Goal: Task Accomplishment & Management: Use online tool/utility

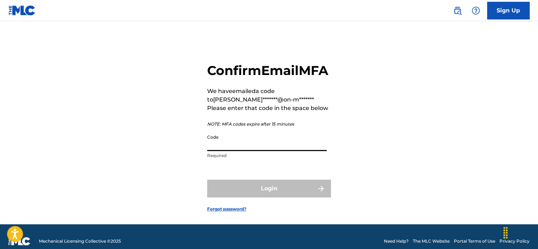
click at [240, 151] on input "Code" at bounding box center [266, 141] width 119 height 20
paste input "616870"
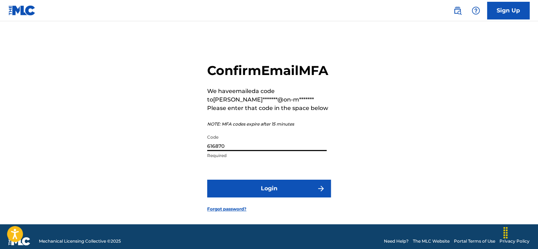
type input "616870"
click at [207, 180] on button "Login" at bounding box center [269, 189] width 124 height 18
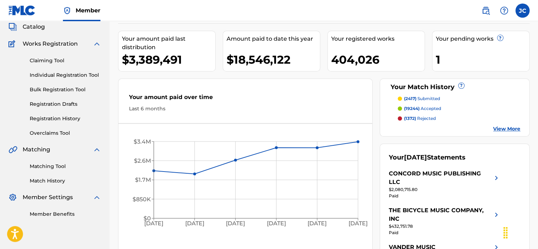
scroll to position [45, 0]
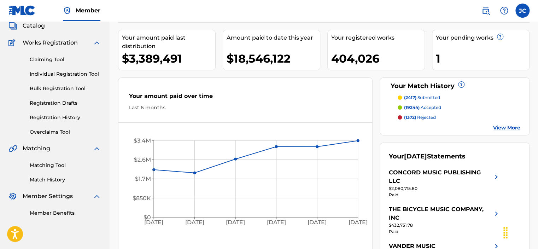
click at [53, 168] on link "Matching Tool" at bounding box center [65, 165] width 71 height 7
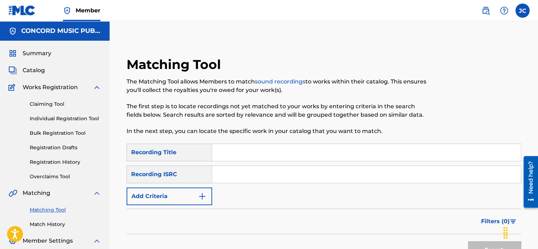
click at [232, 168] on input "Search Form" at bounding box center [366, 174] width 309 height 17
paste input "QM6DC1521445"
click at [468, 241] on button "Search" at bounding box center [494, 250] width 53 height 18
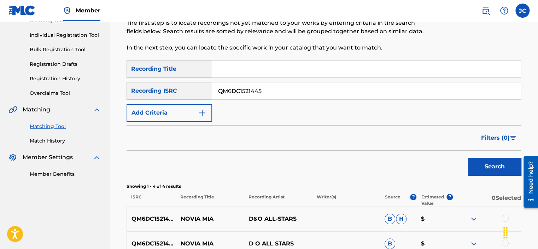
scroll to position [84, 0]
drag, startPoint x: 361, startPoint y: 91, endPoint x: 191, endPoint y: 81, distance: 170.7
click at [191, 81] on div "SearchWithCriteriab6b40d30-7ecd-45e9-8260-d6c9bfc22e7e Recording ISRC QM6DC1521…" at bounding box center [324, 90] width 395 height 18
paste input "881189"
type input "QM6DC1881189"
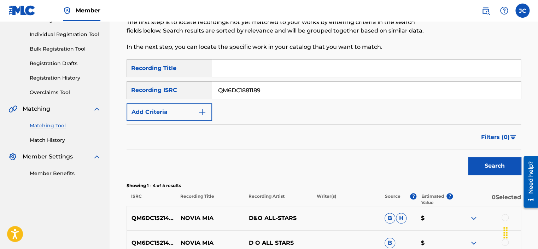
click at [468, 157] on button "Search" at bounding box center [494, 166] width 53 height 18
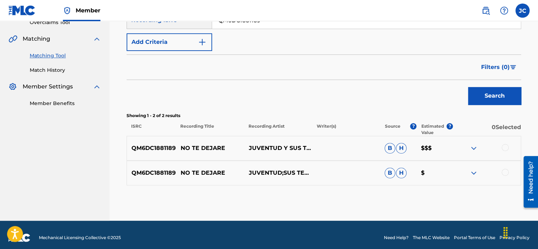
scroll to position [160, 0]
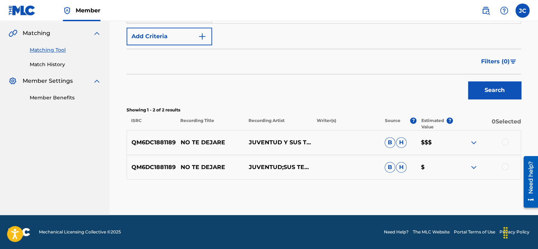
click at [502, 166] on div at bounding box center [505, 166] width 7 height 7
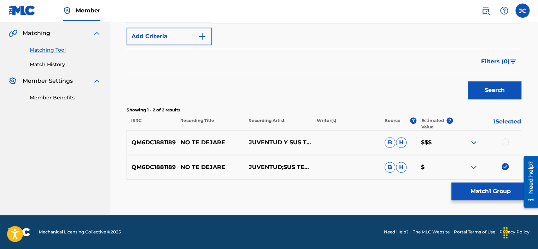
click at [504, 142] on div at bounding box center [505, 141] width 7 height 7
click at [491, 201] on div "Matching Tool The Matching Tool allows Members to match sound recordings to wor…" at bounding box center [324, 56] width 395 height 318
click at [479, 193] on button "Match 2 Groups" at bounding box center [490, 191] width 78 height 18
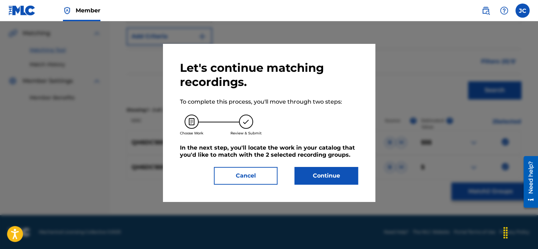
click at [322, 168] on button "Continue" at bounding box center [326, 176] width 64 height 18
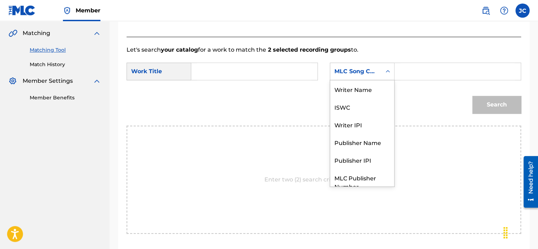
click at [375, 68] on div "MLC Song Code" at bounding box center [355, 71] width 43 height 8
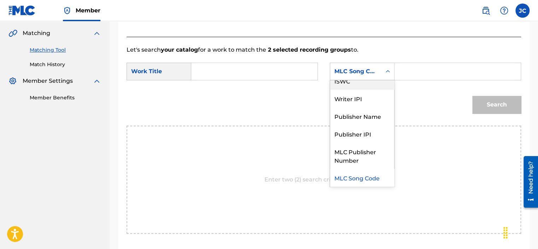
scroll to position [0, 0]
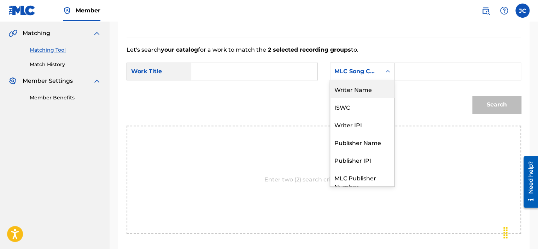
click at [361, 88] on div "Writer Name" at bounding box center [362, 89] width 64 height 18
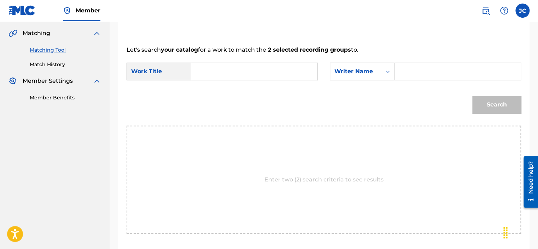
click at [280, 67] on input "Search Form" at bounding box center [254, 71] width 114 height 17
paste input "No Te Dejare"
type input "No Te Dejare"
click at [410, 72] on input "Search Form" at bounding box center [458, 71] width 114 height 17
paste input "Juventud"
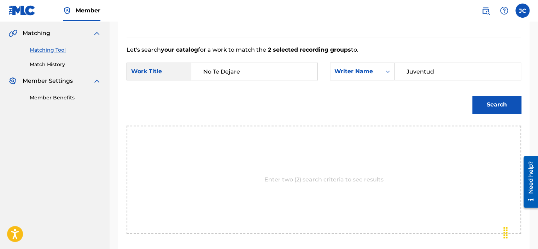
type input "Juventud"
click at [472, 96] on button "Search" at bounding box center [496, 105] width 49 height 18
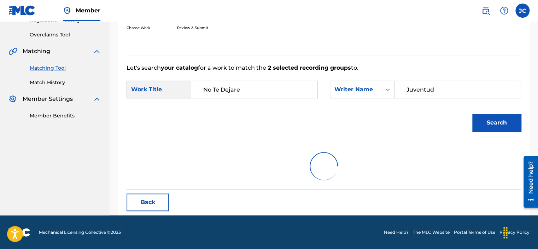
scroll to position [112, 0]
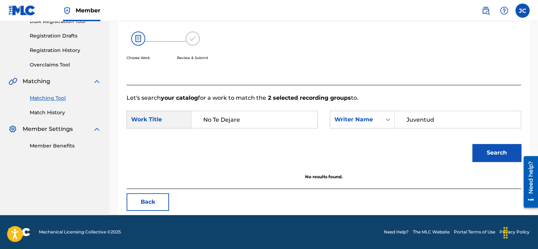
click at [142, 206] on button "Back" at bounding box center [148, 202] width 42 height 18
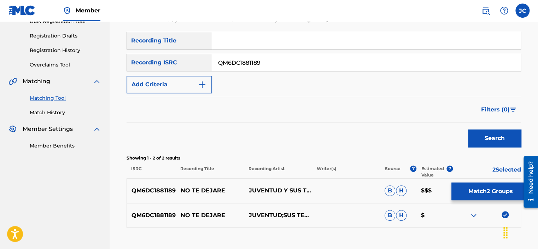
scroll to position [160, 0]
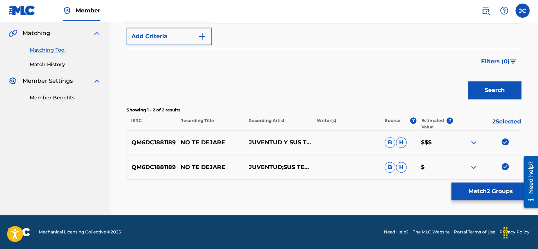
click at [503, 165] on img at bounding box center [505, 166] width 7 height 7
click at [506, 142] on img at bounding box center [505, 141] width 7 height 7
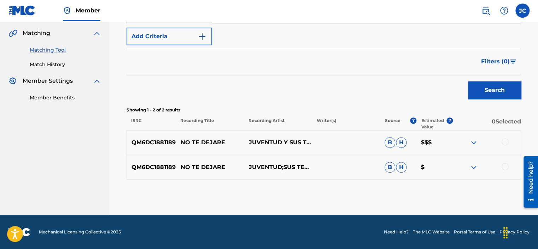
scroll to position [134, 0]
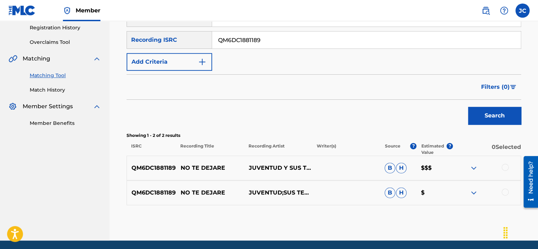
drag, startPoint x: 287, startPoint y: 40, endPoint x: 187, endPoint y: 38, distance: 100.1
click at [187, 38] on div "SearchWithCriteriab6b40d30-7ecd-45e9-8260-d6c9bfc22e7e Recording ISRC QM6DC1881…" at bounding box center [324, 40] width 395 height 18
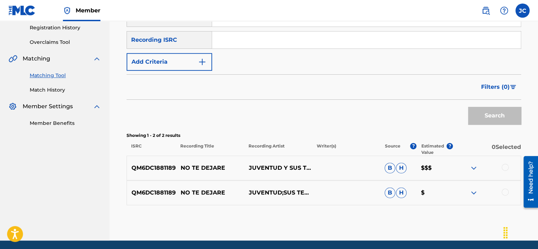
paste input "DESR72346128"
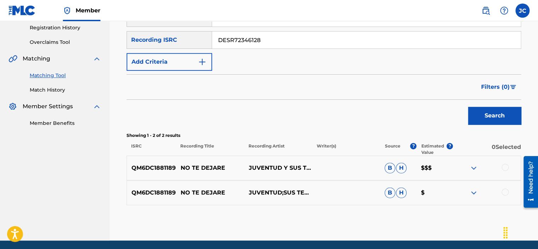
type input "DESR72346128"
click at [468, 107] on button "Search" at bounding box center [494, 116] width 53 height 18
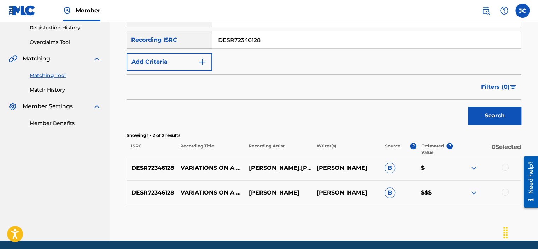
drag, startPoint x: 273, startPoint y: 38, endPoint x: 204, endPoint y: 39, distance: 68.6
click at [204, 39] on div "SearchWithCriteriab6b40d30-7ecd-45e9-8260-d6c9bfc22e7e Recording ISRC DESR72346…" at bounding box center [324, 40] width 395 height 18
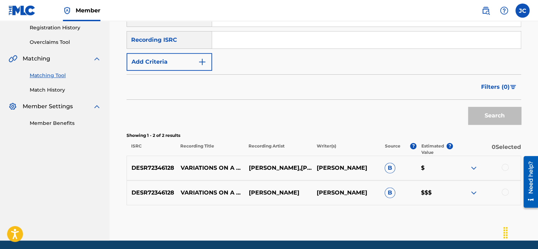
paste input "USCGJ1821174"
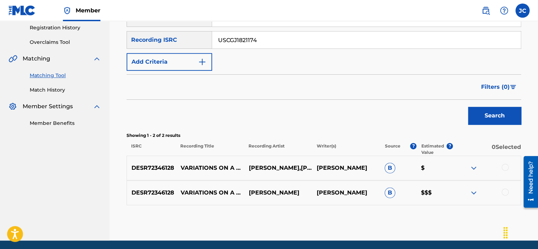
type input "USCGJ1821174"
click at [468, 107] on button "Search" at bounding box center [494, 116] width 53 height 18
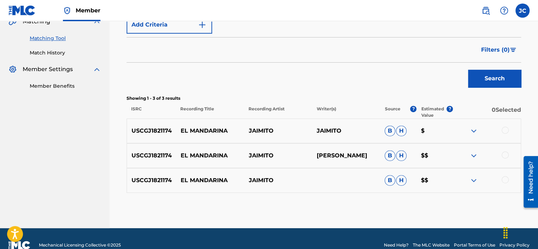
scroll to position [182, 0]
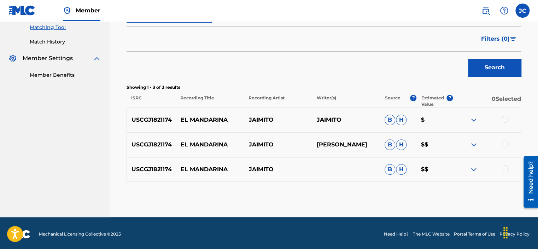
click at [506, 167] on div at bounding box center [505, 168] width 7 height 7
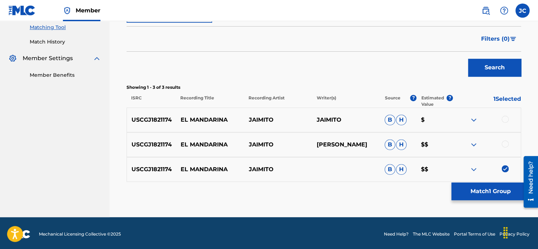
click at [507, 142] on div at bounding box center [505, 143] width 7 height 7
click at [504, 118] on div at bounding box center [505, 119] width 7 height 7
click at [487, 192] on button "Match 3 Groups" at bounding box center [490, 191] width 78 height 18
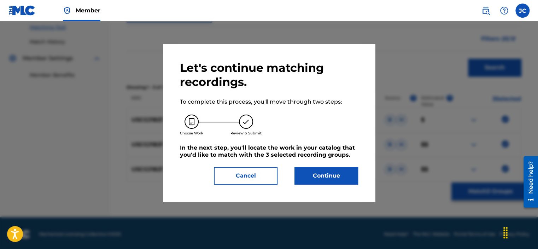
click at [307, 170] on button "Continue" at bounding box center [326, 176] width 64 height 18
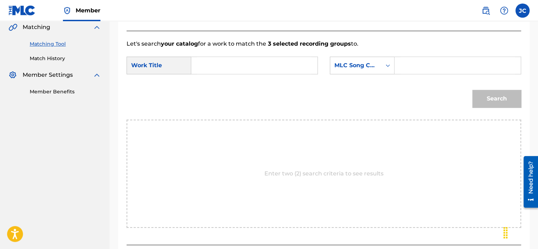
scroll to position [165, 0]
click at [370, 66] on div "MLC Song Code" at bounding box center [355, 66] width 43 height 8
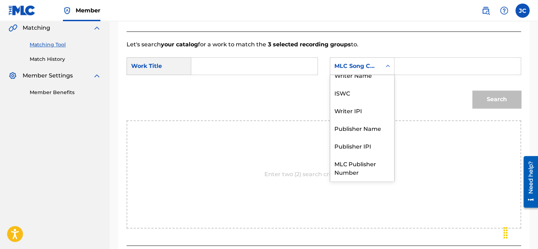
scroll to position [0, 0]
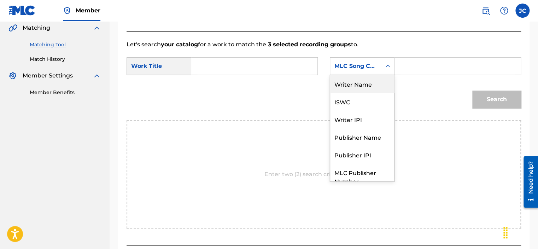
click at [374, 82] on div "Writer Name" at bounding box center [362, 84] width 64 height 18
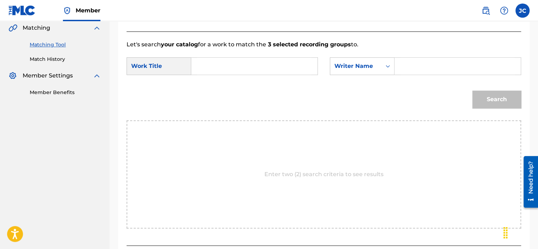
click at [300, 75] on div "SearchWithCriteriaa4dd54c1-94ea-49a7-9790-26a7c813e1ad Work Title SearchWithCri…" at bounding box center [324, 68] width 395 height 22
click at [300, 56] on form "SearchWithCriteriaa4dd54c1-94ea-49a7-9790-26a7c813e1ad Work Title SearchWithCri…" at bounding box center [324, 84] width 395 height 71
click at [297, 64] on input "Search Form" at bounding box center [254, 66] width 114 height 17
paste input "El Mandarina"
type input "El Mandarina"
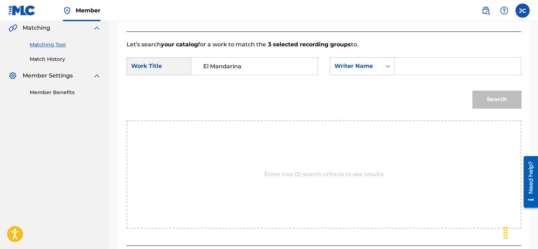
click at [407, 67] on input "Search Form" at bounding box center [458, 66] width 114 height 17
paste input "Yuma"
type input "Yuma"
click at [472, 91] on button "Search" at bounding box center [496, 100] width 49 height 18
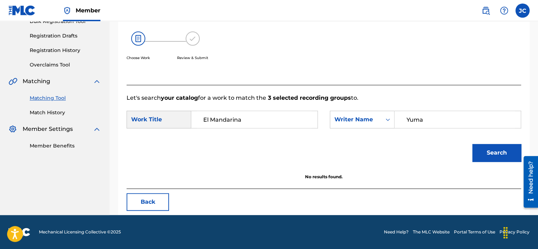
scroll to position [112, 0]
click at [163, 202] on button "Back" at bounding box center [148, 202] width 42 height 18
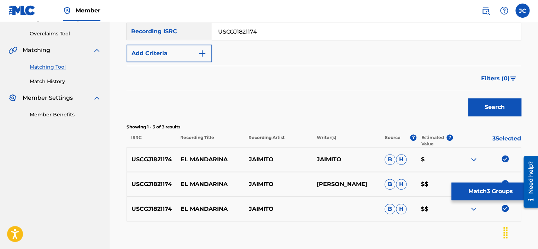
scroll to position [184, 0]
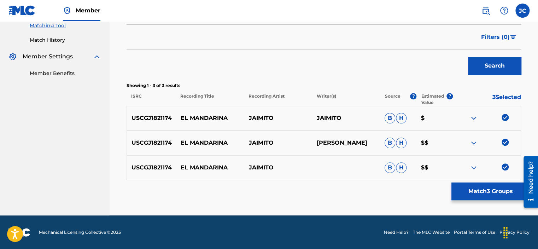
click at [507, 163] on img at bounding box center [505, 166] width 7 height 7
click at [506, 140] on img at bounding box center [505, 142] width 7 height 7
click at [505, 119] on img at bounding box center [505, 117] width 7 height 7
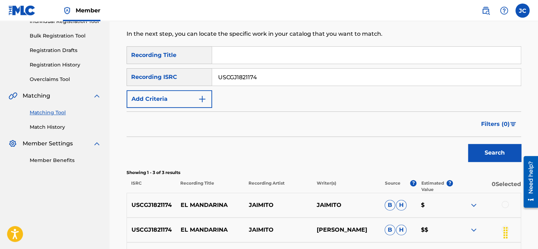
scroll to position [84, 0]
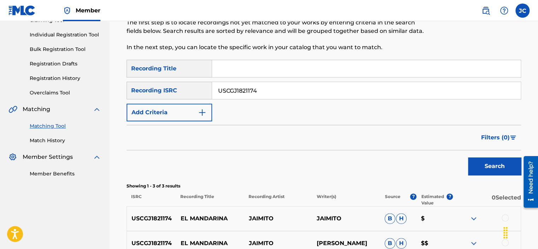
drag, startPoint x: 284, startPoint y: 87, endPoint x: 226, endPoint y: 93, distance: 58.3
click at [226, 93] on input "USCGJ1821174" at bounding box center [366, 90] width 309 height 17
type input "U"
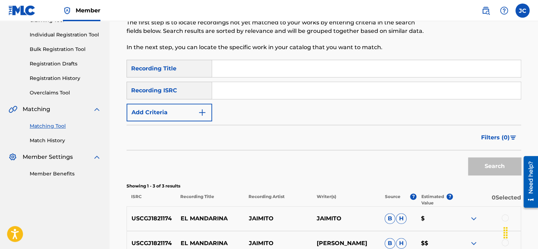
paste input "ITD241207804"
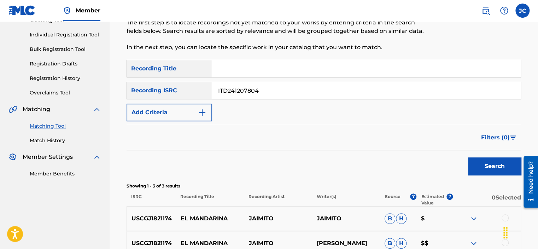
type input "ITD241207804"
click at [468, 157] on button "Search" at bounding box center [494, 166] width 53 height 18
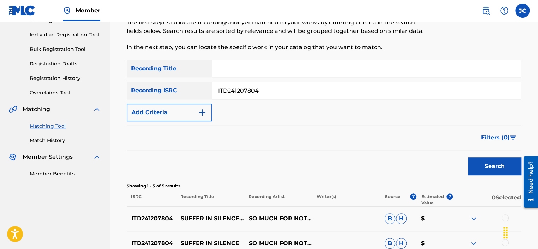
drag, startPoint x: 259, startPoint y: 88, endPoint x: 185, endPoint y: 83, distance: 74.4
click at [185, 83] on div "SearchWithCriteriab6b40d30-7ecd-45e9-8260-d6c9bfc22e7e Recording ISRC ITD241207…" at bounding box center [324, 91] width 395 height 18
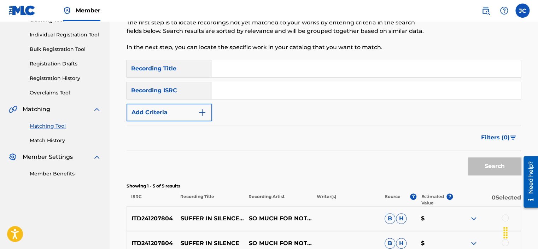
paste input "USHM21419972"
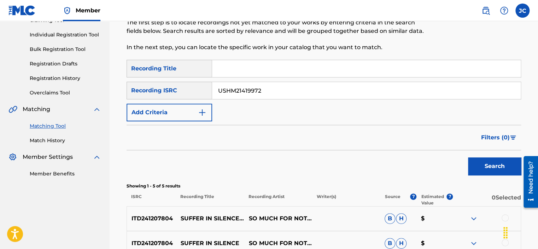
type input "USHM21419972"
click at [468, 157] on button "Search" at bounding box center [494, 166] width 53 height 18
drag, startPoint x: 279, startPoint y: 86, endPoint x: 178, endPoint y: 82, distance: 100.8
click at [178, 82] on div "SearchWithCriteriab6b40d30-7ecd-45e9-8260-d6c9bfc22e7e Recording ISRC USHM21419…" at bounding box center [324, 91] width 395 height 18
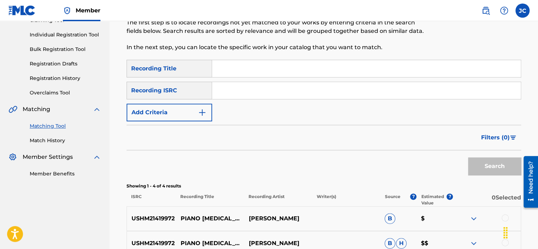
paste input "QZES62375897"
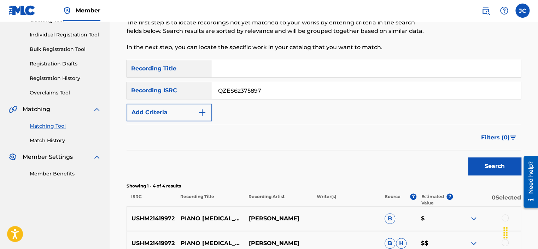
type input "QZES62375897"
click at [468, 157] on button "Search" at bounding box center [494, 166] width 53 height 18
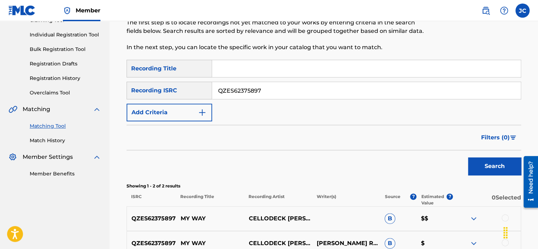
scroll to position [0, 0]
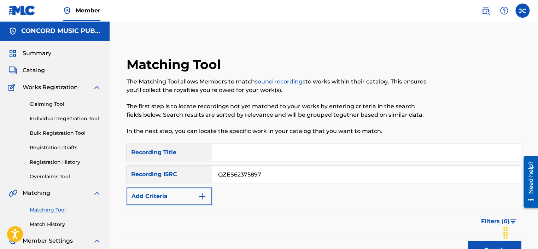
drag, startPoint x: 257, startPoint y: 86, endPoint x: 218, endPoint y: -34, distance: 125.9
click at [218, 0] on html "Accessibility Screen-Reader Guide, Feedback, and Issue Reporting | New window C…" at bounding box center [269, 124] width 538 height 249
click at [273, 76] on div "Matching Tool The Matching Tool allows Members to match sound recordings to wor…" at bounding box center [279, 100] width 304 height 87
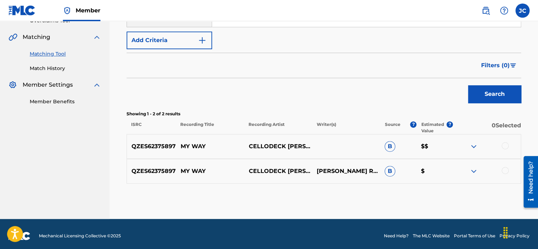
scroll to position [160, 0]
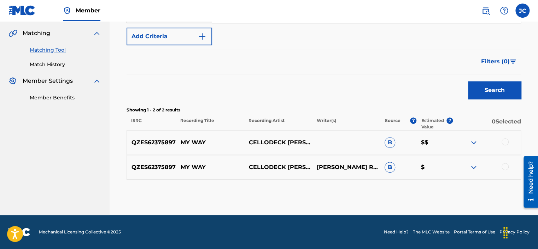
click at [503, 165] on div at bounding box center [505, 166] width 7 height 7
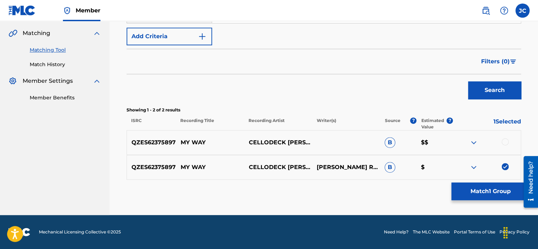
click at [507, 152] on div "QZES62375897 MY WAY CELLODECK [PERSON_NAME] $$" at bounding box center [324, 142] width 395 height 25
click at [506, 143] on div at bounding box center [505, 141] width 7 height 7
click at [497, 179] on div "QZES62375897 MY WAY [PERSON_NAME] [PERSON_NAME] REVAUXGILLES [PERSON_NAME] B $" at bounding box center [324, 167] width 395 height 25
click at [496, 189] on button "Match 2 Groups" at bounding box center [490, 191] width 78 height 18
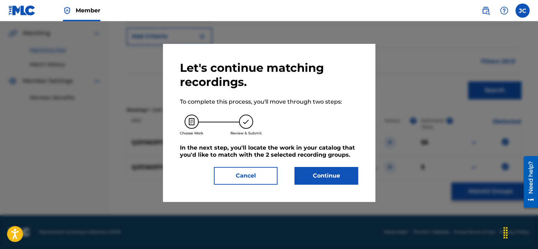
click at [323, 174] on button "Continue" at bounding box center [326, 176] width 64 height 18
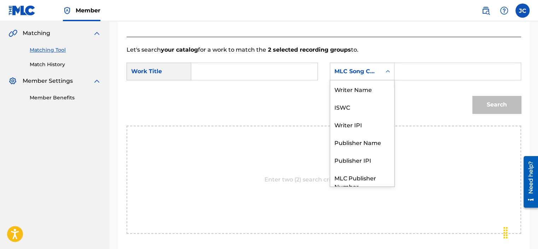
click at [367, 68] on div "MLC Song Code" at bounding box center [355, 71] width 43 height 8
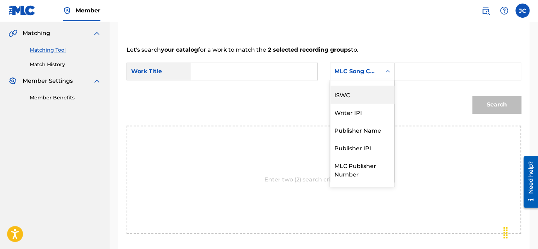
scroll to position [0, 0]
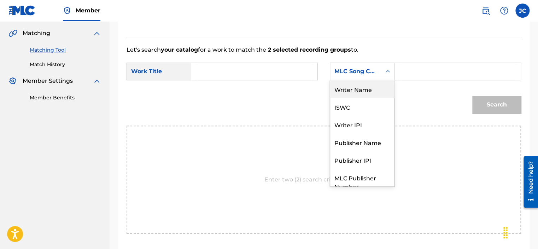
click at [371, 92] on div "Writer Name" at bounding box center [362, 89] width 64 height 18
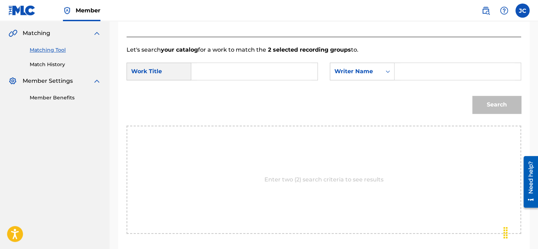
click at [311, 71] on div "Search Form" at bounding box center [254, 72] width 127 height 18
click at [284, 69] on input "Search Form" at bounding box center [254, 71] width 114 height 17
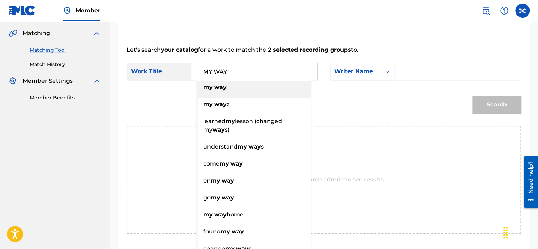
type input "MY WAY"
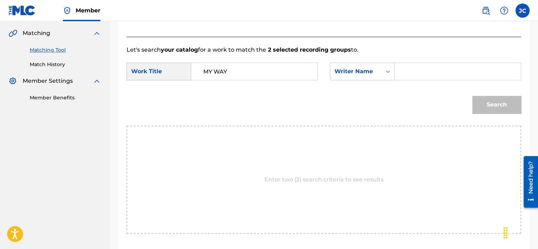
click at [411, 77] on input "Search Form" at bounding box center [458, 71] width 114 height 17
paste input "Revaux"
type input "Revaux"
click at [472, 96] on button "Search" at bounding box center [496, 105] width 49 height 18
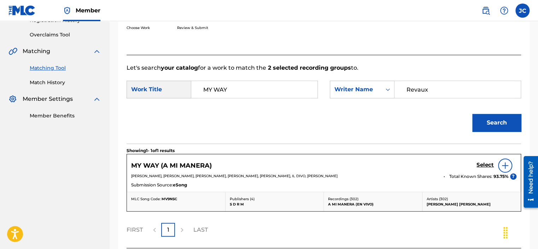
scroll to position [160, 0]
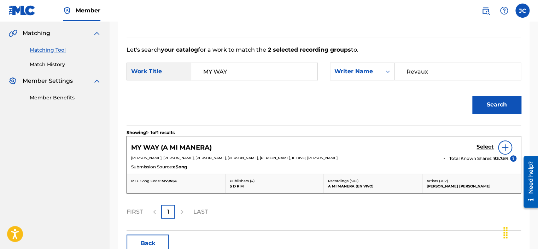
click at [482, 146] on h5 "Select" at bounding box center [485, 147] width 17 height 7
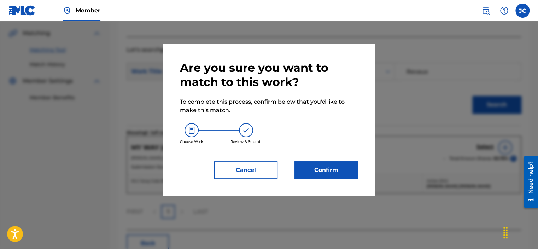
click at [342, 167] on button "Confirm" at bounding box center [326, 170] width 64 height 18
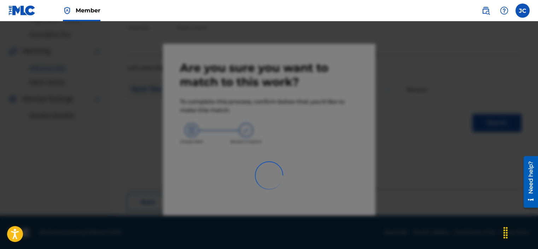
scroll to position [55, 0]
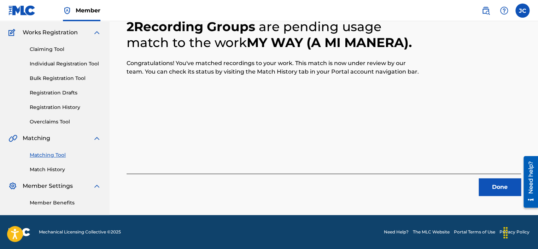
click at [342, 167] on div "2 Recording Groups are pending usage match to the work MY WAY (A MI MANERA) . C…" at bounding box center [324, 99] width 395 height 194
click at [480, 191] on button "Done" at bounding box center [500, 187] width 42 height 18
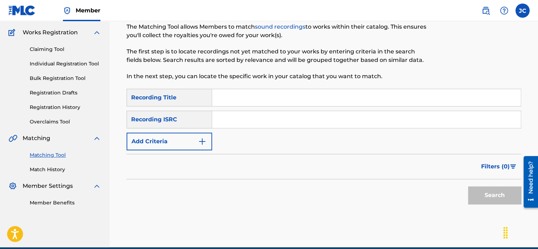
click at [269, 119] on input "Search Form" at bounding box center [366, 119] width 309 height 17
paste input "US3DF1519502"
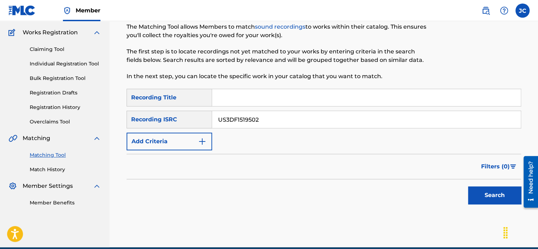
type input "US3DF1519502"
click at [468, 186] on button "Search" at bounding box center [494, 195] width 53 height 18
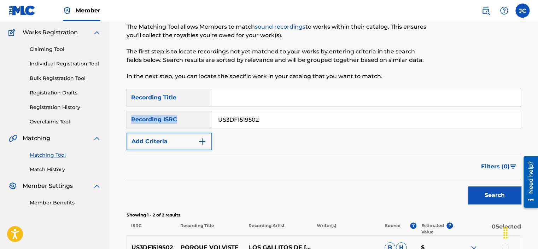
drag, startPoint x: 537, startPoint y: 98, endPoint x: 540, endPoint y: 114, distance: 16.1
click at [538, 114] on html "Accessibility Screen-Reader Guide, Feedback, and Issue Reporting | New window C…" at bounding box center [269, 69] width 538 height 249
drag, startPoint x: 540, startPoint y: 114, endPoint x: 522, endPoint y: 131, distance: 24.5
click at [522, 131] on div "Matching Tool The Matching Tool allows Members to match sound recordings to wor…" at bounding box center [323, 161] width 411 height 318
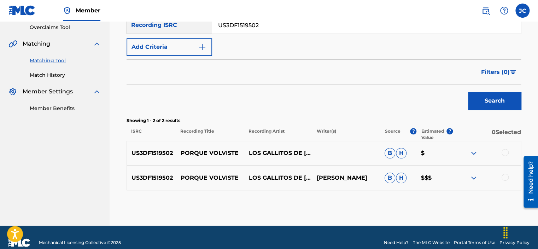
scroll to position [160, 0]
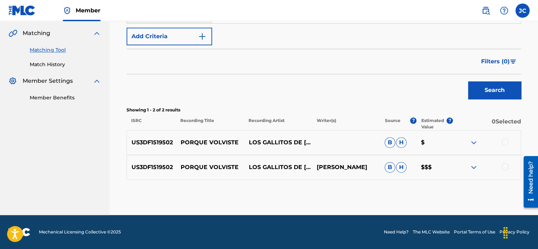
click at [504, 165] on div at bounding box center [505, 166] width 7 height 7
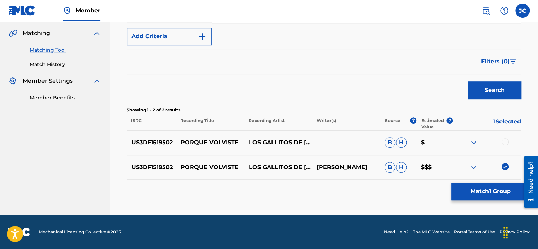
click at [502, 139] on div at bounding box center [505, 141] width 7 height 7
click at [486, 190] on button "Match 2 Groups" at bounding box center [490, 191] width 78 height 18
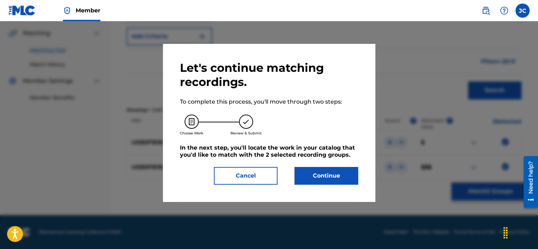
click at [330, 177] on button "Continue" at bounding box center [326, 176] width 64 height 18
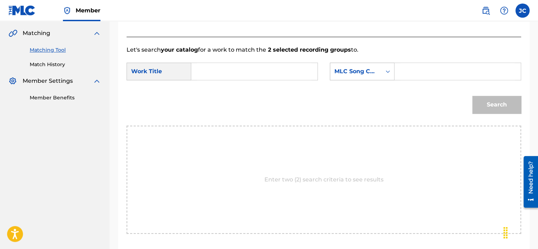
click at [366, 69] on div "MLC Song Code" at bounding box center [355, 71] width 43 height 8
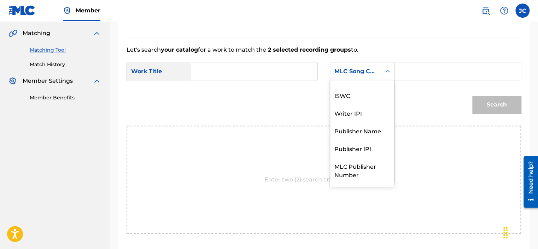
scroll to position [0, 0]
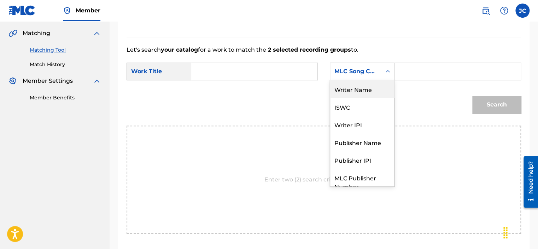
click at [369, 93] on div "Writer Name" at bounding box center [362, 89] width 64 height 18
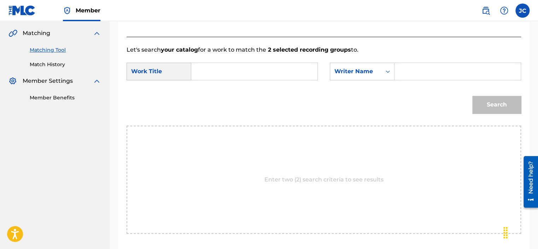
click at [278, 76] on input "Search Form" at bounding box center [254, 71] width 114 height 17
paste input "Porque Volviste"
type input "Porque Volviste"
click at [415, 77] on input "Search Form" at bounding box center [458, 71] width 114 height 17
paste input "[PERSON_NAME]"
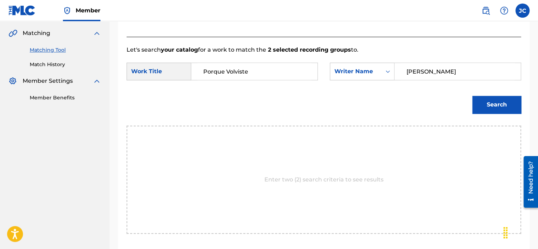
click at [472, 96] on button "Search" at bounding box center [496, 105] width 49 height 18
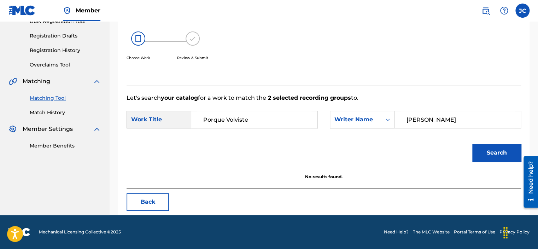
scroll to position [112, 0]
drag, startPoint x: 434, startPoint y: 122, endPoint x: 386, endPoint y: 129, distance: 48.6
click at [386, 129] on div "SearchWithCriteriaa4dd54c1-94ea-49a7-9790-26a7c813e1ad Work Title Porque Volvis…" at bounding box center [324, 122] width 395 height 22
paste input "Bello"
click at [408, 121] on input "Bello" at bounding box center [458, 119] width 114 height 17
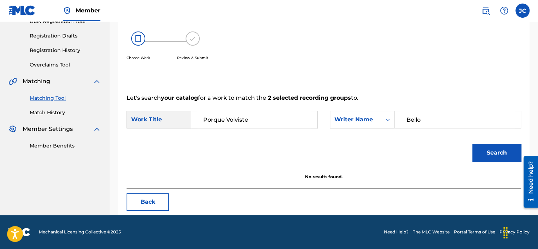
click at [472, 144] on button "Search" at bounding box center [496, 153] width 49 height 18
drag, startPoint x: 435, startPoint y: 118, endPoint x: 343, endPoint y: 123, distance: 92.1
click at [343, 123] on div "SearchWithCriteria1d84559b-352c-4358-bc7b-e0929da225ce Writer Name [PERSON_NAME]" at bounding box center [425, 120] width 191 height 18
type input "="
type input "[PERSON_NAME]"
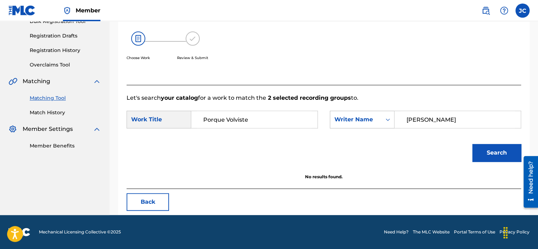
click at [472, 144] on button "Search" at bounding box center [496, 153] width 49 height 18
click at [151, 202] on button "Back" at bounding box center [148, 202] width 42 height 18
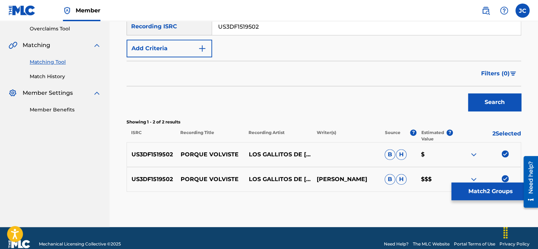
scroll to position [160, 0]
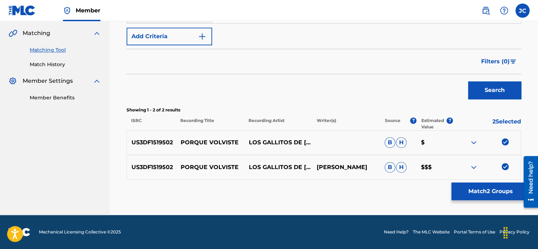
click at [504, 168] on img at bounding box center [505, 166] width 7 height 7
click at [502, 142] on img at bounding box center [505, 141] width 7 height 7
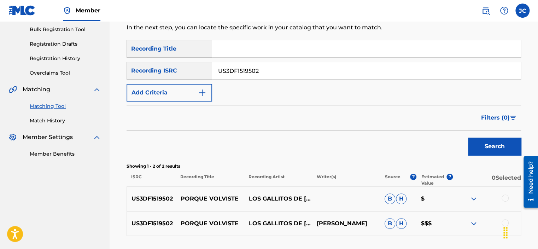
scroll to position [91, 0]
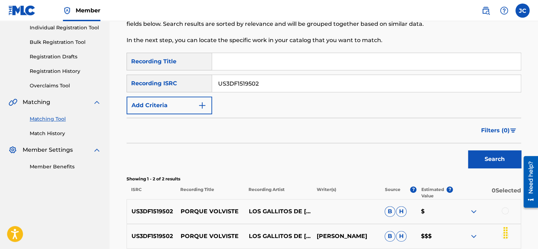
drag, startPoint x: 296, startPoint y: 82, endPoint x: 205, endPoint y: 81, distance: 90.2
click at [205, 81] on div "SearchWithCriteriab6b40d30-7ecd-45e9-8260-d6c9bfc22e7e Recording ISRC US3DF1519…" at bounding box center [324, 84] width 395 height 18
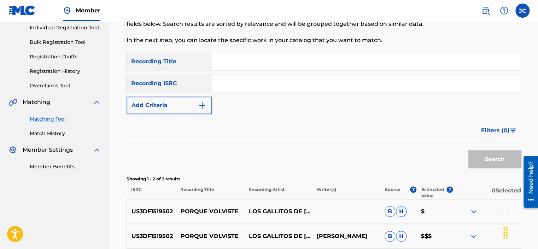
paste input "ES8740744113"
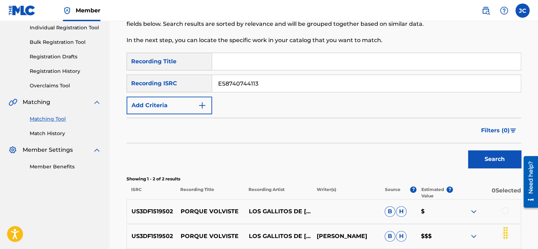
type input "ES8740744113"
click at [468, 150] on button "Search" at bounding box center [494, 159] width 53 height 18
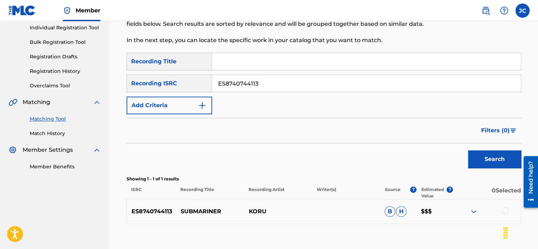
scroll to position [135, 0]
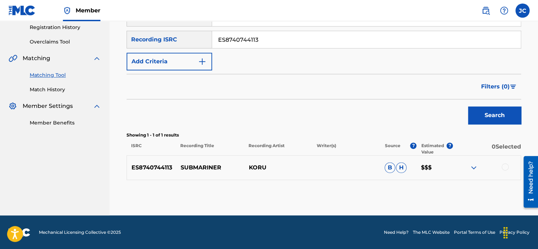
click at [504, 164] on div at bounding box center [505, 166] width 7 height 7
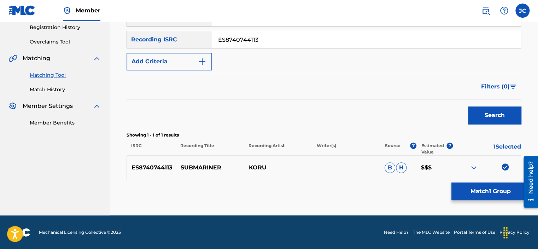
click at [484, 192] on button "Match 1 Group" at bounding box center [490, 191] width 78 height 18
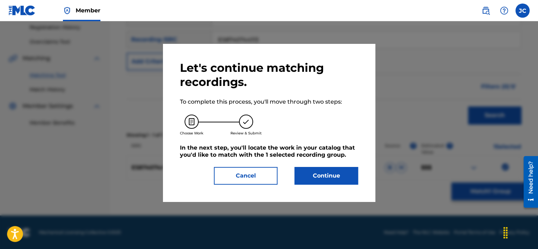
click at [317, 173] on button "Continue" at bounding box center [326, 176] width 64 height 18
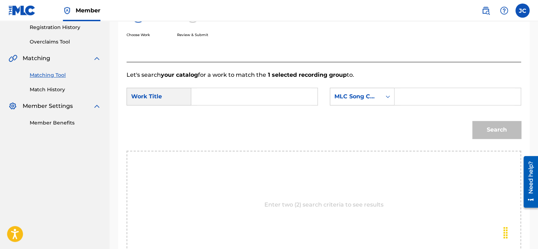
click at [362, 86] on form "SearchWithCriteriaa4dd54c1-94ea-49a7-9790-26a7c813e1ad Work Title SearchWithCri…" at bounding box center [324, 114] width 395 height 71
click at [364, 94] on div "MLC Song Code" at bounding box center [355, 96] width 43 height 8
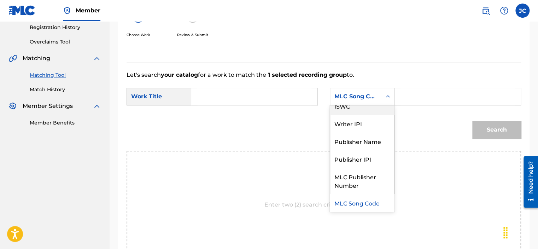
scroll to position [0, 0]
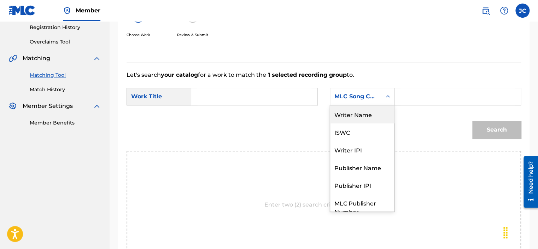
click at [334, 119] on div "Writer Name" at bounding box center [362, 114] width 64 height 18
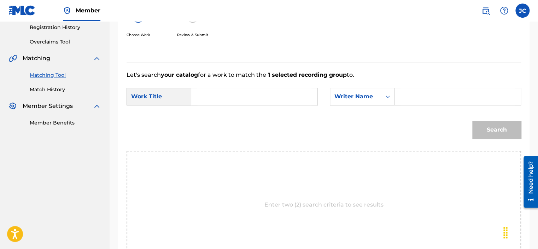
click at [289, 93] on input "Search Form" at bounding box center [254, 96] width 114 height 17
type input "SUBMARINER"
click at [419, 99] on input "Search Form" at bounding box center [458, 96] width 114 height 17
paste input "[PERSON_NAME]"
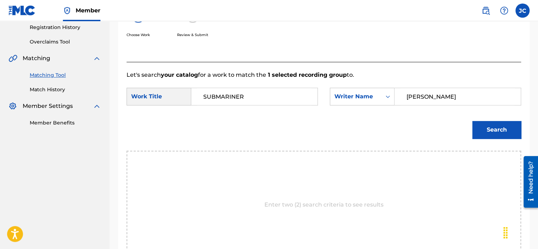
type input "[PERSON_NAME]"
click at [472, 121] on button "Search" at bounding box center [496, 130] width 49 height 18
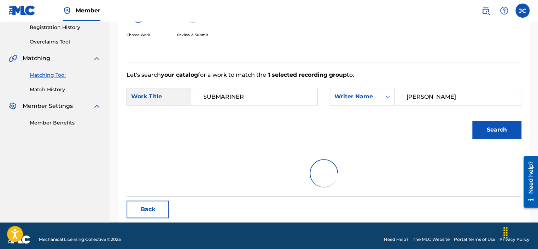
scroll to position [112, 0]
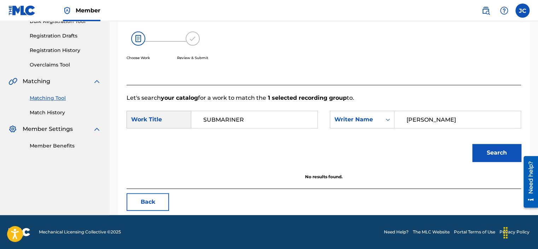
click at [492, 157] on button "Search" at bounding box center [496, 153] width 49 height 18
click at [142, 198] on button "Back" at bounding box center [148, 202] width 42 height 18
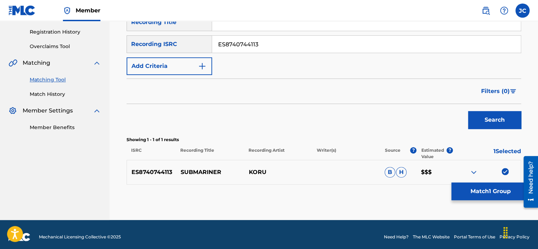
scroll to position [135, 0]
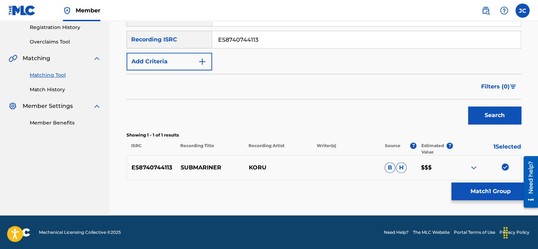
click at [503, 167] on img at bounding box center [505, 166] width 7 height 7
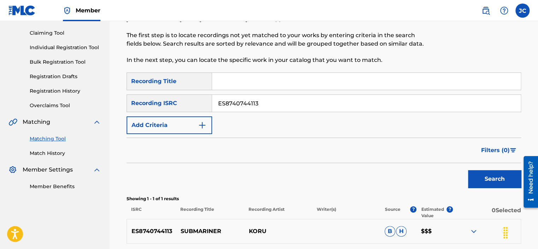
scroll to position [59, 0]
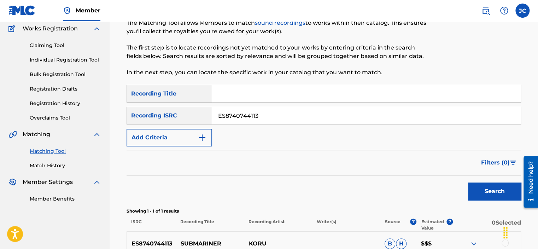
drag, startPoint x: 302, startPoint y: 115, endPoint x: 202, endPoint y: 124, distance: 100.5
click at [202, 124] on div "SearchWithCriteria740fe441-2c8d-4478-ab2c-a6ba4a71876e Recording Title SearchWi…" at bounding box center [324, 116] width 395 height 62
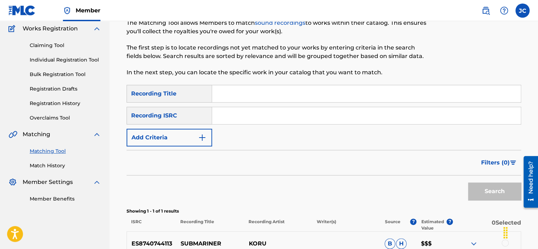
paste input "USQY51247802"
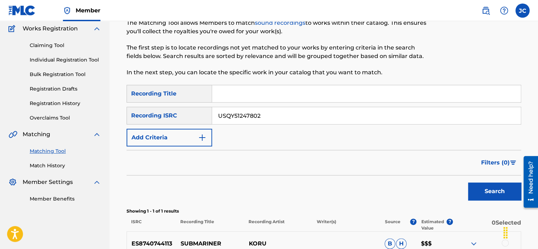
type input "USQY51247802"
click at [468, 182] on button "Search" at bounding box center [494, 191] width 53 height 18
drag, startPoint x: 282, startPoint y: 117, endPoint x: 199, endPoint y: 123, distance: 82.9
click at [199, 123] on div "SearchWithCriteriab6b40d30-7ecd-45e9-8260-d6c9bfc22e7e Recording ISRC USQY51247…" at bounding box center [324, 116] width 395 height 18
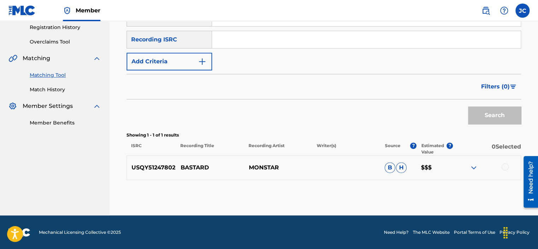
scroll to position [41, 0]
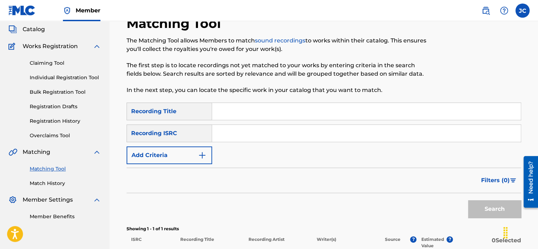
paste input "QM6N22159950"
type input "QM6N22159950"
click at [468, 200] on button "Search" at bounding box center [494, 209] width 53 height 18
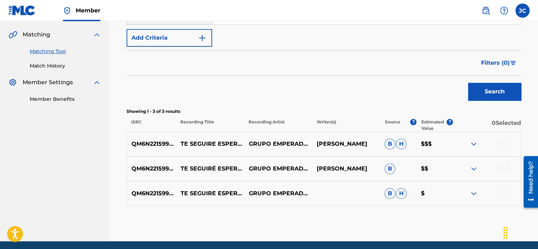
scroll to position [161, 0]
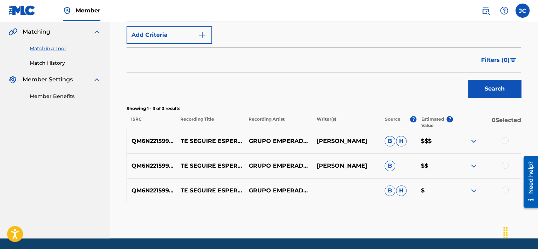
click at [503, 187] on div at bounding box center [505, 189] width 7 height 7
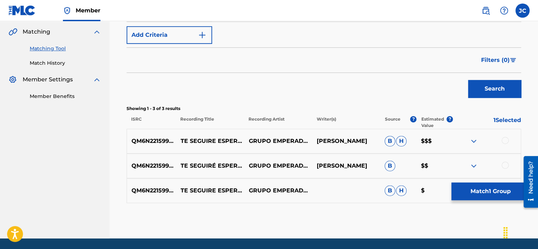
click at [504, 163] on div at bounding box center [505, 165] width 7 height 7
click at [505, 140] on div at bounding box center [505, 140] width 7 height 7
click at [494, 188] on button "Match 3 Groups" at bounding box center [490, 191] width 78 height 18
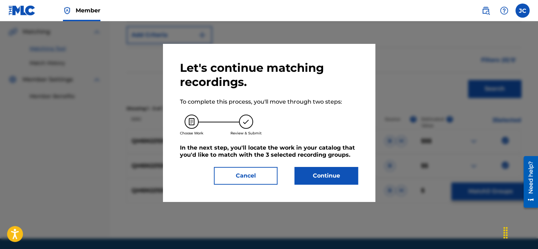
click at [321, 177] on button "Continue" at bounding box center [326, 176] width 64 height 18
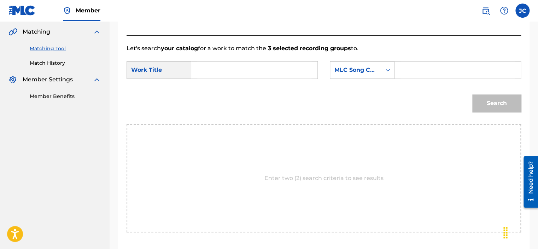
click at [355, 64] on div "MLC Song Code" at bounding box center [355, 69] width 51 height 13
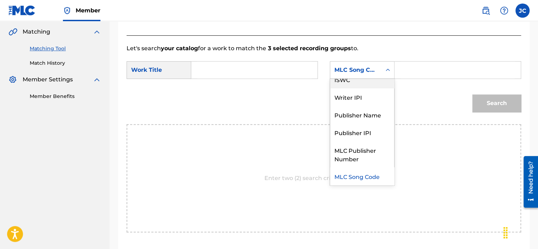
scroll to position [0, 0]
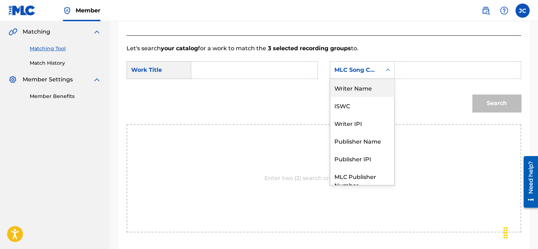
click at [381, 87] on div "Writer Name" at bounding box center [362, 88] width 64 height 18
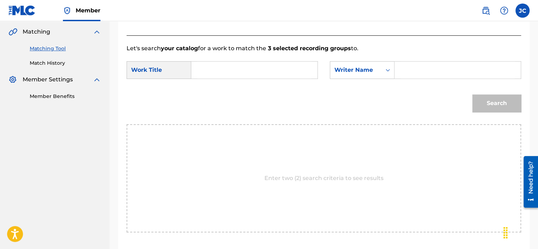
click at [266, 74] on input "Search Form" at bounding box center [254, 70] width 114 height 17
paste input "Te Seguire Esperando"
type input "Te Seguire Esperando"
click at [430, 70] on input "Search Form" at bounding box center [458, 70] width 114 height 17
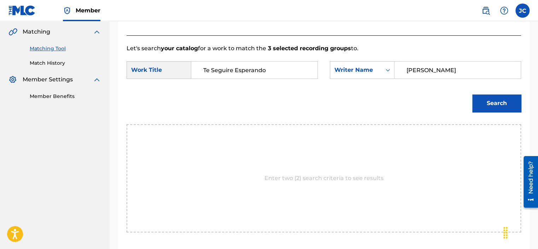
click at [472, 94] on button "Search" at bounding box center [496, 103] width 49 height 18
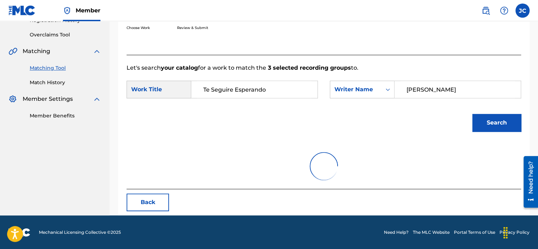
scroll to position [161, 0]
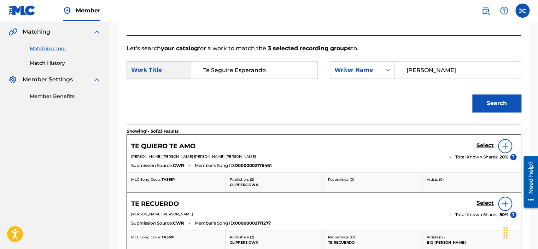
drag, startPoint x: 442, startPoint y: 68, endPoint x: 418, endPoint y: 68, distance: 23.7
click at [418, 68] on input "[PERSON_NAME]" at bounding box center [458, 70] width 114 height 17
type input "[PERSON_NAME]"
click at [472, 94] on button "Search" at bounding box center [496, 103] width 49 height 18
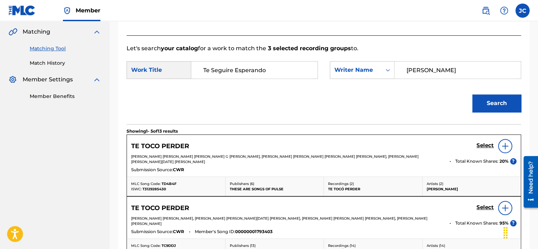
scroll to position [422, 0]
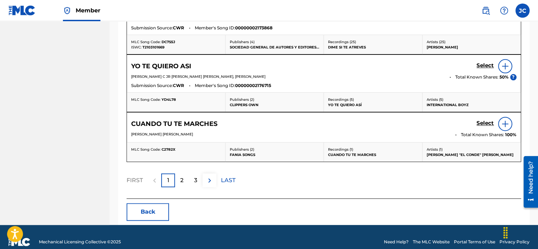
click at [144, 203] on button "Back" at bounding box center [148, 212] width 42 height 18
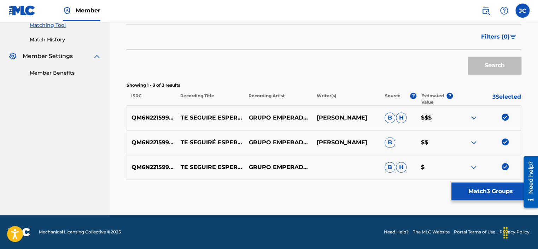
scroll to position [184, 0]
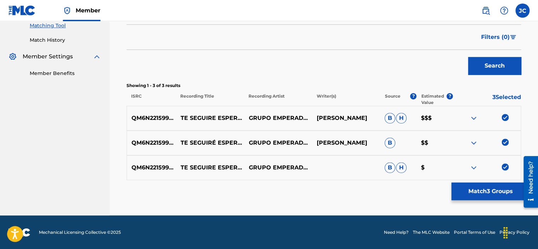
click at [507, 167] on img at bounding box center [505, 166] width 7 height 7
click at [506, 145] on div at bounding box center [487, 143] width 68 height 8
click at [505, 142] on img at bounding box center [505, 142] width 7 height 7
click at [505, 117] on img at bounding box center [505, 117] width 7 height 7
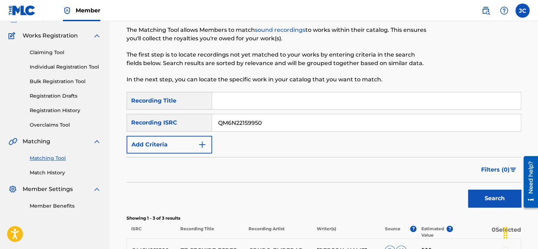
scroll to position [51, 0]
click at [318, 116] on input "QM6N22159950" at bounding box center [366, 123] width 309 height 17
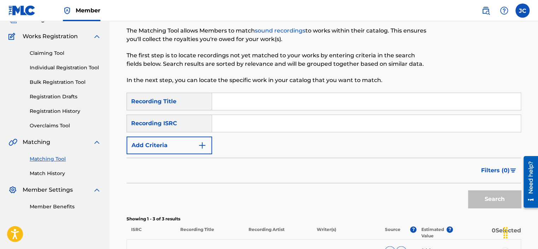
paste input "USHM80326480"
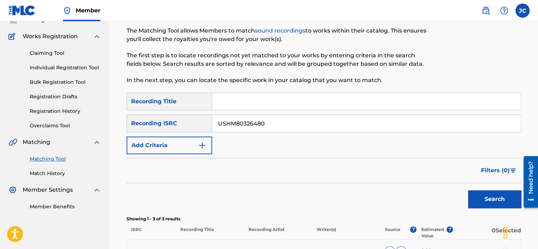
type input "USHM80326480"
click at [468, 190] on button "Search" at bounding box center [494, 199] width 53 height 18
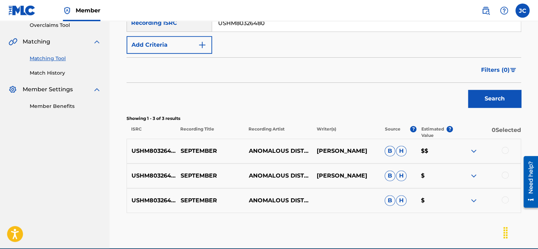
scroll to position [154, 0]
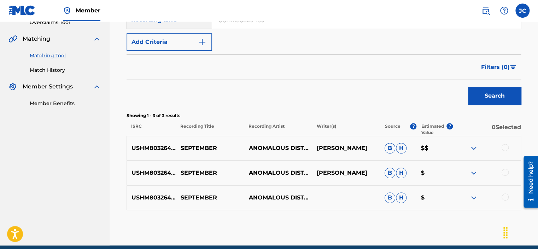
click at [505, 148] on div at bounding box center [505, 147] width 7 height 7
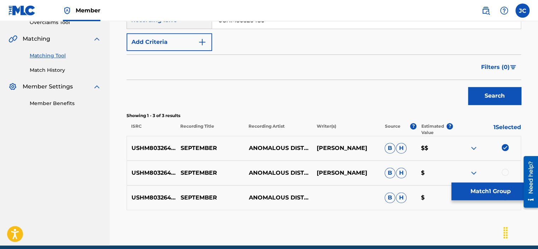
scroll to position [184, 0]
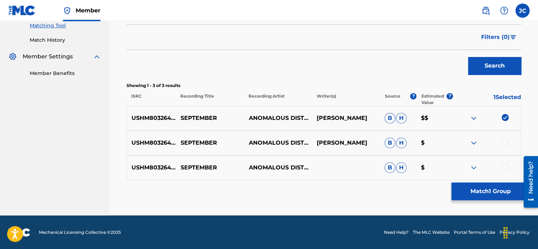
click at [502, 165] on div at bounding box center [505, 166] width 7 height 7
click at [507, 143] on div at bounding box center [505, 142] width 7 height 7
click at [496, 191] on button "Match 3 Groups" at bounding box center [490, 191] width 78 height 18
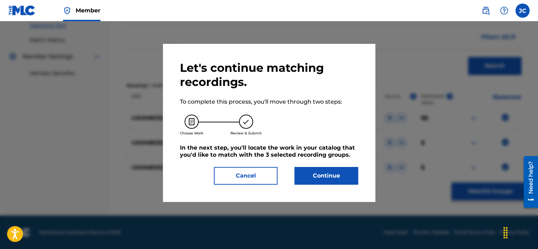
click at [324, 169] on button "Continue" at bounding box center [326, 176] width 64 height 18
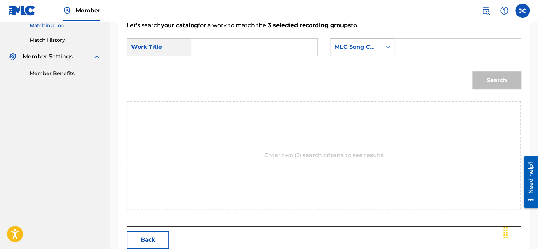
click at [376, 49] on div "MLC Song Code" at bounding box center [355, 47] width 43 height 8
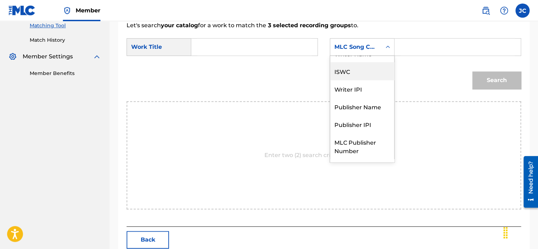
scroll to position [0, 0]
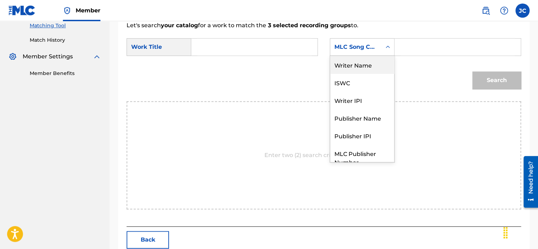
click at [367, 66] on div "Writer Name" at bounding box center [362, 65] width 64 height 18
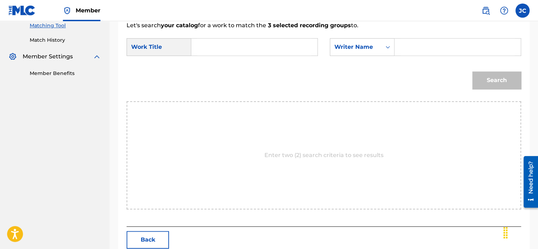
click at [241, 45] on input "Search Form" at bounding box center [254, 47] width 114 height 17
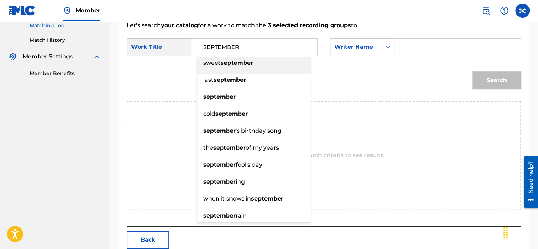
type input "SEPTEMBER"
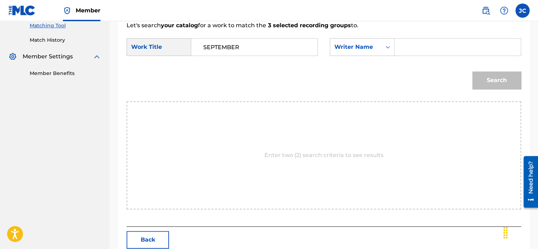
click at [410, 47] on input "Search Form" at bounding box center [458, 47] width 114 height 17
type input "O'BRIEN"
click at [472, 71] on button "Search" at bounding box center [496, 80] width 49 height 18
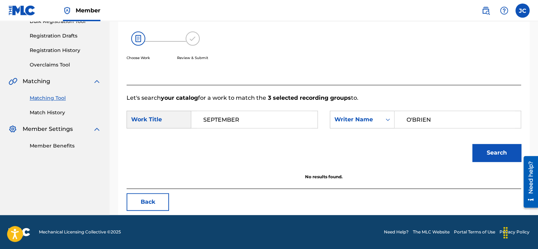
scroll to position [112, 0]
click at [153, 206] on button "Back" at bounding box center [148, 202] width 42 height 18
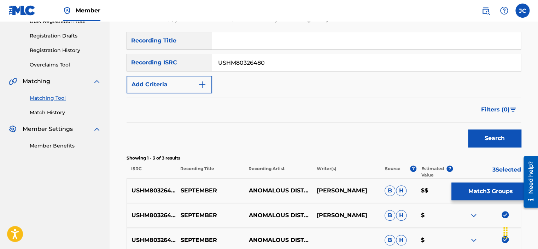
scroll to position [184, 0]
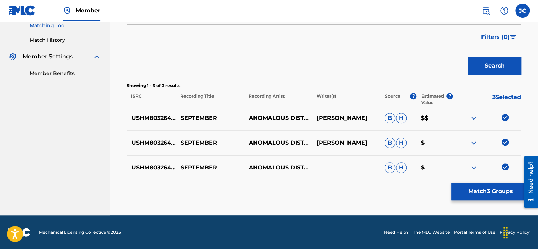
click at [504, 165] on img at bounding box center [505, 166] width 7 height 7
click at [507, 144] on img at bounding box center [505, 142] width 7 height 7
click at [505, 116] on img at bounding box center [505, 117] width 7 height 7
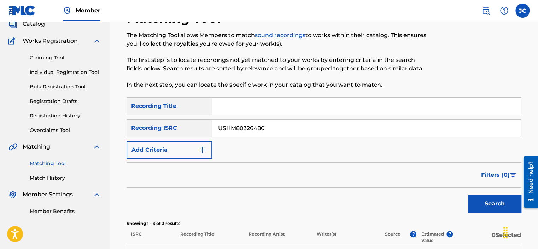
scroll to position [33, 0]
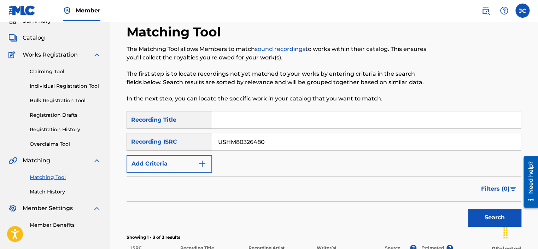
drag, startPoint x: 276, startPoint y: 147, endPoint x: 121, endPoint y: 134, distance: 155.0
click at [121, 134] on div "Matching Tool The Matching Tool allows Members to match sound recordings to wor…" at bounding box center [323, 195] width 411 height 343
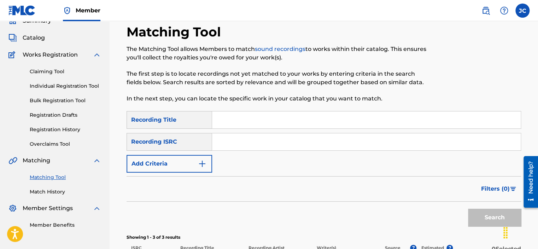
paste input "MXF018501753"
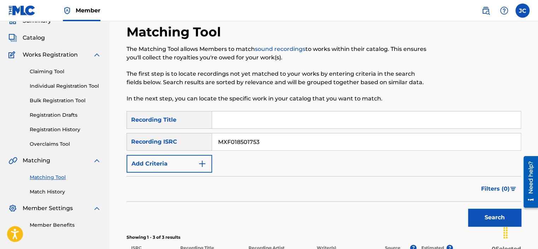
type input "MXF018501753"
click at [468, 209] on button "Search" at bounding box center [494, 218] width 53 height 18
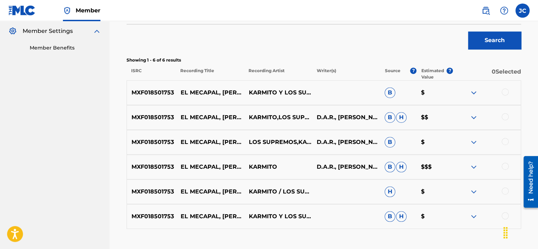
scroll to position [209, 0]
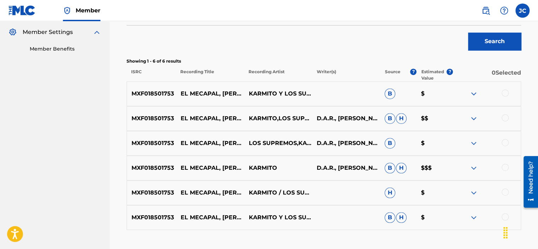
click at [505, 93] on div at bounding box center [505, 92] width 7 height 7
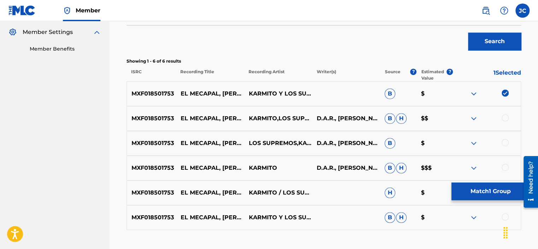
click at [503, 118] on div at bounding box center [505, 117] width 7 height 7
click at [506, 133] on div "MXF018501753 EL MECAPAL, [PERSON_NAME], LA SIEMBRA: POPURRI LOS SUPREMOS,KARMIT…" at bounding box center [324, 143] width 395 height 25
click at [506, 147] on div at bounding box center [487, 143] width 68 height 8
click at [506, 143] on div at bounding box center [505, 142] width 7 height 7
click at [503, 170] on div at bounding box center [505, 167] width 7 height 7
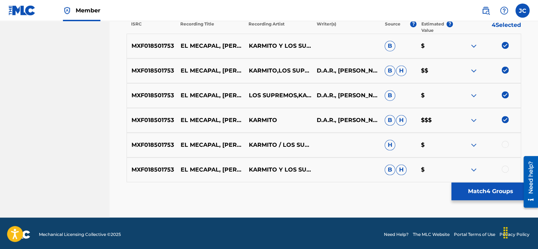
scroll to position [259, 0]
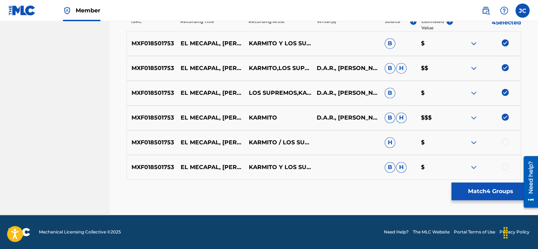
click at [506, 140] on div at bounding box center [505, 141] width 7 height 7
click at [506, 165] on div at bounding box center [505, 166] width 7 height 7
click at [498, 194] on button "Match 6 Groups" at bounding box center [490, 191] width 78 height 18
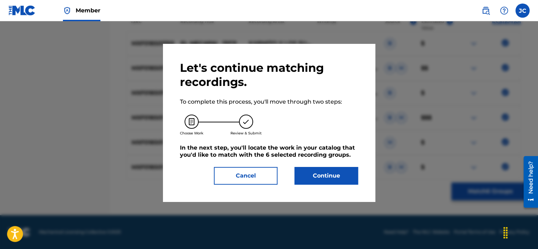
click at [326, 169] on button "Continue" at bounding box center [326, 176] width 64 height 18
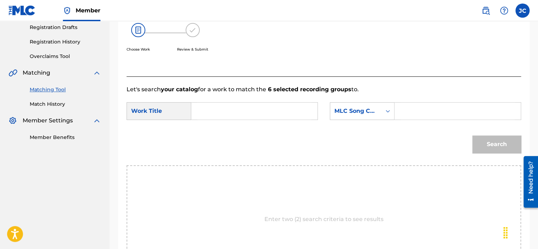
scroll to position [117, 0]
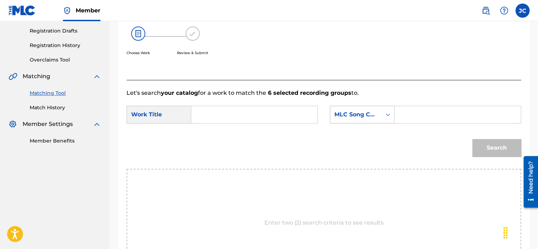
click at [381, 108] on div "Search Form" at bounding box center [387, 114] width 13 height 13
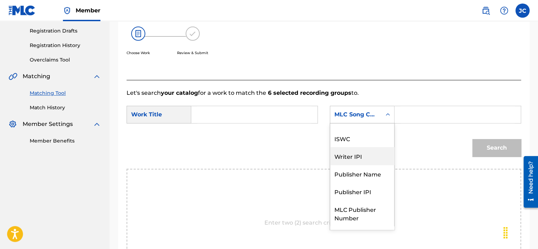
scroll to position [0, 0]
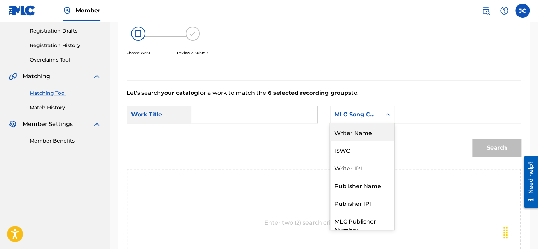
click at [369, 133] on div "Writer Name" at bounding box center [362, 132] width 64 height 18
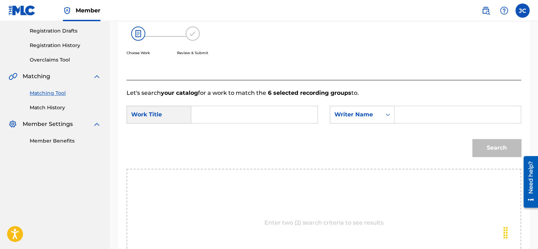
click at [285, 112] on input "Search Form" at bounding box center [254, 114] width 114 height 17
paste input "El Mecapal, [PERSON_NAME], [GEOGRAPHIC_DATA]: [GEOGRAPHIC_DATA]"
type input "El Mecapal, [PERSON_NAME], [GEOGRAPHIC_DATA]: [GEOGRAPHIC_DATA]"
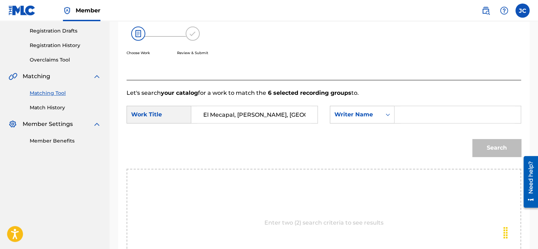
click at [417, 110] on input "Search Form" at bounding box center [458, 114] width 114 height 17
paste input "[PERSON_NAME]"
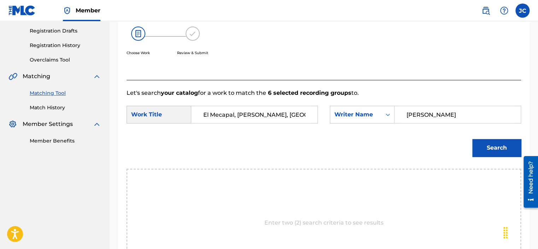
click at [472, 139] on button "Search" at bounding box center [496, 148] width 49 height 18
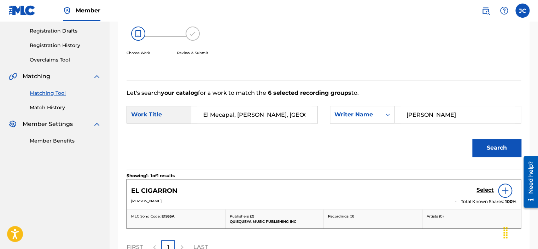
drag, startPoint x: 489, startPoint y: 116, endPoint x: 374, endPoint y: 101, distance: 116.2
click at [374, 101] on form "SearchWithCriteriaa4dd54c1-94ea-49a7-9790-26a7c813e1ad Work Title El Mecapal, […" at bounding box center [324, 132] width 395 height 71
paste input "Del [PERSON_NAME]"
type input "Del [PERSON_NAME]"
click at [472, 139] on button "Search" at bounding box center [496, 148] width 49 height 18
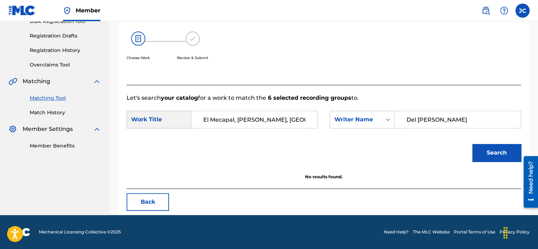
scroll to position [112, 0]
click at [150, 200] on button "Back" at bounding box center [148, 202] width 42 height 18
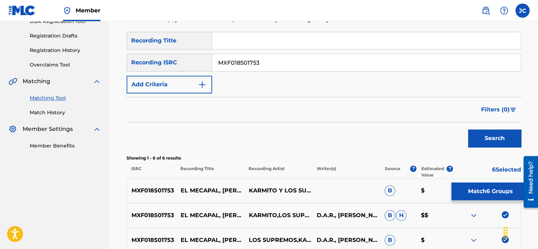
scroll to position [259, 0]
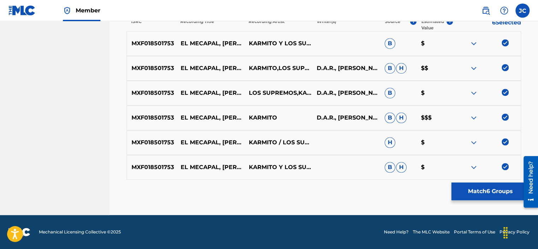
click at [505, 171] on div at bounding box center [487, 167] width 68 height 8
click at [506, 167] on img at bounding box center [505, 166] width 7 height 7
click at [505, 139] on img at bounding box center [505, 141] width 7 height 7
click at [503, 118] on img at bounding box center [505, 116] width 7 height 7
click at [504, 92] on img at bounding box center [505, 92] width 7 height 7
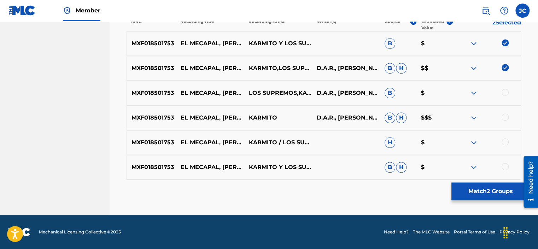
click at [505, 69] on img at bounding box center [505, 67] width 7 height 7
click at [504, 39] on img at bounding box center [505, 42] width 7 height 7
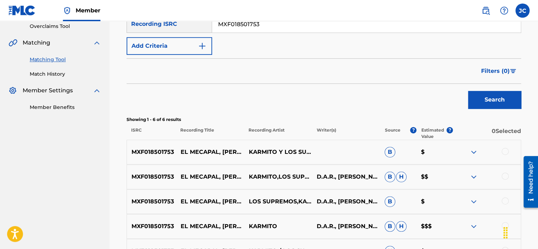
scroll to position [147, 0]
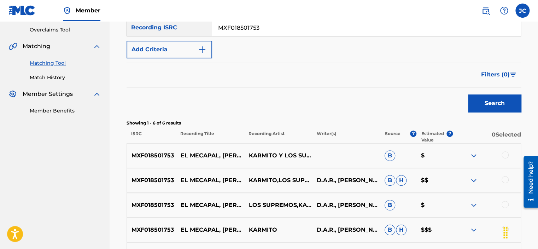
drag, startPoint x: 537, startPoint y: 82, endPoint x: 532, endPoint y: 61, distance: 21.6
click at [532, 61] on div "Matching Tool The Matching Tool allows Members to match sound recordings to wor…" at bounding box center [324, 109] width 428 height 435
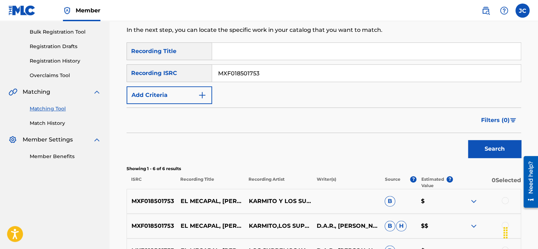
scroll to position [89, 0]
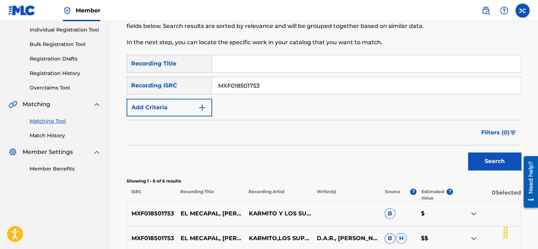
click at [264, 80] on input "MXF018501753" at bounding box center [366, 85] width 309 height 17
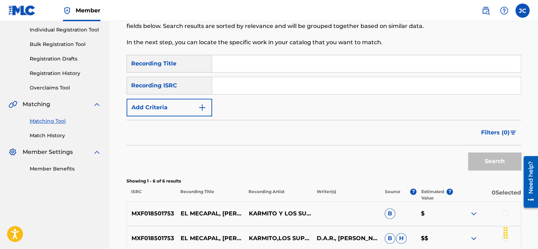
paste input "QM6DC1857239"
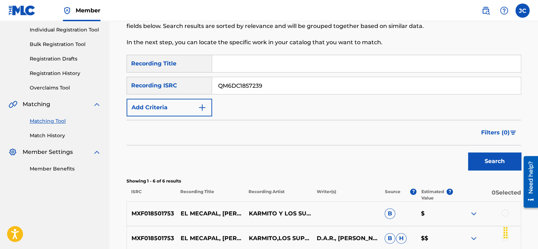
type input "QM6DC1857239"
click at [468, 152] on button "Search" at bounding box center [494, 161] width 53 height 18
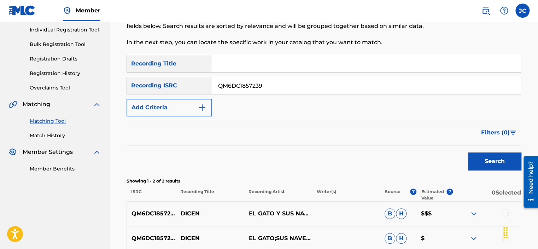
drag, startPoint x: 284, startPoint y: 88, endPoint x: 196, endPoint y: 94, distance: 87.9
click at [196, 94] on div "SearchWithCriteriab6b40d30-7ecd-45e9-8260-d6c9bfc22e7e Recording ISRC QM6DC1857…" at bounding box center [324, 86] width 395 height 18
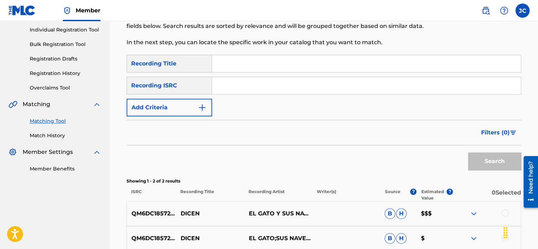
paste input "TCAHZ2405380"
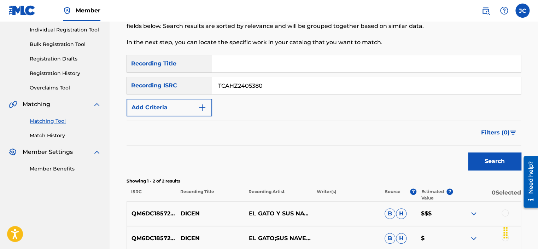
type input "TCAHZ2405380"
click at [468, 152] on button "Search" at bounding box center [494, 161] width 53 height 18
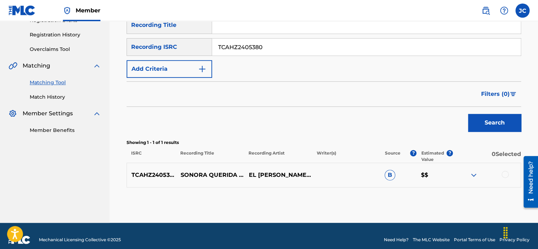
scroll to position [135, 0]
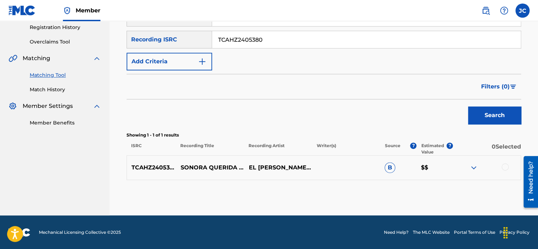
click at [503, 167] on div at bounding box center [505, 166] width 7 height 7
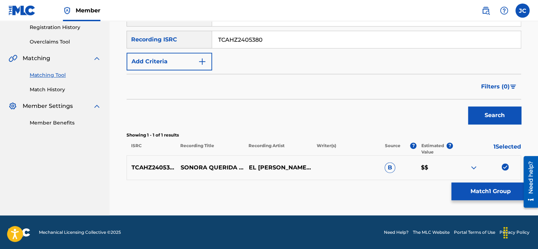
click at [469, 195] on button "Match 1 Group" at bounding box center [490, 191] width 78 height 18
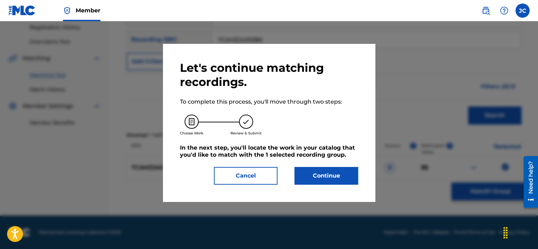
click at [317, 174] on button "Continue" at bounding box center [326, 176] width 64 height 18
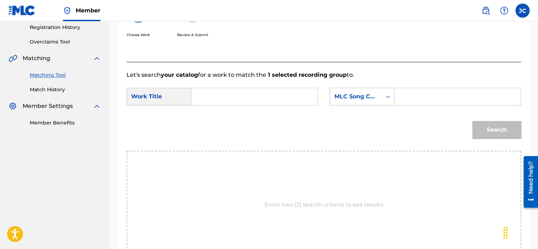
click at [376, 101] on div "MLC Song Code" at bounding box center [355, 96] width 51 height 13
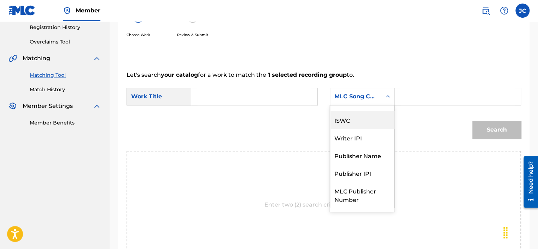
scroll to position [0, 0]
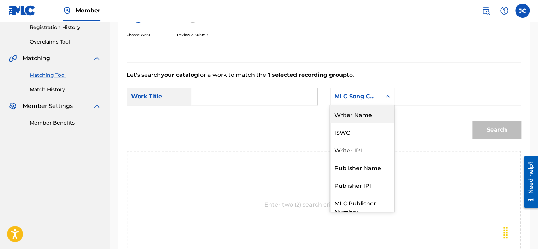
click at [365, 111] on div "Writer Name" at bounding box center [362, 114] width 64 height 18
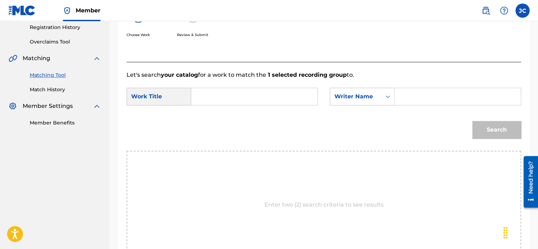
click at [278, 100] on input "Search Form" at bounding box center [254, 96] width 114 height 17
paste input "Sonora Querida"
type input "Sonora Querida"
click at [410, 92] on input "Search Form" at bounding box center [458, 96] width 114 height 17
paste input "Castell"
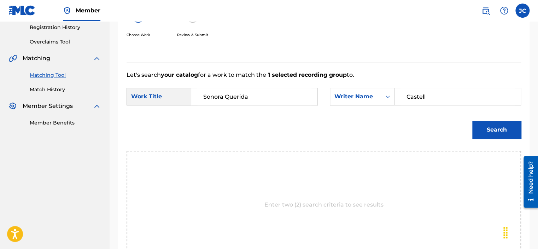
type input "Castell"
click at [472, 121] on button "Search" at bounding box center [496, 130] width 49 height 18
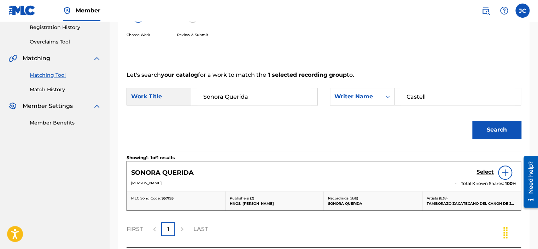
click at [402, 67] on div "Let's search your catalog for a work to match the 1 selected recording group to…" at bounding box center [324, 155] width 395 height 186
click at [486, 169] on h5 "Select" at bounding box center [485, 172] width 17 height 7
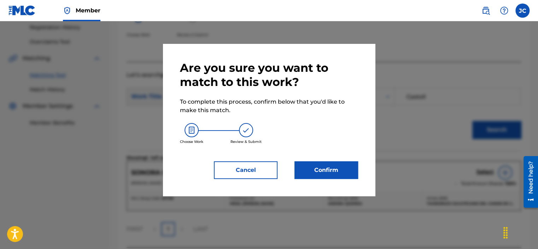
click at [337, 164] on button "Confirm" at bounding box center [326, 170] width 64 height 18
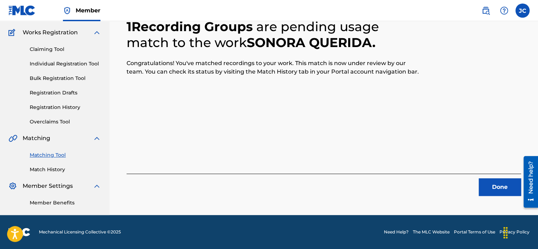
scroll to position [55, 0]
click at [499, 189] on button "Done" at bounding box center [500, 187] width 42 height 18
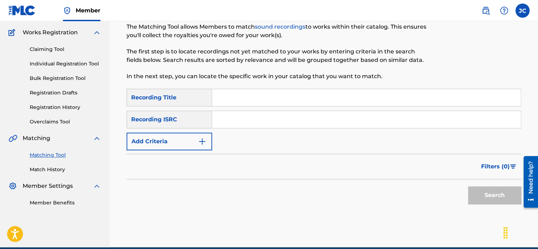
click at [288, 123] on input "Search Form" at bounding box center [366, 119] width 309 height 17
paste input "QM6MZ1503607"
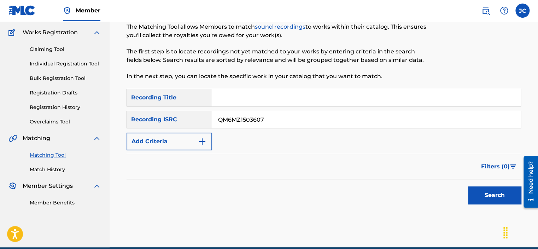
type input "QM6MZ1503607"
click at [468, 186] on button "Search" at bounding box center [494, 195] width 53 height 18
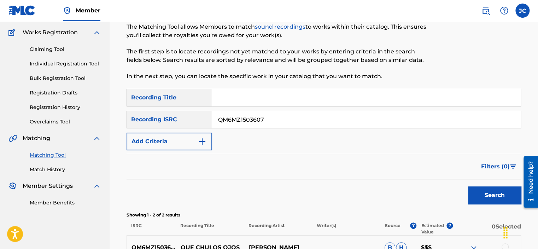
drag, startPoint x: 314, startPoint y: 124, endPoint x: 208, endPoint y: 123, distance: 106.4
click at [208, 123] on div "SearchWithCriteriab6b40d30-7ecd-45e9-8260-d6c9bfc22e7e Recording ISRC QM6MZ1503…" at bounding box center [324, 120] width 395 height 18
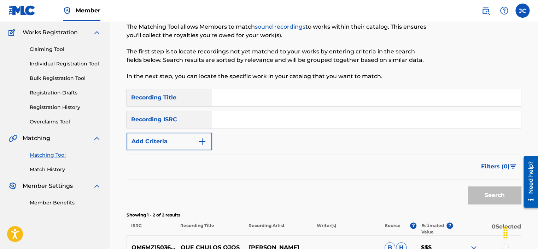
paste input "GBAWA9563263"
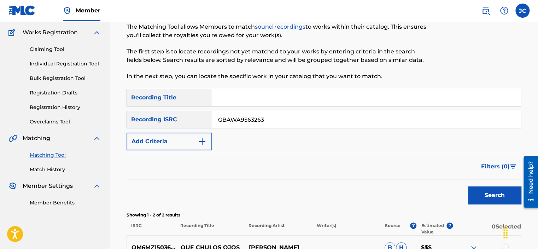
type input "GBAWA9563263"
click at [468, 186] on button "Search" at bounding box center [494, 195] width 53 height 18
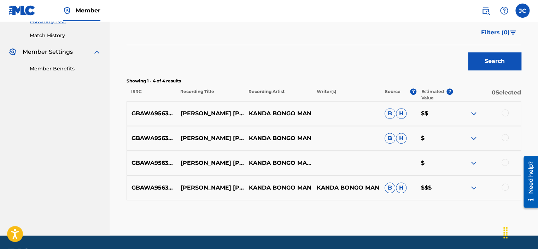
scroll to position [190, 0]
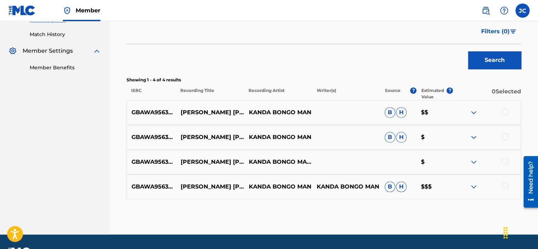
click at [510, 184] on div at bounding box center [487, 186] width 68 height 8
click at [502, 185] on div at bounding box center [505, 185] width 7 height 7
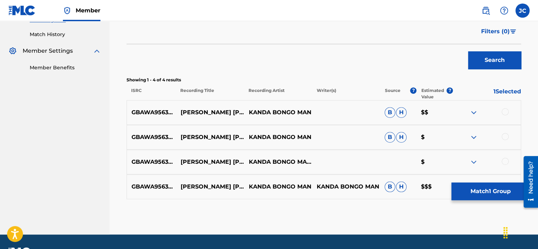
click at [503, 160] on div at bounding box center [505, 161] width 7 height 7
click at [506, 138] on div at bounding box center [505, 136] width 7 height 7
click at [507, 110] on div at bounding box center [505, 111] width 7 height 7
click at [486, 192] on button "Match 4 Groups" at bounding box center [490, 191] width 78 height 18
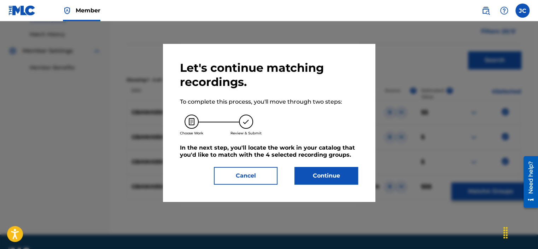
click at [328, 177] on button "Continue" at bounding box center [326, 176] width 64 height 18
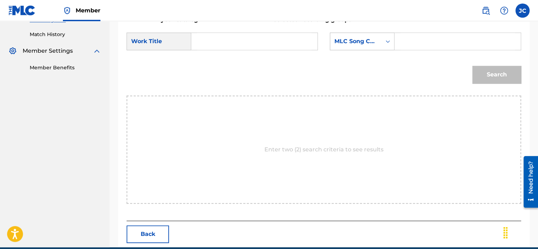
click at [372, 47] on div "MLC Song Code" at bounding box center [355, 41] width 51 height 13
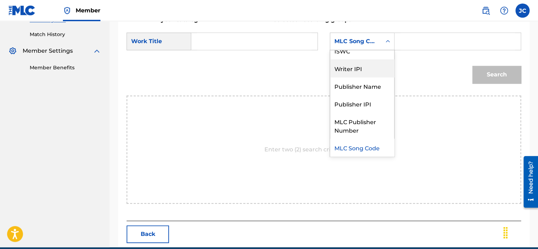
scroll to position [0, 0]
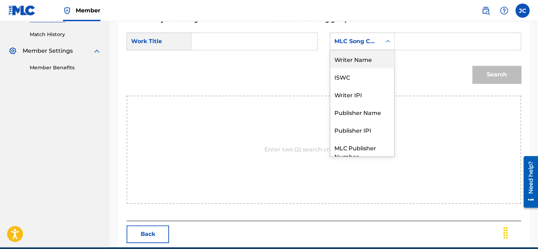
click at [362, 61] on div "Writer Name" at bounding box center [362, 59] width 64 height 18
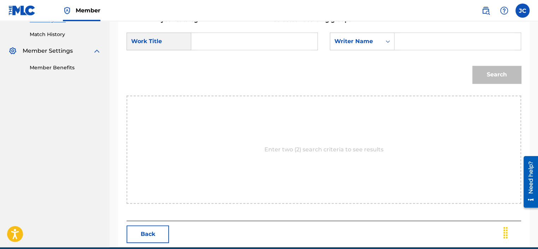
click at [272, 45] on input "Search Form" at bounding box center [254, 41] width 114 height 17
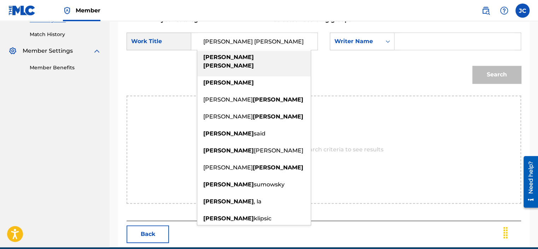
type input "[PERSON_NAME] [PERSON_NAME]"
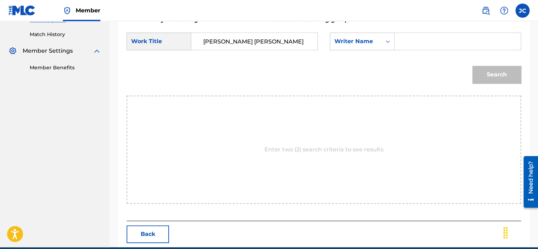
click at [431, 47] on input "Search Form" at bounding box center [458, 41] width 114 height 17
type input "KANDA"
click at [472, 66] on button "Search" at bounding box center [496, 75] width 49 height 18
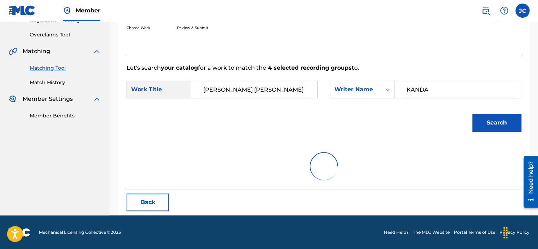
scroll to position [112, 0]
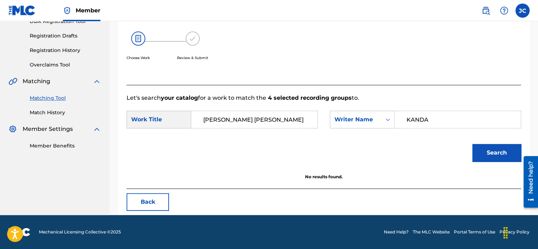
click at [147, 202] on button "Back" at bounding box center [148, 202] width 42 height 18
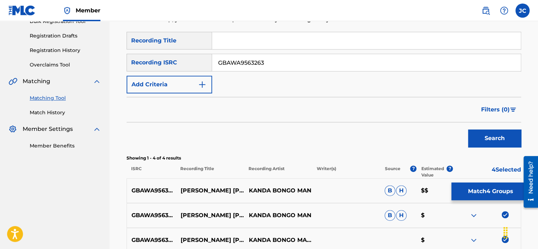
click at [336, 59] on input "GBAWA9563263" at bounding box center [366, 62] width 309 height 17
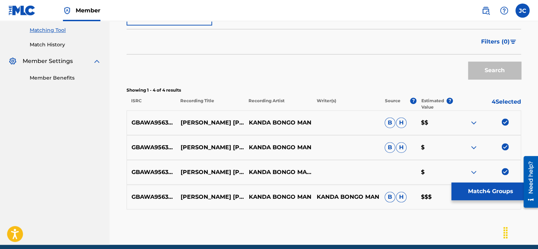
scroll to position [209, 0]
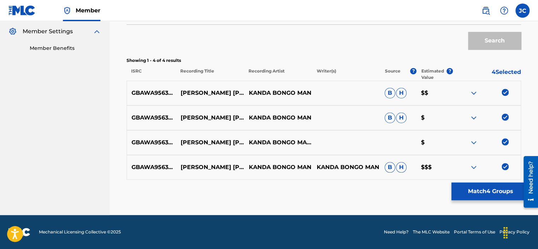
click at [506, 168] on img at bounding box center [505, 166] width 7 height 7
click at [505, 139] on img at bounding box center [505, 141] width 7 height 7
click at [503, 118] on img at bounding box center [505, 116] width 7 height 7
click at [506, 91] on img at bounding box center [505, 92] width 7 height 7
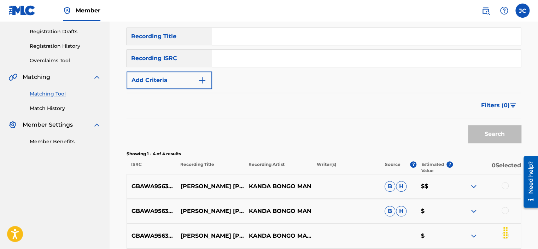
scroll to position [93, 0]
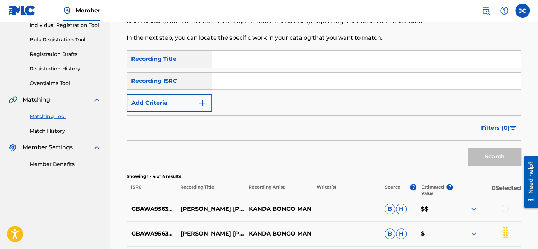
click at [276, 86] on input "Search Form" at bounding box center [366, 80] width 309 height 17
paste input "QM6DC1727968"
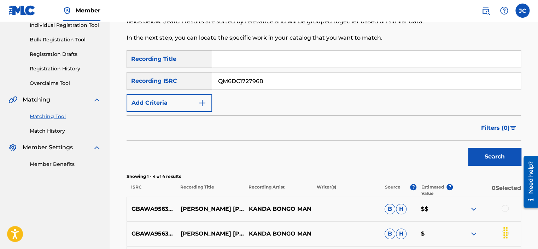
type input "QM6DC1727968"
click at [468, 148] on button "Search" at bounding box center [494, 157] width 53 height 18
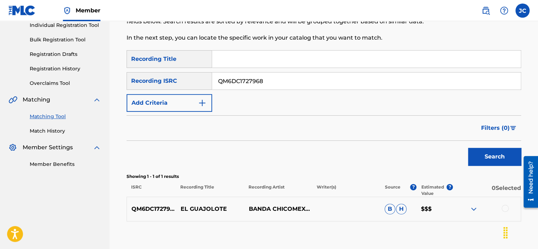
click at [273, 82] on input "QM6DC1727968" at bounding box center [366, 80] width 309 height 17
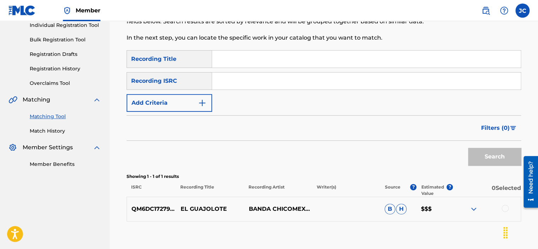
paste input "US4XG0408357"
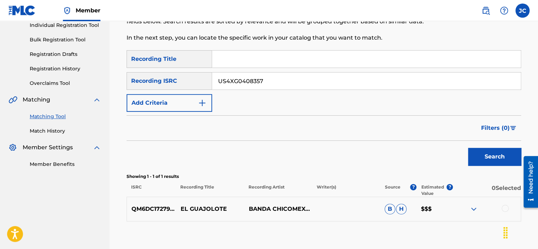
type input "US4XG0408357"
click at [468, 148] on button "Search" at bounding box center [494, 157] width 53 height 18
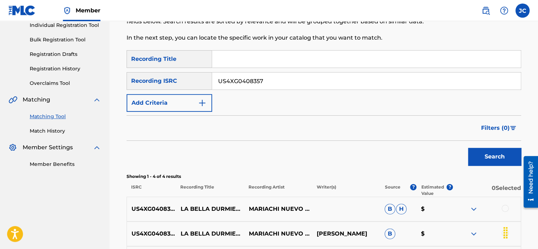
drag, startPoint x: 275, startPoint y: 83, endPoint x: 159, endPoint y: 52, distance: 119.4
click at [159, 52] on div "SearchWithCriteria740fe441-2c8d-4478-ab2c-a6ba4a71876e Recording Title SearchWi…" at bounding box center [324, 81] width 395 height 62
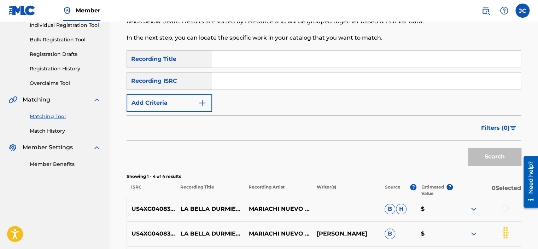
paste input "FR6V80289072"
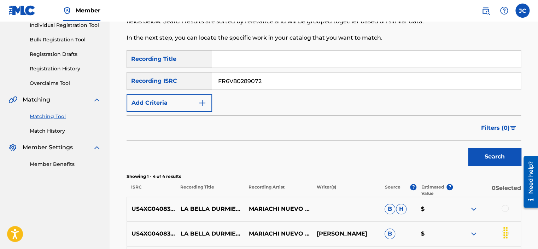
click at [468, 148] on button "Search" at bounding box center [494, 157] width 53 height 18
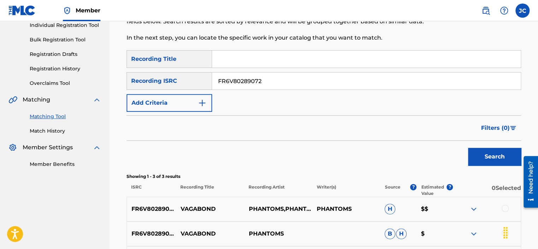
drag, startPoint x: 270, startPoint y: 81, endPoint x: 206, endPoint y: 78, distance: 64.4
click at [206, 78] on div "SearchWithCriteriab6b40d30-7ecd-45e9-8260-d6c9bfc22e7e Recording ISRC FR6V80289…" at bounding box center [324, 81] width 395 height 18
paste input "USQY51061165"
type input "USQY51061165"
click at [468, 148] on button "Search" at bounding box center [494, 157] width 53 height 18
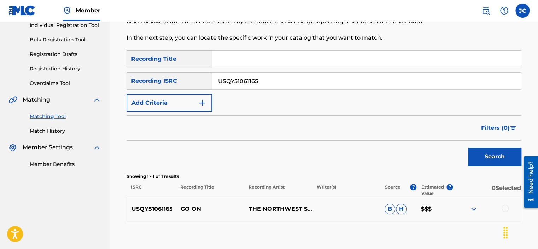
click at [267, 84] on input "USQY51061165" at bounding box center [366, 80] width 309 height 17
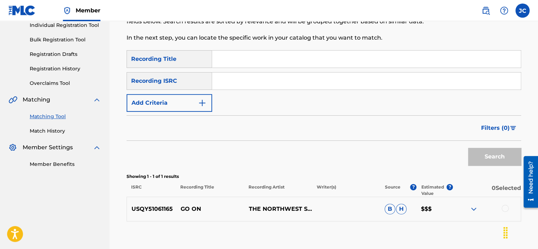
paste input "FR6V80107571"
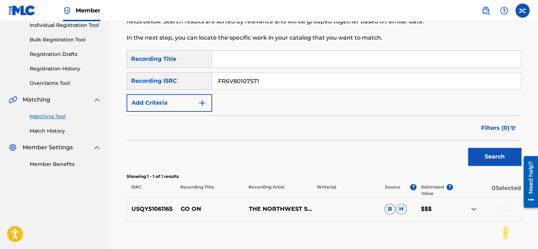
type input "FR6V80107571"
click at [468, 148] on button "Search" at bounding box center [494, 157] width 53 height 18
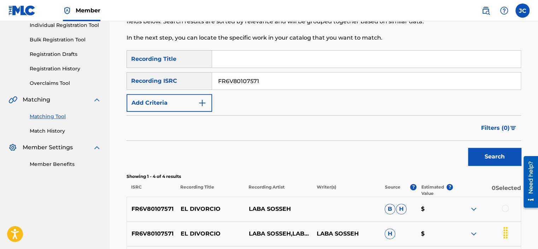
scroll to position [209, 0]
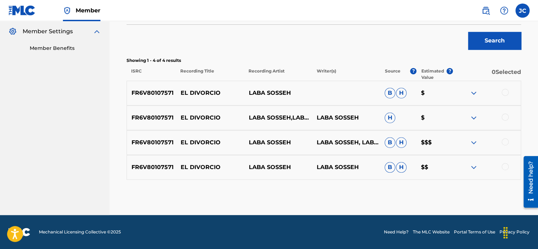
click at [501, 163] on div at bounding box center [487, 167] width 68 height 8
click at [504, 165] on div at bounding box center [505, 166] width 7 height 7
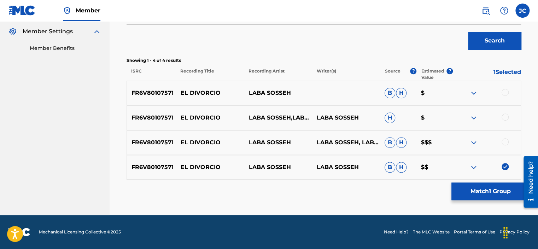
click at [504, 142] on div at bounding box center [505, 141] width 7 height 7
click at [504, 112] on div "FR6V80107571 EL DIVORCIO LABA SOSSEH,LABA [PERSON_NAME] SOSSEH H $" at bounding box center [324, 117] width 395 height 25
click at [504, 114] on div at bounding box center [505, 116] width 7 height 7
click at [505, 90] on div at bounding box center [505, 92] width 7 height 7
click at [483, 186] on button "Match 4 Groups" at bounding box center [490, 191] width 78 height 18
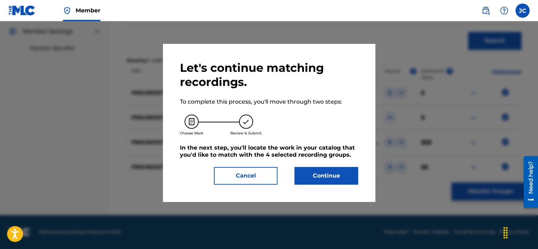
click at [341, 179] on button "Continue" at bounding box center [326, 176] width 64 height 18
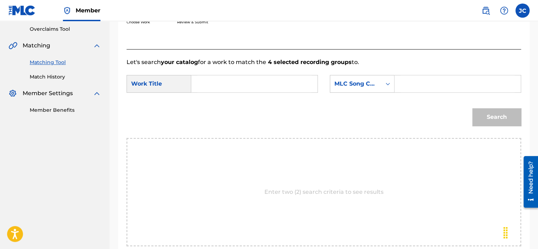
scroll to position [146, 0]
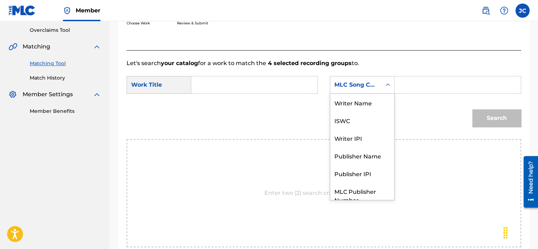
click at [382, 85] on div "Search Form" at bounding box center [387, 84] width 13 height 13
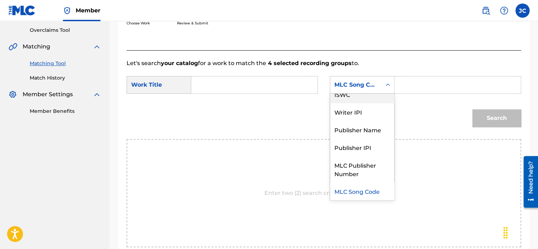
scroll to position [0, 0]
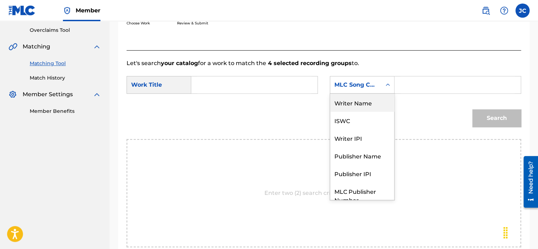
click at [349, 104] on div "Writer Name" at bounding box center [362, 103] width 64 height 18
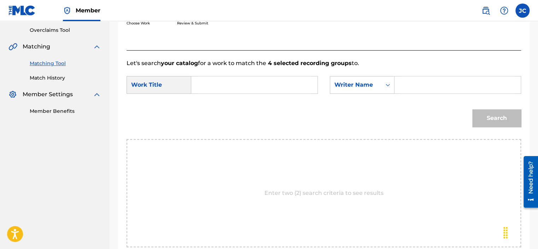
click at [262, 90] on input "Search Form" at bounding box center [254, 84] width 114 height 17
paste input "El Divorcio"
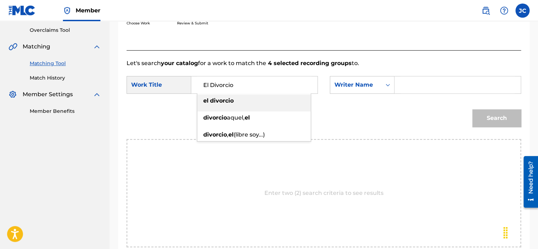
type input "El Divorcio"
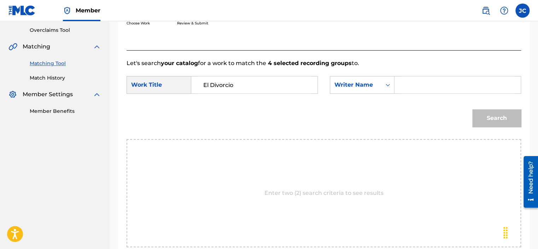
click at [430, 88] on input "Search Form" at bounding box center [458, 84] width 114 height 17
paste input "Sosseh"
type input "Sosseh"
click at [472, 109] on button "Search" at bounding box center [496, 118] width 49 height 18
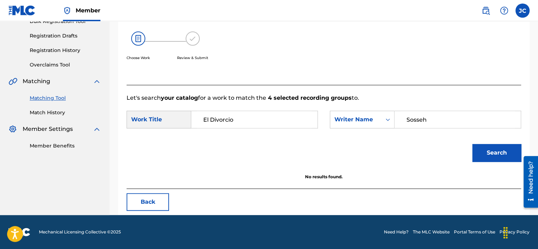
scroll to position [112, 0]
click at [406, 119] on input "Sosseh" at bounding box center [458, 119] width 114 height 17
click at [379, 95] on p "Let's search your catalog for a work to match the 4 selected recording groups t…" at bounding box center [324, 98] width 395 height 8
click at [155, 202] on button "Back" at bounding box center [148, 202] width 42 height 18
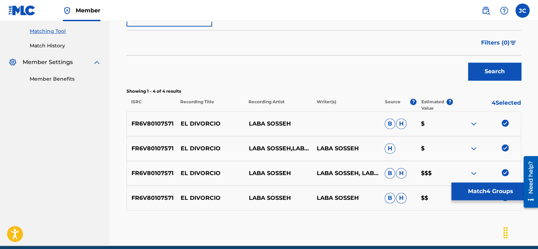
scroll to position [209, 0]
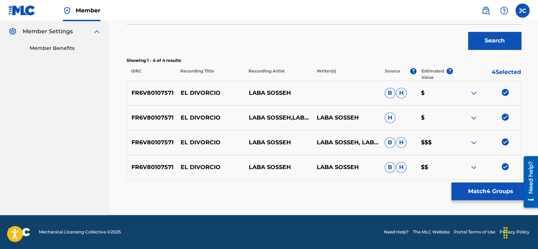
click at [504, 165] on img at bounding box center [505, 166] width 7 height 7
click at [505, 141] on img at bounding box center [505, 141] width 7 height 7
click at [503, 120] on div at bounding box center [487, 117] width 68 height 8
click at [503, 119] on img at bounding box center [505, 116] width 7 height 7
click at [507, 92] on img at bounding box center [505, 92] width 7 height 7
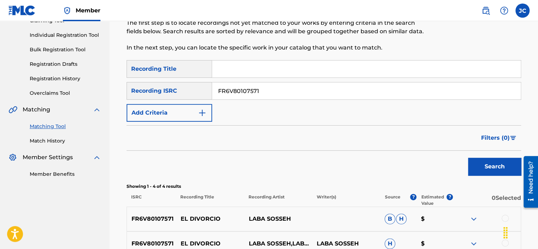
scroll to position [73, 0]
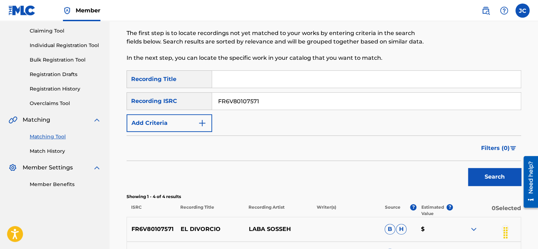
drag, startPoint x: 304, startPoint y: 99, endPoint x: 197, endPoint y: 102, distance: 107.5
click at [197, 102] on div "SearchWithCriteriab6b40d30-7ecd-45e9-8260-d6c9bfc22e7e Recording ISRC FR6V80107…" at bounding box center [324, 101] width 395 height 18
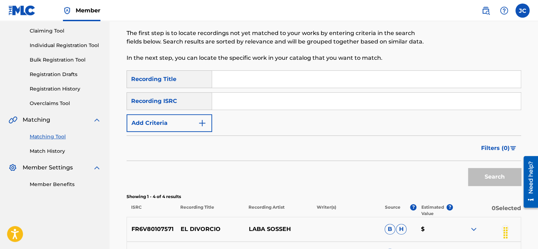
click at [272, 93] on input "Search Form" at bounding box center [366, 101] width 309 height 17
paste input "DESR72341112"
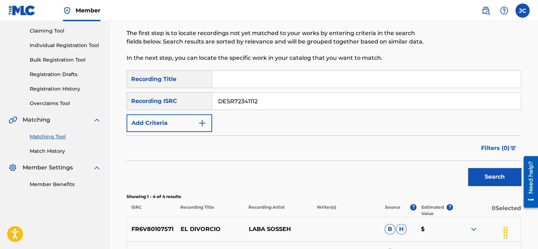
type input "DESR72341112"
click at [468, 168] on button "Search" at bounding box center [494, 177] width 53 height 18
drag, startPoint x: 298, startPoint y: 101, endPoint x: 197, endPoint y: 101, distance: 101.1
click at [197, 101] on div "SearchWithCriteriab6b40d30-7ecd-45e9-8260-d6c9bfc22e7e Recording ISRC DESR72341…" at bounding box center [324, 101] width 395 height 18
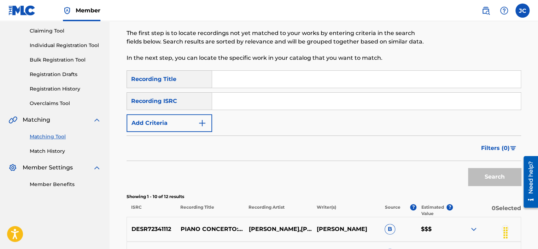
paste input "FR10S1452185"
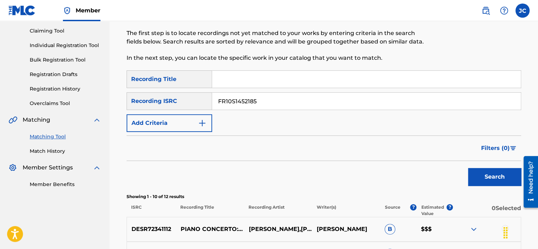
type input "FR10S1452185"
click at [468, 168] on button "Search" at bounding box center [494, 177] width 53 height 18
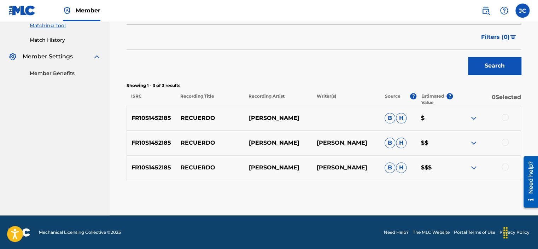
click at [506, 165] on div at bounding box center [505, 166] width 7 height 7
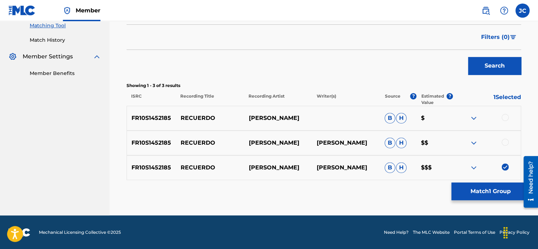
click at [505, 143] on div at bounding box center [505, 142] width 7 height 7
click at [504, 115] on div at bounding box center [505, 117] width 7 height 7
click at [482, 189] on button "Match 3 Groups" at bounding box center [490, 191] width 78 height 18
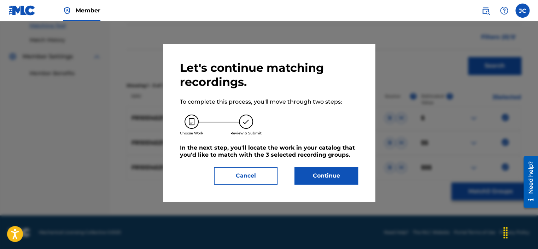
click at [349, 173] on button "Continue" at bounding box center [326, 176] width 64 height 18
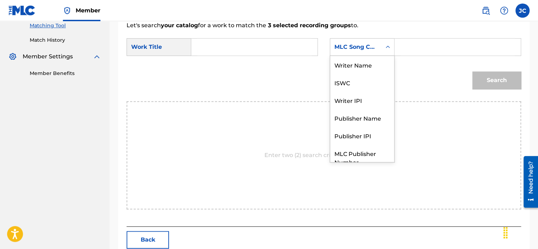
click at [374, 41] on div "MLC Song Code" at bounding box center [355, 46] width 51 height 13
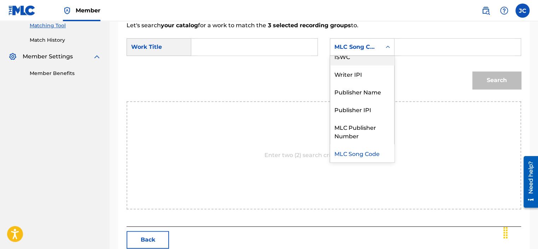
click at [388, 63] on div "ISWC" at bounding box center [362, 56] width 64 height 18
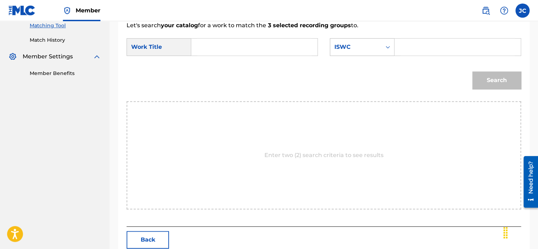
click at [383, 52] on div "Search Form" at bounding box center [387, 47] width 13 height 13
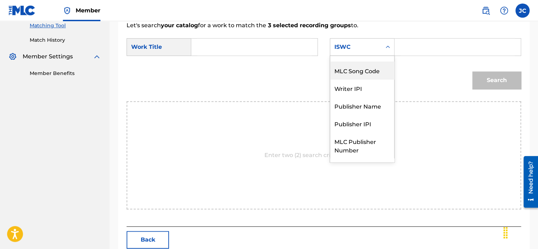
scroll to position [0, 0]
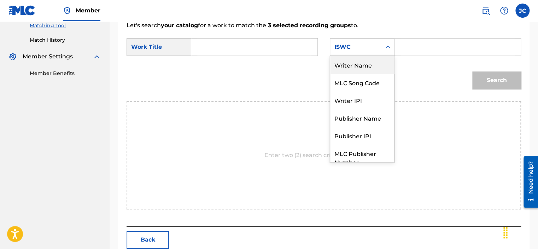
click at [381, 66] on div "Writer Name" at bounding box center [362, 65] width 64 height 18
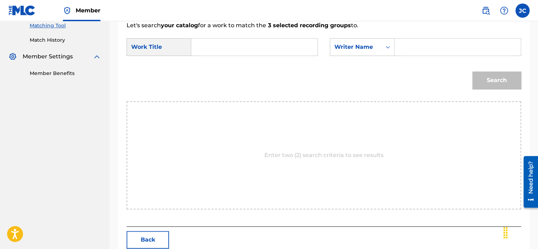
click at [253, 47] on input "Search Form" at bounding box center [254, 47] width 114 height 17
paste input "Recuerdo"
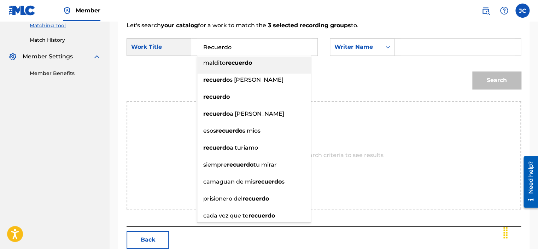
type input "Recuerdo"
click at [447, 39] on input "Search Form" at bounding box center [458, 47] width 114 height 17
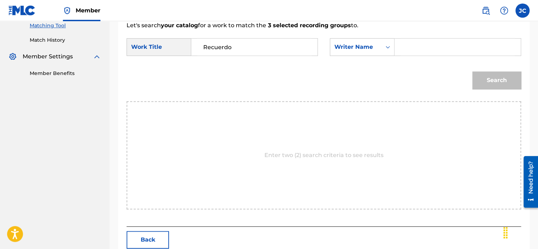
paste input "[PERSON_NAME]"
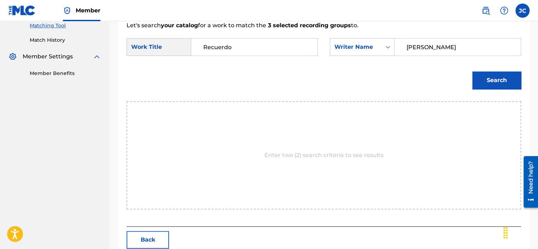
click at [472, 71] on button "Search" at bounding box center [496, 80] width 49 height 18
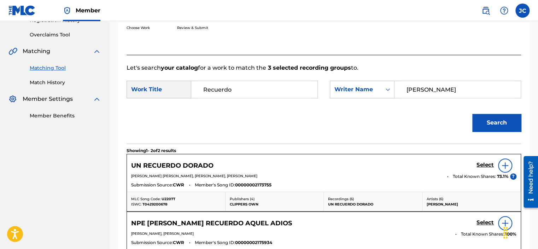
scroll to position [184, 0]
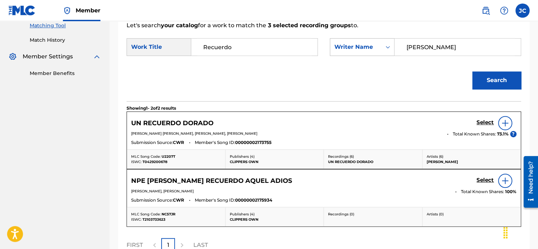
drag, startPoint x: 440, startPoint y: 39, endPoint x: 383, endPoint y: 47, distance: 58.2
click at [383, 47] on div "SearchWithCriteriaa008ad8c-efd5-4efe-94c4-051ff92b6348 Writer Name [PERSON_NAME]" at bounding box center [425, 47] width 191 height 18
click at [472, 71] on button "Search" at bounding box center [496, 80] width 49 height 18
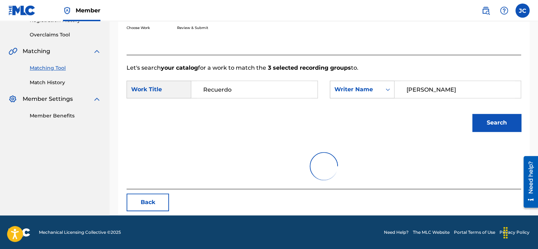
scroll to position [112, 0]
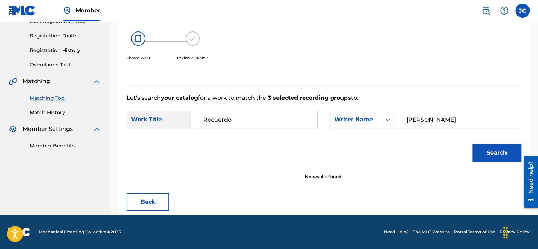
drag, startPoint x: 450, startPoint y: 124, endPoint x: 412, endPoint y: 120, distance: 37.8
click at [412, 120] on input "[PERSON_NAME]" at bounding box center [458, 119] width 114 height 17
click at [472, 144] on button "Search" at bounding box center [496, 153] width 49 height 18
drag, startPoint x: 445, startPoint y: 113, endPoint x: 378, endPoint y: 127, distance: 69.3
click at [378, 127] on div "SearchWithCriteriaa008ad8c-efd5-4efe-94c4-051ff92b6348 Writer Name [PERSON_NAME]" at bounding box center [425, 120] width 191 height 18
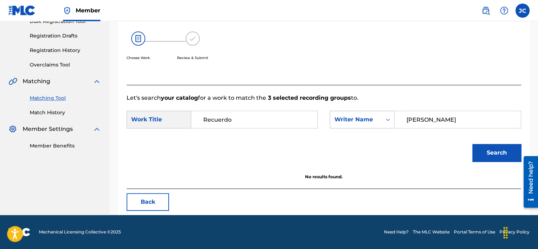
type input "[PERSON_NAME]"
click at [472, 144] on button "Search" at bounding box center [496, 153] width 49 height 18
click at [156, 195] on button "Back" at bounding box center [148, 202] width 42 height 18
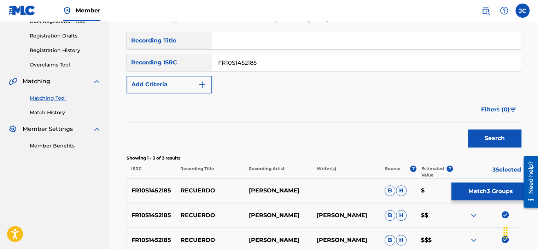
scroll to position [184, 0]
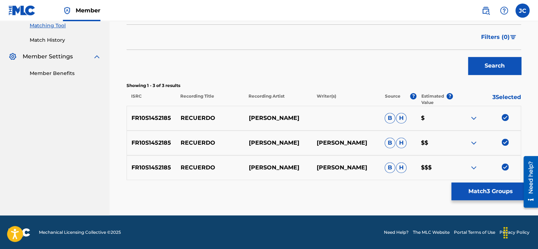
click at [506, 167] on img at bounding box center [505, 166] width 7 height 7
click at [507, 141] on img at bounding box center [505, 142] width 7 height 7
click at [506, 116] on img at bounding box center [505, 117] width 7 height 7
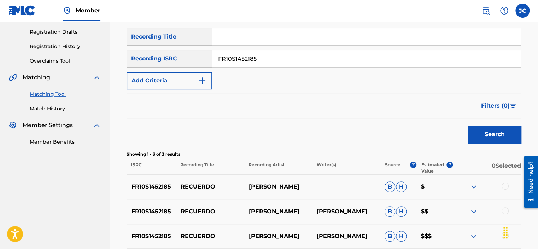
scroll to position [102, 0]
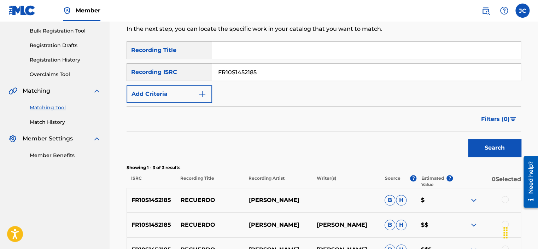
click at [274, 74] on input "FR10S1452185" at bounding box center [366, 72] width 309 height 17
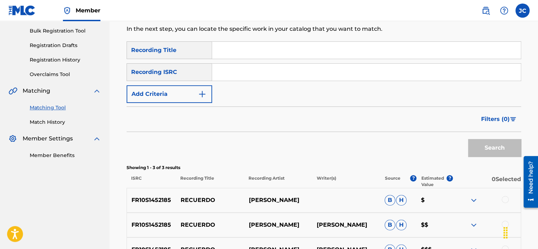
paste input "DEKF22400983"
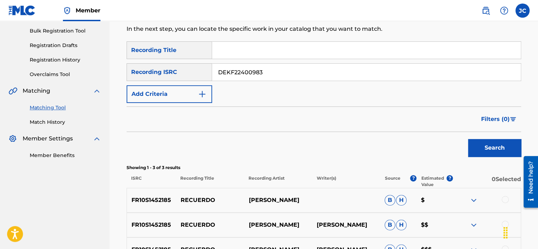
type input "DEKF22400983"
click at [468, 139] on button "Search" at bounding box center [494, 148] width 53 height 18
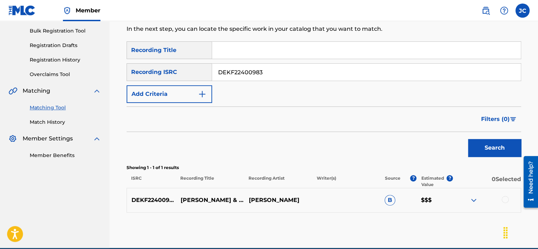
scroll to position [135, 0]
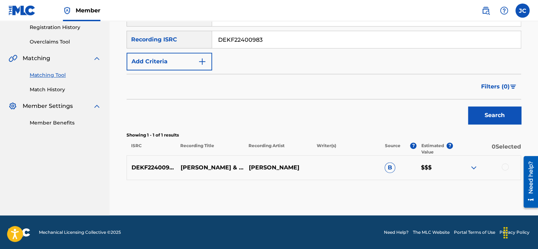
click at [507, 167] on div at bounding box center [505, 166] width 7 height 7
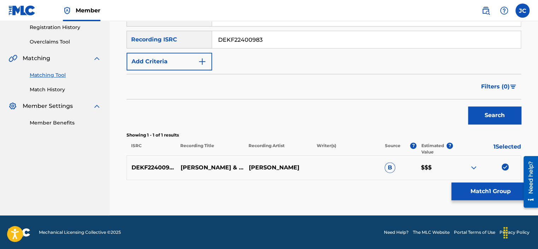
click at [484, 187] on button "Match 1 Group" at bounding box center [490, 191] width 78 height 18
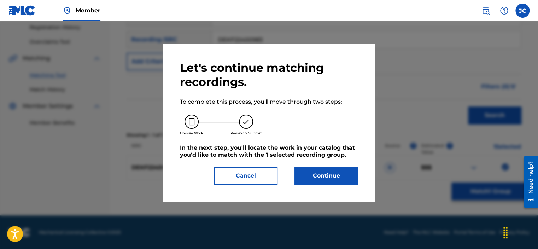
click at [318, 167] on div "Let's continue matching recordings. To complete this process, you'll move throu…" at bounding box center [269, 123] width 178 height 124
click at [320, 175] on button "Continue" at bounding box center [326, 176] width 64 height 18
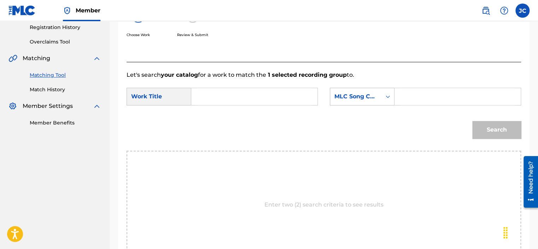
click at [358, 103] on div "MLC Song Code" at bounding box center [362, 97] width 65 height 18
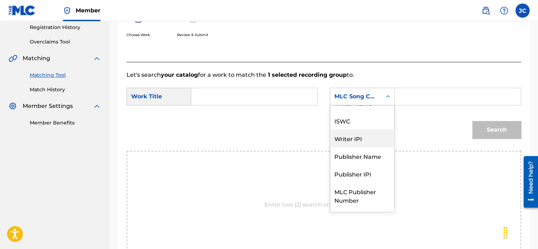
scroll to position [0, 0]
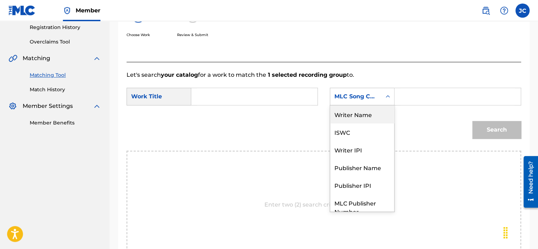
click at [374, 114] on div "Writer Name" at bounding box center [362, 114] width 64 height 18
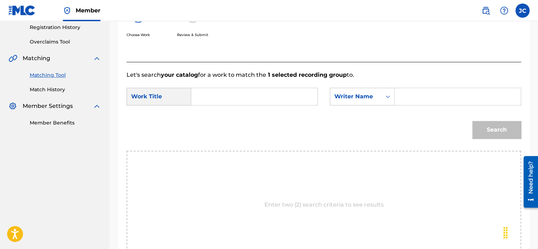
click at [272, 93] on input "Search Form" at bounding box center [254, 96] width 114 height 17
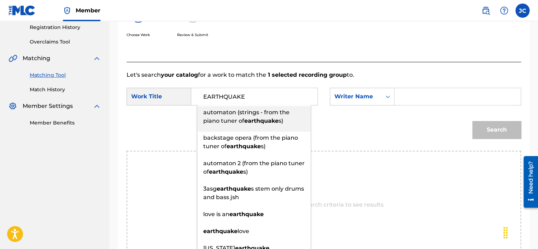
type input "EARTHQUAKE"
click at [270, 48] on div "Choose Work Review & Submit" at bounding box center [279, 27] width 304 height 54
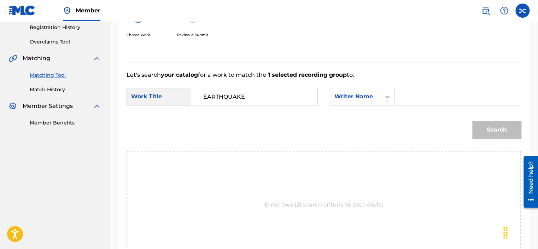
click at [450, 93] on input "Search Form" at bounding box center [458, 96] width 114 height 17
type input "[PERSON_NAME]"
click at [472, 121] on button "Search" at bounding box center [496, 130] width 49 height 18
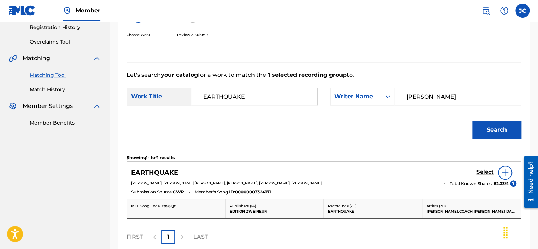
click at [485, 171] on h5 "Select" at bounding box center [485, 172] width 17 height 7
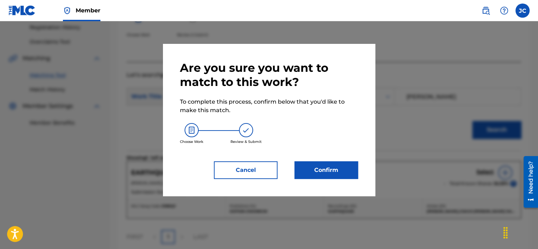
click at [343, 165] on button "Confirm" at bounding box center [326, 170] width 64 height 18
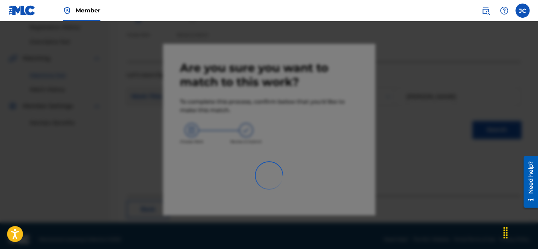
scroll to position [55, 0]
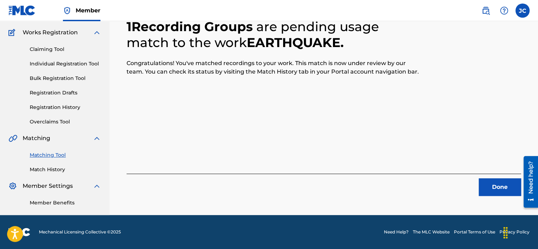
click at [487, 179] on button "Done" at bounding box center [500, 187] width 42 height 18
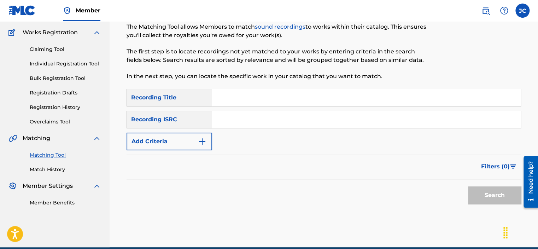
click at [254, 117] on input "Search Form" at bounding box center [366, 119] width 309 height 17
paste input "MXUM71800928"
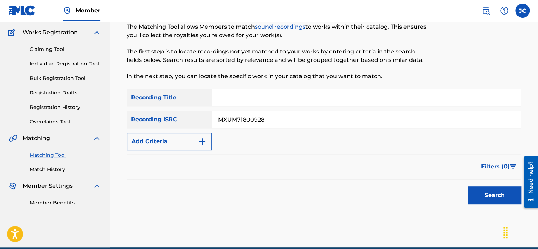
type input "MXUM71800928"
click at [468, 186] on button "Search" at bounding box center [494, 195] width 53 height 18
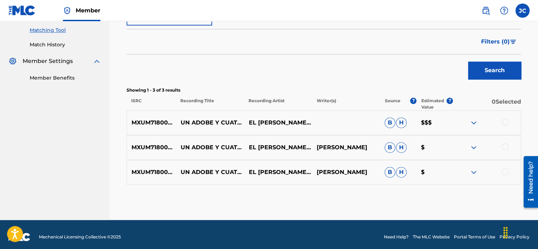
scroll to position [183, 0]
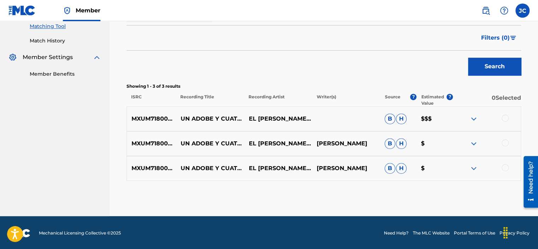
click at [502, 168] on div at bounding box center [505, 167] width 7 height 7
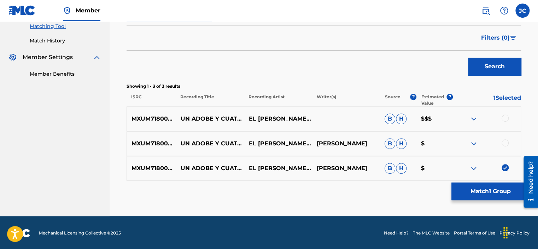
click at [505, 144] on div at bounding box center [505, 142] width 7 height 7
click at [506, 121] on div at bounding box center [487, 119] width 68 height 8
click at [505, 116] on div at bounding box center [505, 118] width 7 height 7
click at [484, 192] on button "Match 3 Groups" at bounding box center [490, 191] width 78 height 18
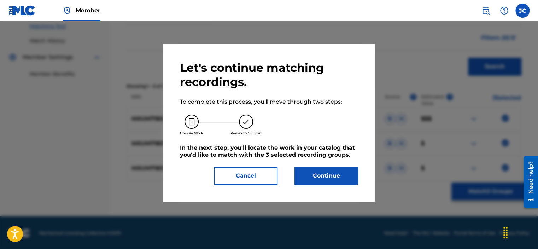
click at [328, 170] on button "Continue" at bounding box center [326, 176] width 64 height 18
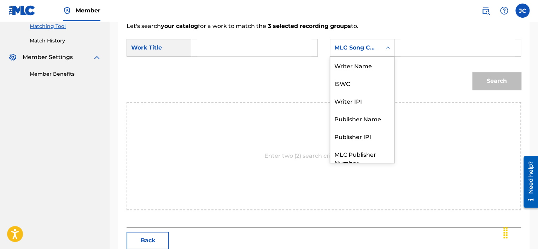
click at [347, 54] on div "MLC Song Code" at bounding box center [355, 47] width 51 height 13
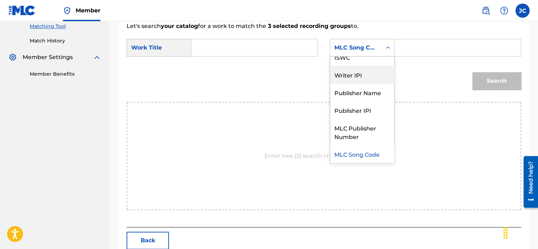
scroll to position [0, 0]
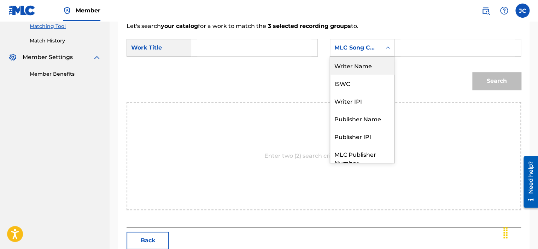
click at [367, 67] on div "Writer Name" at bounding box center [362, 66] width 64 height 18
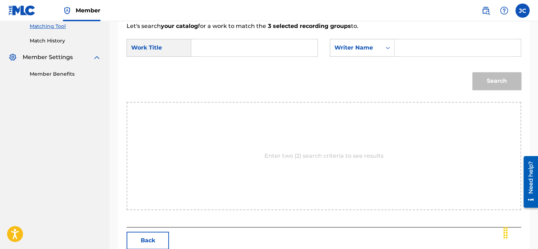
click at [279, 50] on input "Search Form" at bounding box center [254, 47] width 114 height 17
paste input "Un Adobe Y Cuatro Velas"
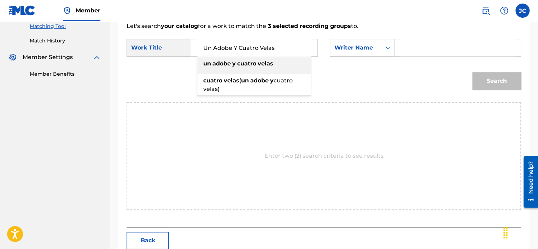
type input "Un Adobe Y Cuatro Velas"
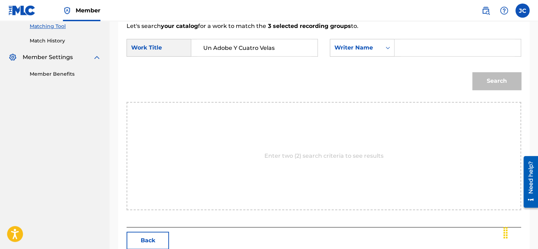
click at [420, 33] on form "SearchWithCriteriaa4dd54c1-94ea-49a7-9790-26a7c813e1ad Work Title Un Adobe Y Cu…" at bounding box center [324, 65] width 395 height 71
click at [422, 51] on input "Search Form" at bounding box center [458, 47] width 114 height 17
paste input "[PERSON_NAME]"
click at [472, 72] on button "Search" at bounding box center [496, 81] width 49 height 18
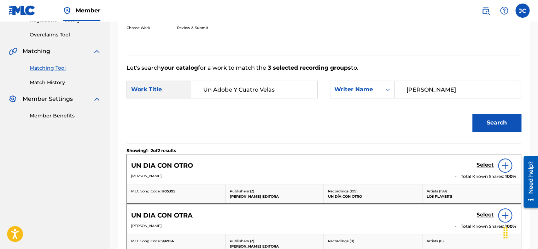
scroll to position [183, 0]
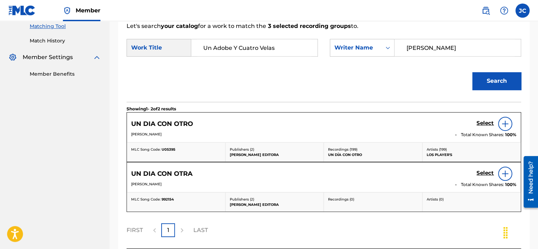
drag, startPoint x: 446, startPoint y: 43, endPoint x: 407, endPoint y: 42, distance: 39.3
click at [407, 42] on input "[PERSON_NAME]" at bounding box center [458, 47] width 114 height 17
paste input "[PERSON_NAME]"
type input "[PERSON_NAME]"
click at [472, 72] on button "Search" at bounding box center [496, 81] width 49 height 18
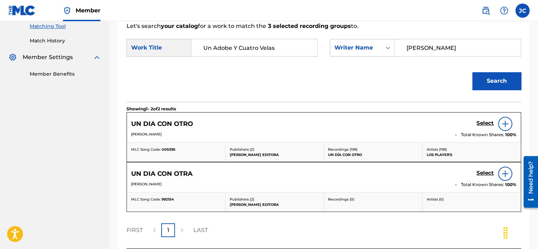
scroll to position [243, 0]
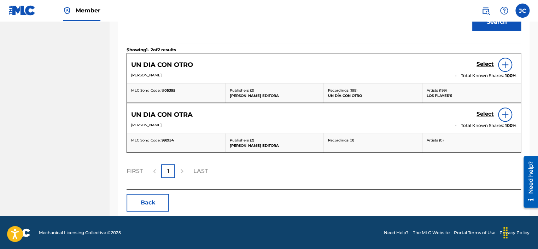
click at [146, 212] on div "Match Usage - Select Work In this step, you will locate the work you'd like to …" at bounding box center [323, 15] width 411 height 402
click at [147, 198] on button "Back" at bounding box center [148, 203] width 42 height 18
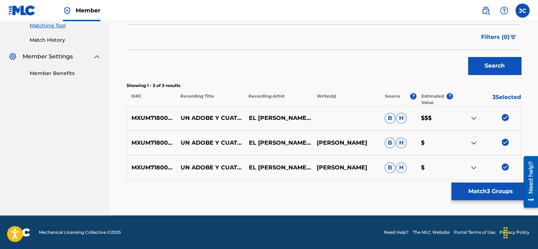
click at [505, 164] on img at bounding box center [505, 166] width 7 height 7
click at [507, 141] on img at bounding box center [505, 142] width 7 height 7
click at [508, 116] on img at bounding box center [505, 117] width 7 height 7
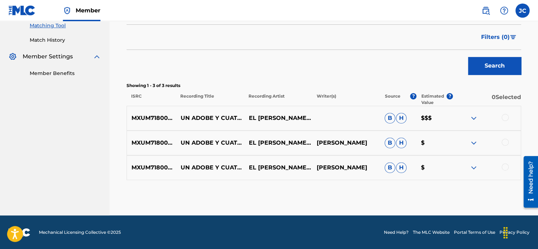
scroll to position [51, 0]
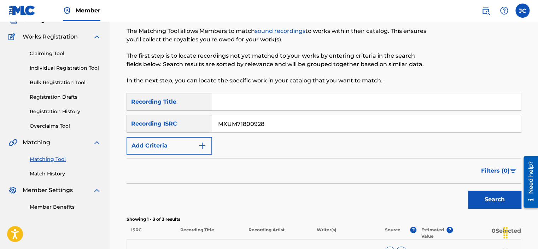
click at [281, 123] on input "MXUM71800928" at bounding box center [366, 123] width 309 height 17
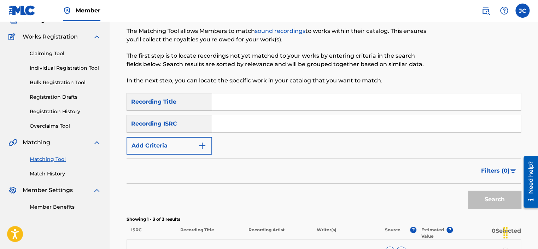
paste input "QMLXE1230105"
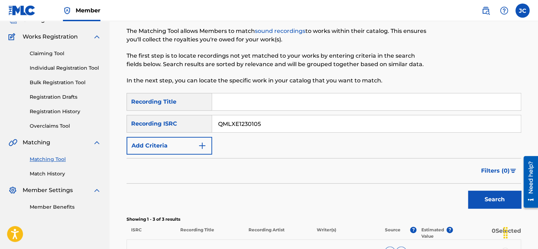
type input "QMLXE1230105"
click at [468, 191] on button "Search" at bounding box center [494, 200] width 53 height 18
click at [530, 87] on div "Matching Tool The Matching Tool allows Members to match sound recordings to wor…" at bounding box center [324, 156] width 428 height 336
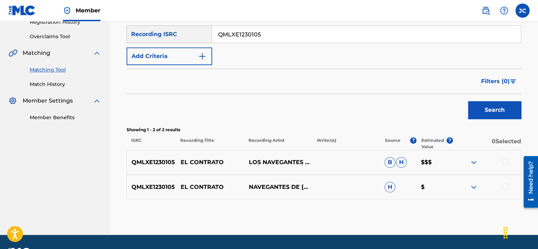
scroll to position [141, 0]
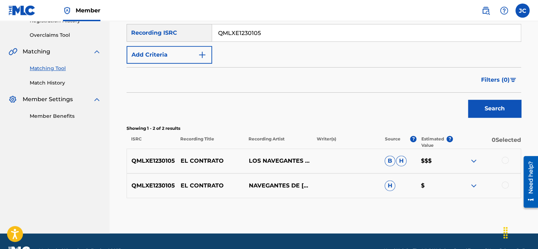
click at [280, 37] on input "QMLXE1230105" at bounding box center [366, 32] width 309 height 17
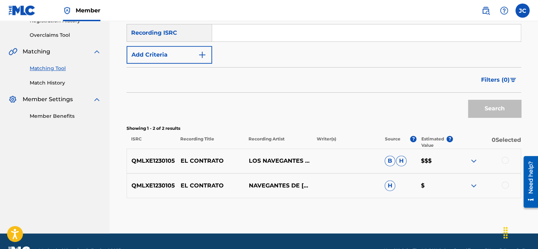
paste input "USHM21800872"
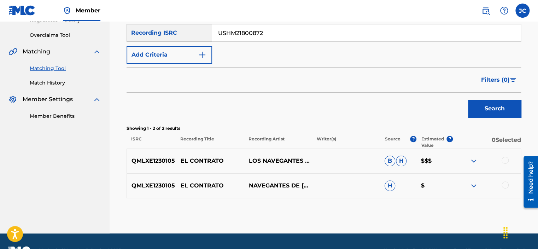
type input "USHM21800872"
click at [468, 100] on button "Search" at bounding box center [494, 109] width 53 height 18
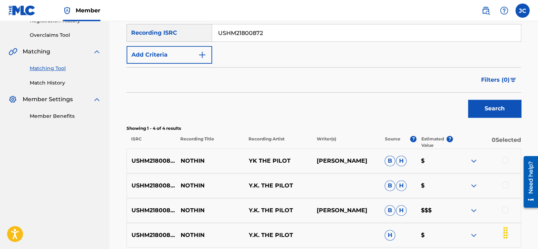
scroll to position [209, 0]
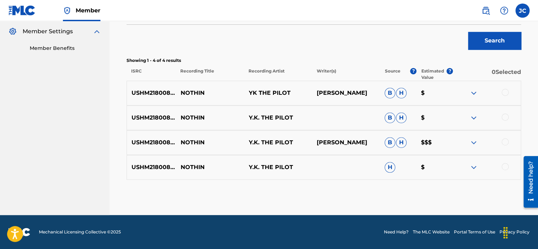
click at [505, 168] on div at bounding box center [505, 166] width 7 height 7
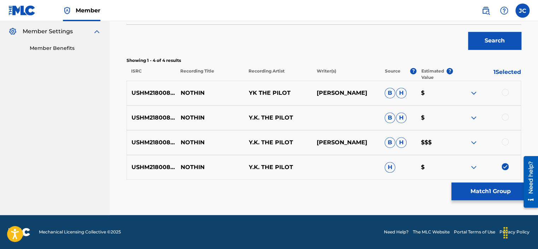
click at [505, 144] on div at bounding box center [505, 141] width 7 height 7
click at [505, 113] on div at bounding box center [505, 116] width 7 height 7
click at [508, 94] on div at bounding box center [505, 92] width 7 height 7
click at [503, 95] on img at bounding box center [505, 92] width 7 height 7
click at [503, 95] on div at bounding box center [505, 92] width 7 height 7
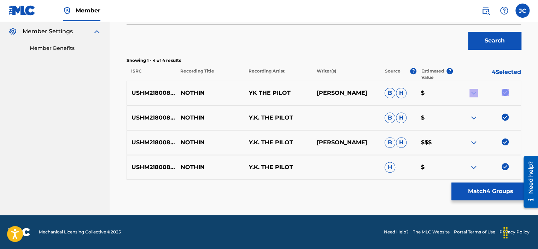
click at [506, 91] on img at bounding box center [505, 92] width 7 height 7
click at [505, 91] on div at bounding box center [505, 92] width 7 height 7
click at [482, 189] on button "Match 4 Groups" at bounding box center [490, 191] width 78 height 18
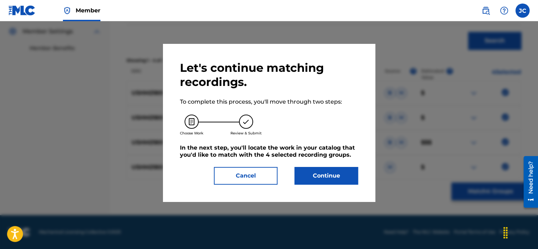
click at [346, 178] on button "Continue" at bounding box center [326, 176] width 64 height 18
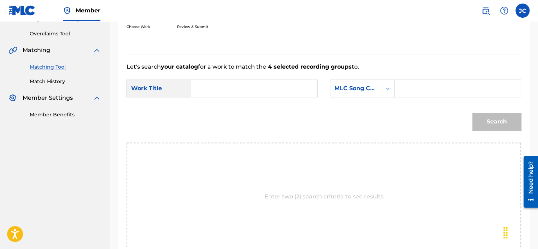
scroll to position [129, 0]
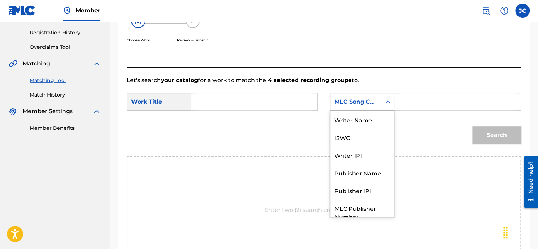
click at [377, 100] on div "MLC Song Code" at bounding box center [355, 101] width 51 height 13
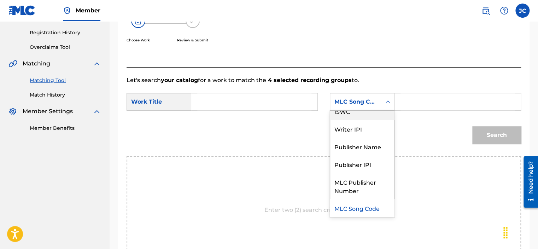
scroll to position [0, 0]
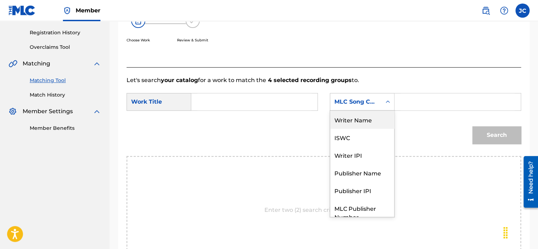
click at [360, 125] on div "Writer Name" at bounding box center [362, 120] width 64 height 18
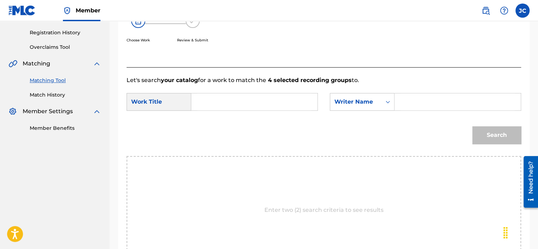
click at [267, 106] on input "Search Form" at bounding box center [254, 101] width 114 height 17
paste input "Nothin'"
type input "Nothin'"
click at [407, 96] on input "Search Form" at bounding box center [458, 101] width 114 height 17
paste input "[PERSON_NAME]"
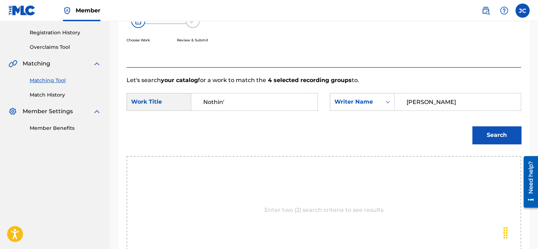
type input "[PERSON_NAME]"
click at [472, 126] on button "Search" at bounding box center [496, 135] width 49 height 18
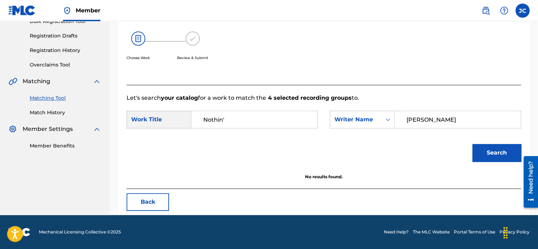
scroll to position [112, 0]
click at [259, 115] on input "Nothin'" at bounding box center [254, 119] width 114 height 17
type input "n"
paste input "Nothin'"
type input "n"
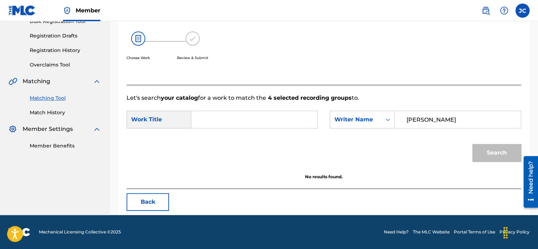
paste input "Nothin'"
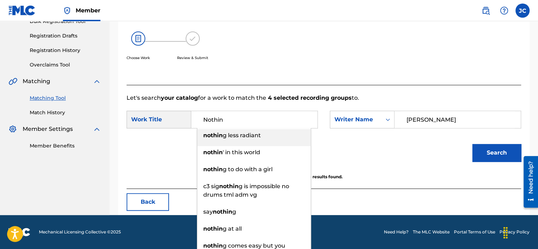
type input "Nothin"
click at [386, 75] on div "Choose Work Review & Submit" at bounding box center [279, 50] width 304 height 54
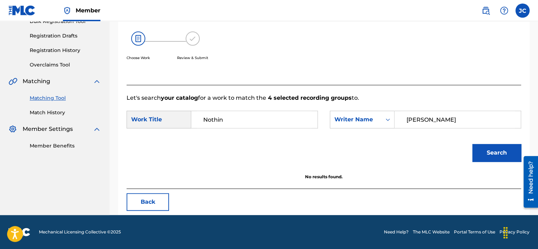
click at [497, 149] on button "Search" at bounding box center [496, 153] width 49 height 18
click at [165, 200] on button "Back" at bounding box center [148, 202] width 42 height 18
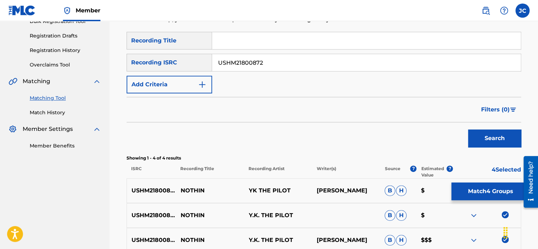
scroll to position [209, 0]
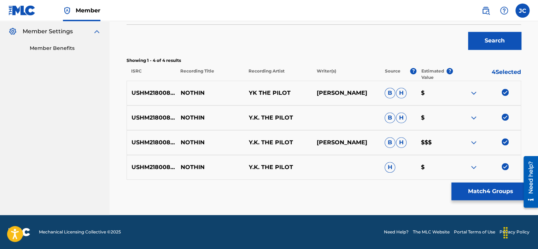
click at [507, 165] on img at bounding box center [505, 166] width 7 height 7
click at [504, 140] on img at bounding box center [505, 141] width 7 height 7
click at [505, 117] on img at bounding box center [505, 116] width 7 height 7
click at [505, 93] on img at bounding box center [505, 92] width 7 height 7
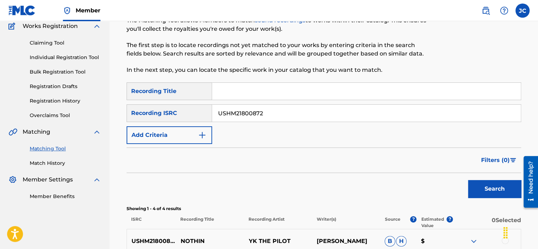
scroll to position [46, 0]
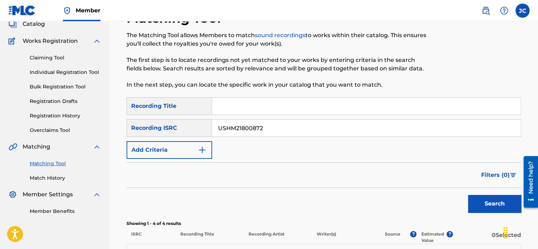
click at [297, 129] on input "USHM21800872" at bounding box center [366, 127] width 309 height 17
paste input "TCAEA1981151"
type input "TCAEA1981151"
click at [468, 195] on button "Search" at bounding box center [494, 204] width 53 height 18
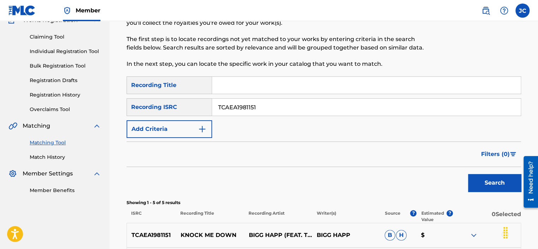
scroll to position [66, 0]
click at [299, 106] on input "TCAEA1981151" at bounding box center [366, 107] width 309 height 17
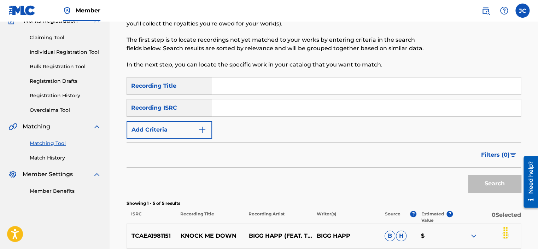
paste input "QZS1Z1620720"
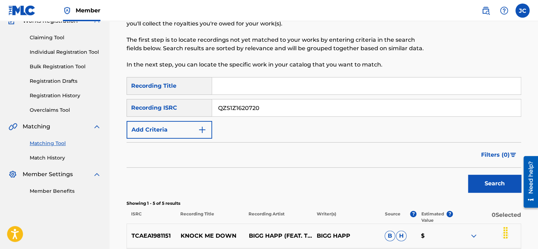
type input "QZS1Z1620720"
click at [468, 175] on button "Search" at bounding box center [494, 184] width 53 height 18
click at [286, 107] on input "QZS1Z1620720" at bounding box center [366, 107] width 309 height 17
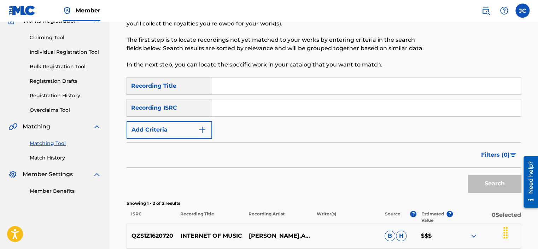
paste input "USCGH1412483"
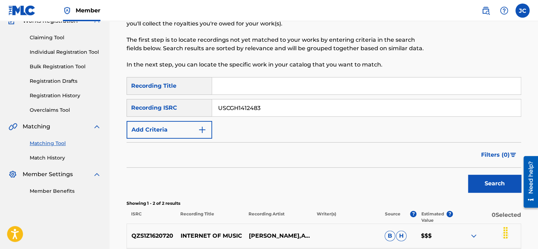
type input "USCGH1412483"
click at [468, 175] on button "Search" at bounding box center [494, 184] width 53 height 18
click at [280, 106] on input "USCGH1412483" at bounding box center [366, 107] width 309 height 17
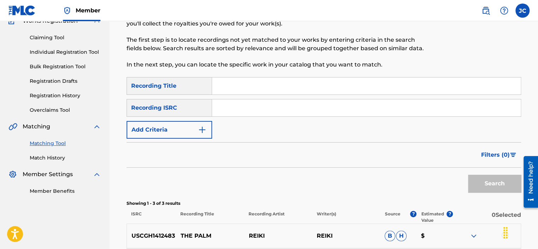
paste input "QM42K1731907"
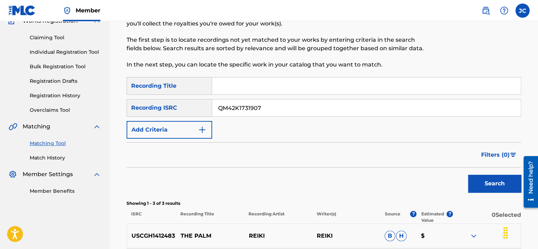
click at [468, 175] on button "Search" at bounding box center [494, 184] width 53 height 18
click at [285, 109] on input "QM42K1731907" at bounding box center [366, 107] width 309 height 17
paste input "910263"
type input "QM42K1910263"
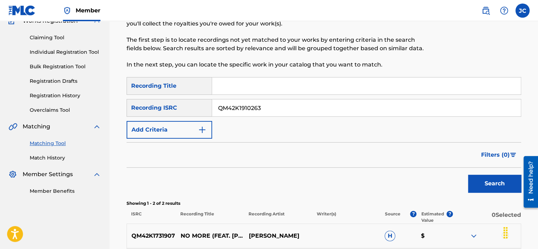
click at [468, 175] on button "Search" at bounding box center [494, 184] width 53 height 18
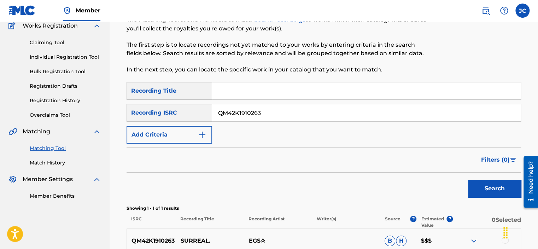
click at [319, 107] on input "QM42K1910263" at bounding box center [366, 112] width 309 height 17
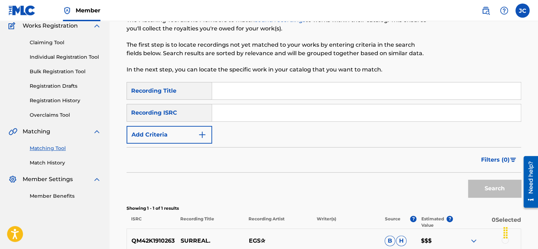
paste input "TCADQ1894683"
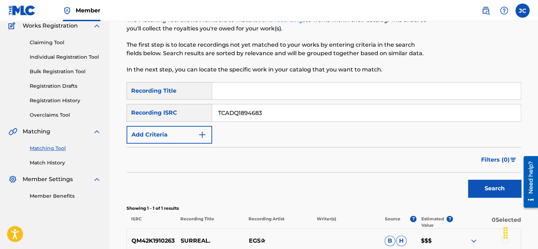
click at [468, 180] on button "Search" at bounding box center [494, 189] width 53 height 18
click at [298, 114] on input "TCADQ1894683" at bounding box center [366, 112] width 309 height 17
paste input "QZJG51940440"
type input "QZJG51940440"
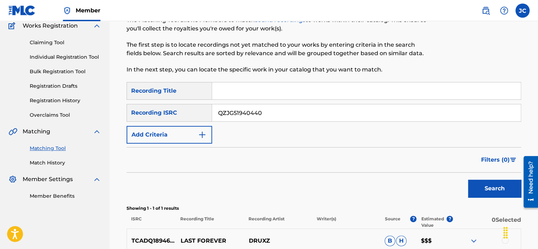
click at [468, 180] on button "Search" at bounding box center [494, 189] width 53 height 18
click at [288, 116] on input "QZJG51940440" at bounding box center [366, 112] width 309 height 17
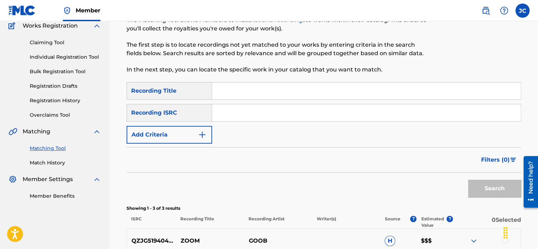
paste input "USCGJ1786924"
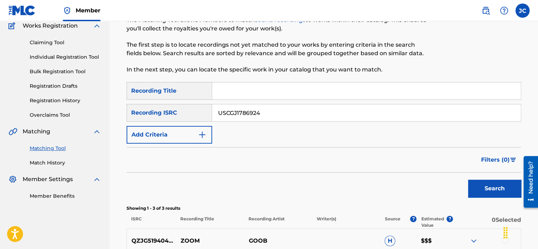
click at [468, 180] on button "Search" at bounding box center [494, 189] width 53 height 18
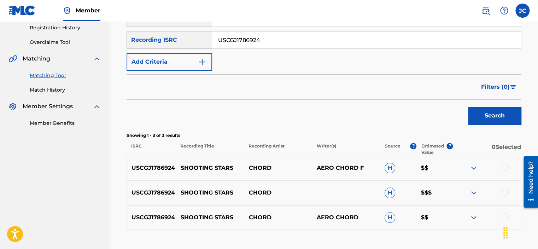
scroll to position [133, 0]
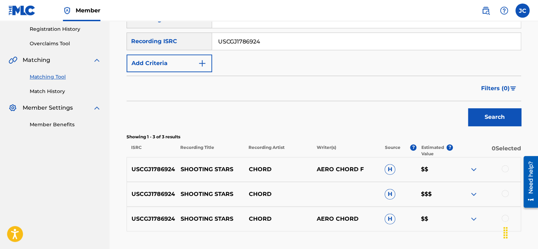
click at [276, 39] on input "USCGJ1786924" at bounding box center [366, 41] width 309 height 17
paste input "5ED2407585"
type input "US5ED2407585"
click at [468, 108] on button "Search" at bounding box center [494, 117] width 53 height 18
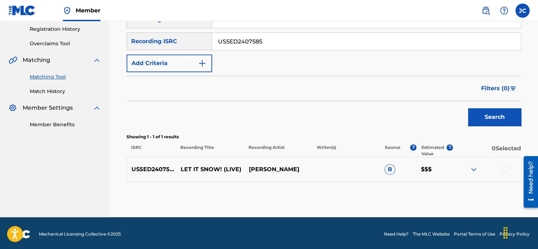
click at [504, 170] on div at bounding box center [505, 168] width 7 height 7
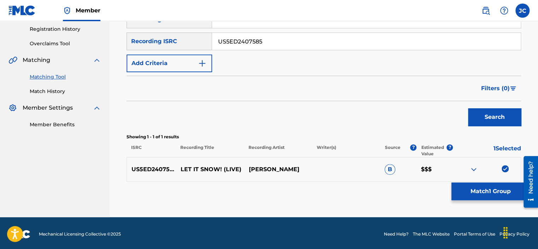
click at [481, 200] on div "Matching Tool The Matching Tool allows Members to match sound recordings to wor…" at bounding box center [324, 70] width 395 height 293
click at [479, 196] on button "Match 1 Group" at bounding box center [490, 191] width 78 height 18
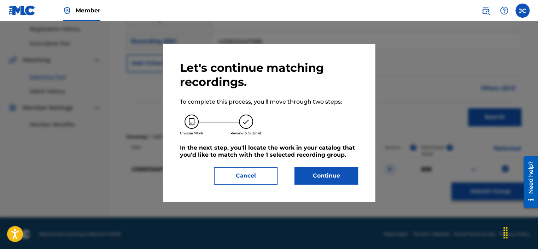
click at [335, 177] on button "Continue" at bounding box center [326, 176] width 64 height 18
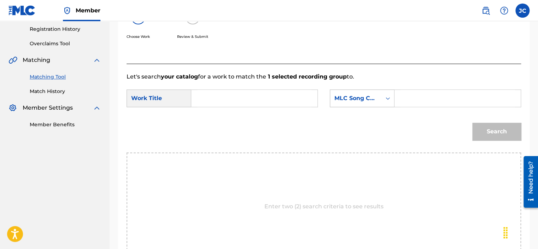
click at [365, 98] on div "MLC Song Code" at bounding box center [355, 98] width 43 height 8
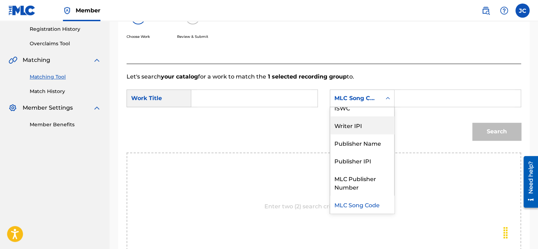
scroll to position [0, 0]
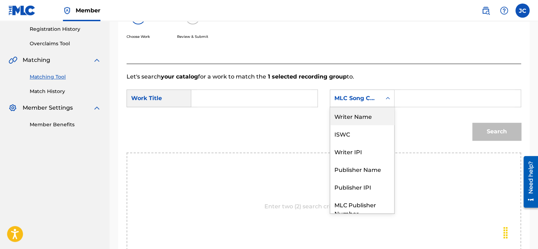
click at [357, 117] on div "Writer Name" at bounding box center [362, 116] width 64 height 18
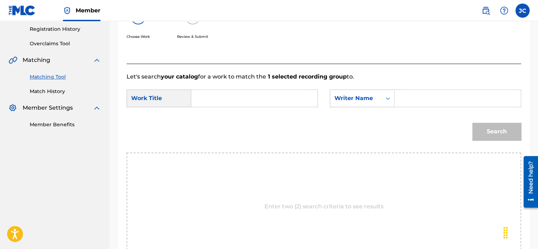
click at [275, 100] on input "Search Form" at bounding box center [254, 98] width 114 height 17
paste input "Let It Snow!"
type input "Let It Snow!"
click at [410, 93] on input "Search Form" at bounding box center [458, 98] width 114 height 17
paste input "[PERSON_NAME]"
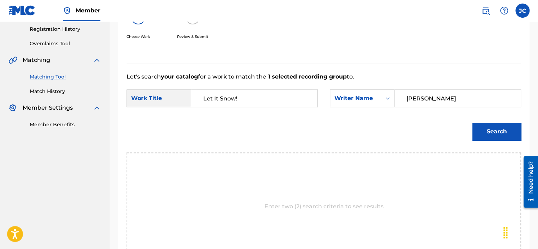
type input "[PERSON_NAME]"
click at [472, 123] on button "Search" at bounding box center [496, 132] width 49 height 18
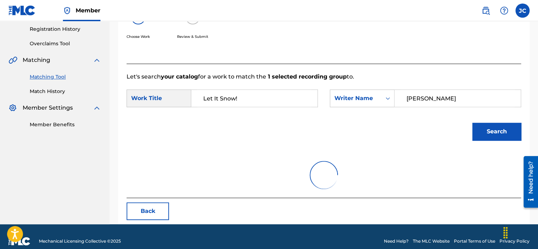
click at [404, 77] on p "Let's search your catalog for a work to match the 1 selected recording group to." at bounding box center [324, 76] width 395 height 8
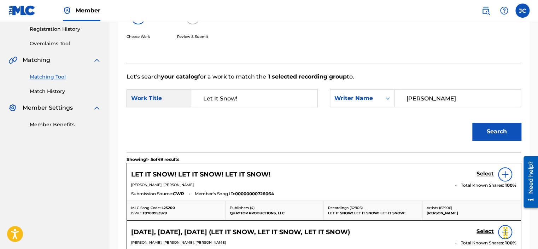
click at [485, 171] on h5 "Select" at bounding box center [485, 173] width 17 height 7
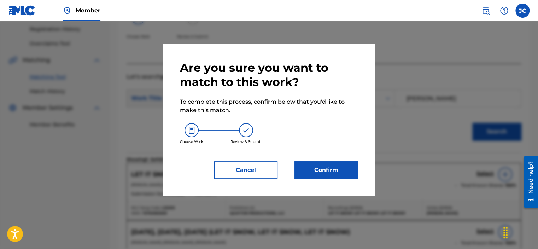
click at [334, 172] on button "Confirm" at bounding box center [326, 170] width 64 height 18
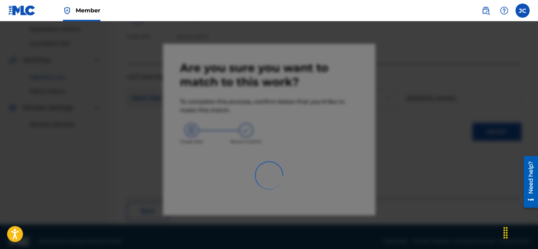
scroll to position [55, 0]
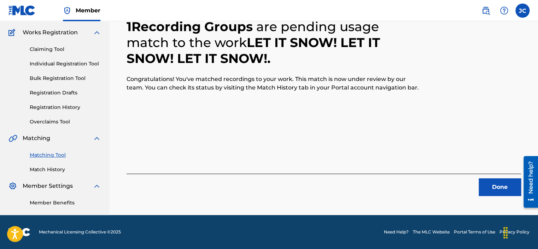
click at [496, 189] on button "Done" at bounding box center [500, 187] width 42 height 18
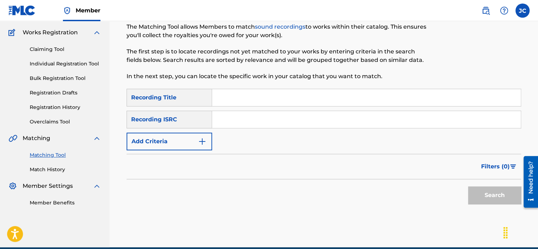
click at [230, 123] on input "Search Form" at bounding box center [366, 119] width 309 height 17
paste input "QZDA51907124"
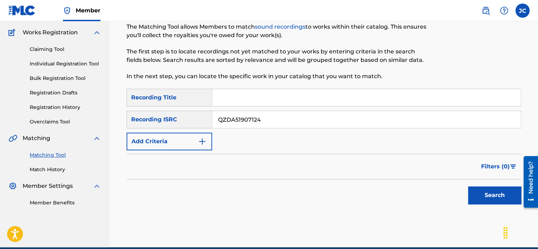
type input "QZDA51907124"
click at [468, 186] on button "Search" at bounding box center [494, 195] width 53 height 18
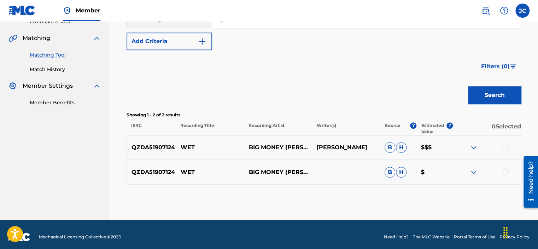
scroll to position [160, 0]
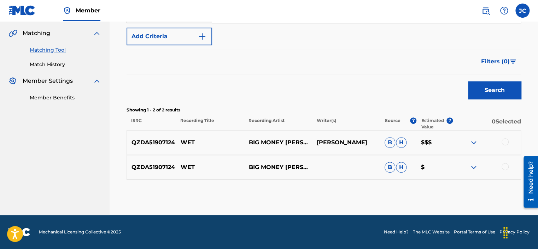
click at [507, 167] on div at bounding box center [505, 166] width 7 height 7
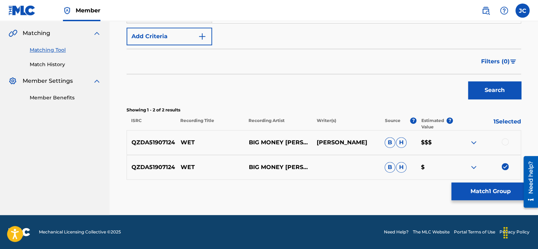
click at [507, 140] on div at bounding box center [505, 141] width 7 height 7
click at [490, 189] on button "Match 2 Groups" at bounding box center [490, 191] width 78 height 18
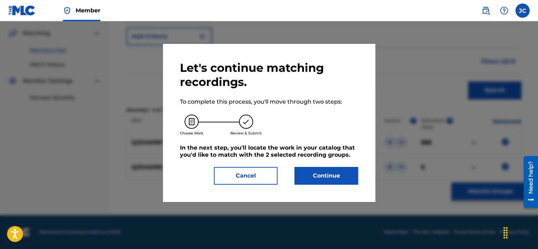
click at [320, 180] on button "Continue" at bounding box center [326, 176] width 64 height 18
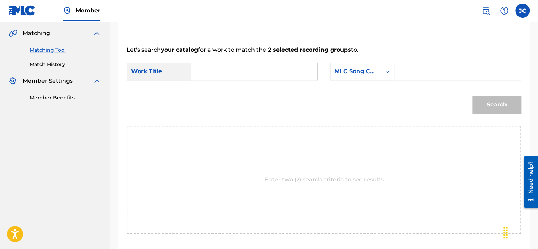
click at [364, 72] on div "MLC Song Code" at bounding box center [355, 71] width 43 height 8
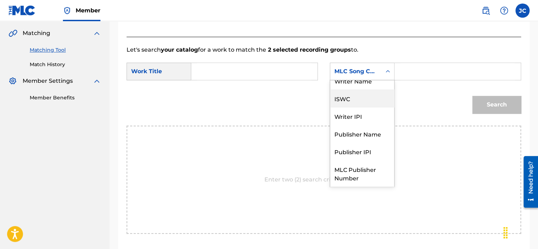
scroll to position [0, 0]
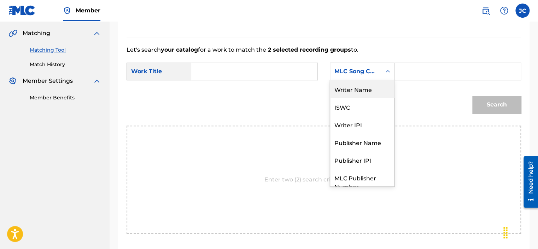
click at [350, 92] on div "Writer Name" at bounding box center [362, 89] width 64 height 18
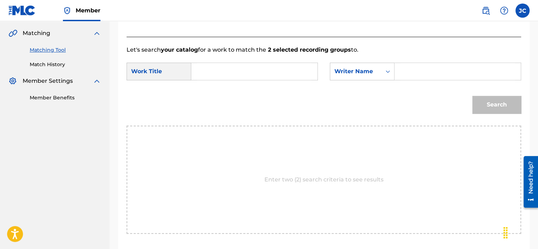
click at [273, 71] on input "Search Form" at bounding box center [254, 71] width 114 height 17
paste input "Wet"
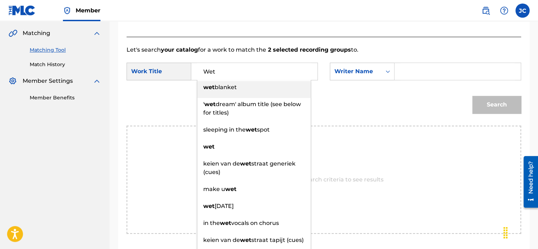
type input "Wet"
click at [421, 73] on input "Search Form" at bounding box center [458, 71] width 114 height 17
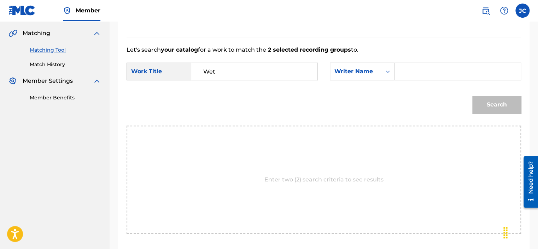
paste input "Roscoe"
click at [472, 96] on button "Search" at bounding box center [496, 105] width 49 height 18
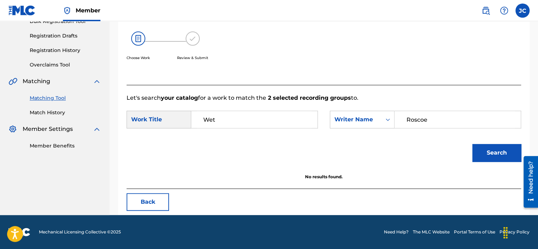
scroll to position [112, 0]
click at [438, 119] on input "Roscoe" at bounding box center [458, 119] width 114 height 17
paste input "[PERSON_NAME]"
type input "[PERSON_NAME]"
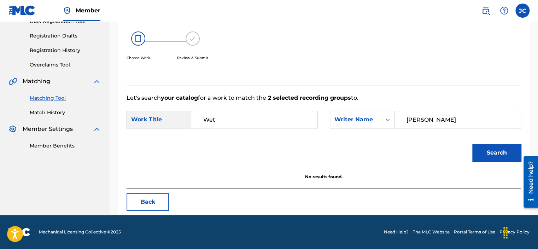
click at [472, 144] on button "Search" at bounding box center [496, 153] width 49 height 18
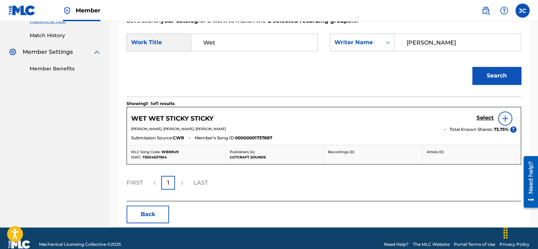
scroll to position [201, 0]
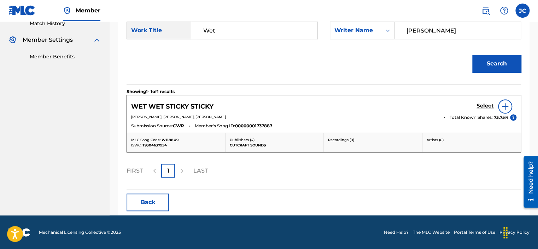
click at [148, 204] on button "Back" at bounding box center [148, 202] width 42 height 18
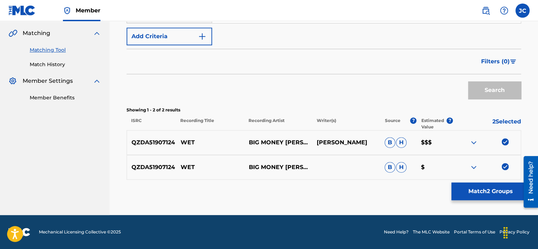
scroll to position [160, 0]
click at [506, 168] on img at bounding box center [505, 166] width 7 height 7
click at [505, 143] on img at bounding box center [505, 141] width 7 height 7
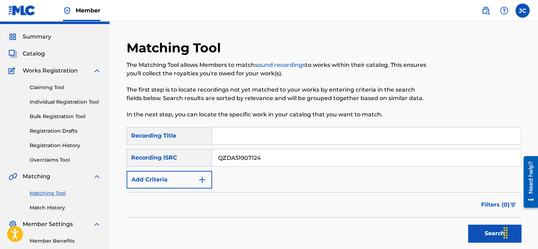
scroll to position [0, 0]
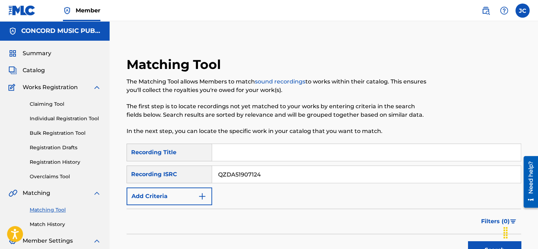
click at [293, 175] on input "QZDA51907124" at bounding box center [366, 174] width 309 height 17
paste input "QM7281893396"
type input "QM7281893396"
click at [468, 241] on button "Search" at bounding box center [494, 250] width 53 height 18
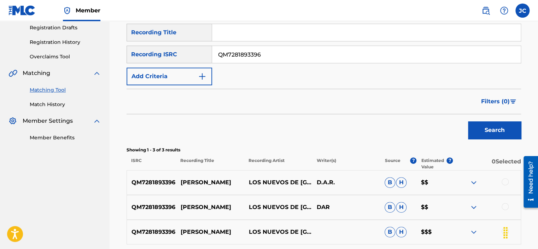
scroll to position [115, 0]
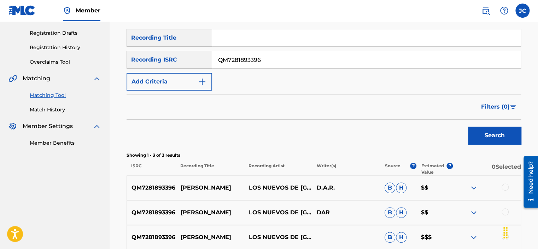
drag, startPoint x: 305, startPoint y: 62, endPoint x: 193, endPoint y: 61, distance: 112.8
click at [193, 61] on div "SearchWithCriteriab6b40d30-7ecd-45e9-8260-d6c9bfc22e7e Recording ISRC QM7281893…" at bounding box center [324, 60] width 395 height 18
paste input "QMT4U1100033"
type input "QMT4U1100033"
click at [468, 127] on button "Search" at bounding box center [494, 136] width 53 height 18
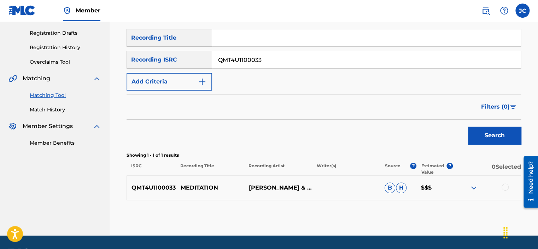
click at [277, 69] on div "SearchWithCriteria740fe441-2c8d-4478-ab2c-a6ba4a71876e Recording Title SearchWi…" at bounding box center [324, 60] width 395 height 62
click at [274, 59] on input "QMT4U1100033" at bounding box center [366, 59] width 309 height 17
paste input "NLF711907265"
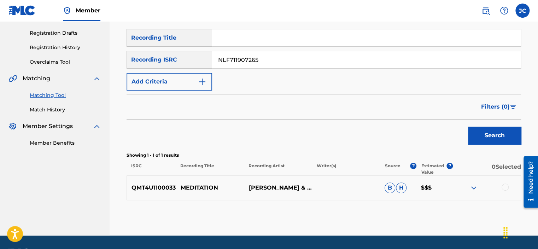
type input "NLF711907265"
click at [468, 127] on button "Search" at bounding box center [494, 136] width 53 height 18
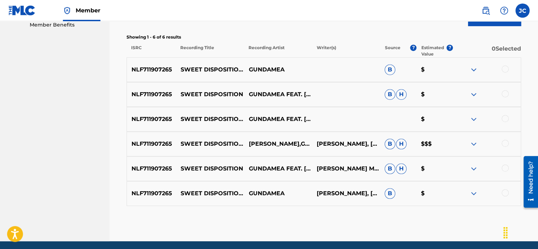
scroll to position [235, 0]
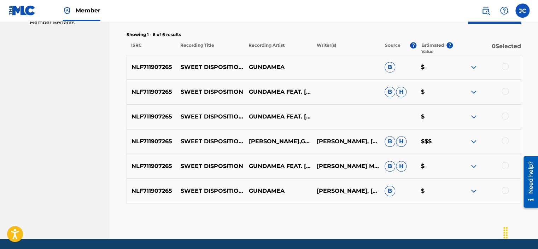
click at [503, 189] on div at bounding box center [505, 190] width 7 height 7
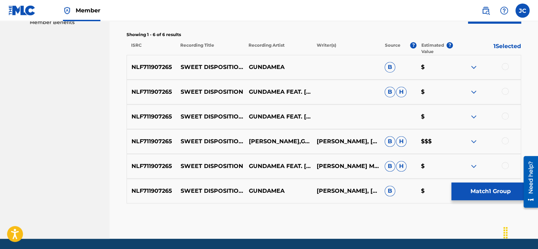
click at [503, 166] on div at bounding box center [505, 165] width 7 height 7
click at [504, 141] on div at bounding box center [505, 140] width 7 height 7
click at [506, 116] on div at bounding box center [505, 115] width 7 height 7
click at [506, 92] on div at bounding box center [505, 91] width 7 height 7
click at [507, 65] on div at bounding box center [505, 66] width 7 height 7
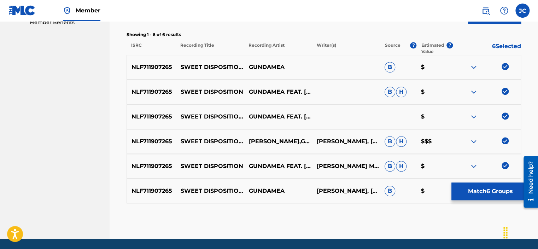
click at [477, 192] on button "Match 6 Groups" at bounding box center [490, 191] width 78 height 18
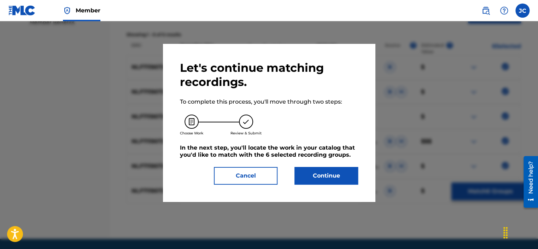
click at [333, 178] on button "Continue" at bounding box center [326, 176] width 64 height 18
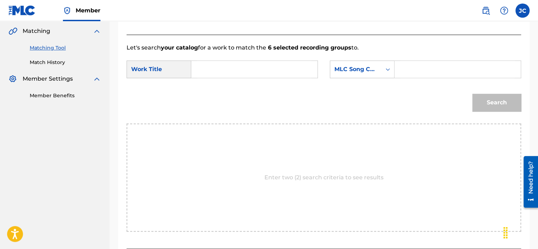
scroll to position [152, 0]
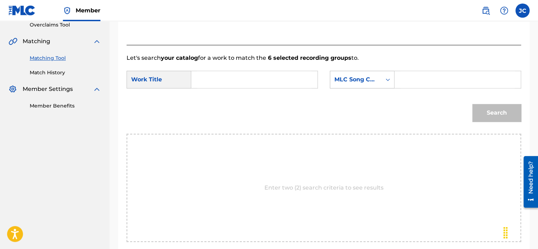
click at [359, 82] on div "MLC Song Code" at bounding box center [355, 79] width 43 height 8
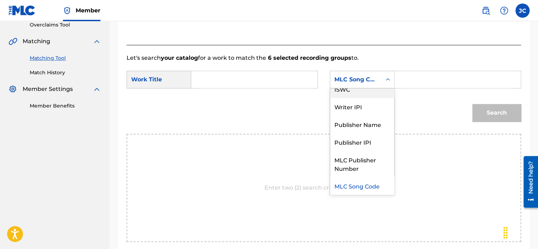
scroll to position [0, 0]
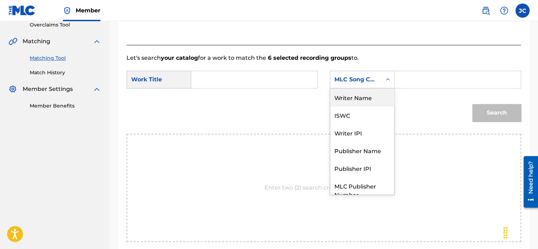
click at [356, 93] on div "Writer Name" at bounding box center [362, 97] width 64 height 18
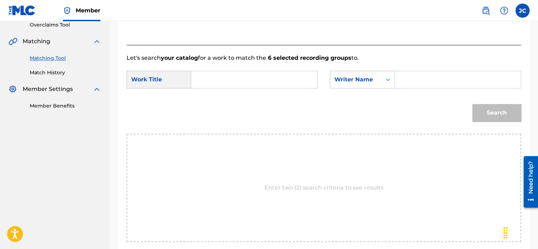
click at [253, 84] on input "Search Form" at bounding box center [254, 79] width 114 height 17
paste input "Sweet Disposition"
type input "Sweet Disposition"
click at [397, 76] on div "Search Form" at bounding box center [458, 80] width 127 height 18
click at [420, 82] on input "Search Form" at bounding box center [458, 79] width 114 height 17
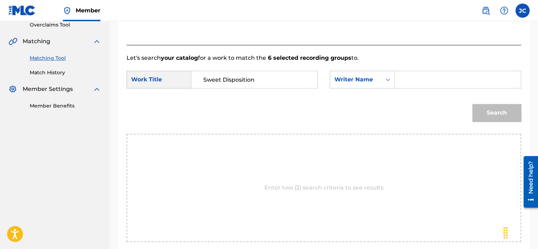
paste input "Mandago"
click at [472, 104] on button "Search" at bounding box center [496, 113] width 49 height 18
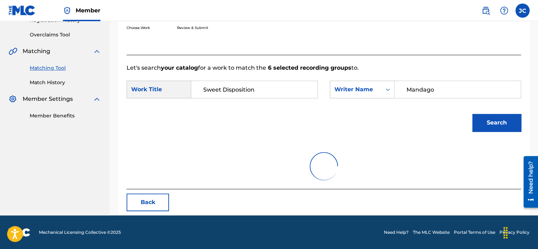
scroll to position [112, 0]
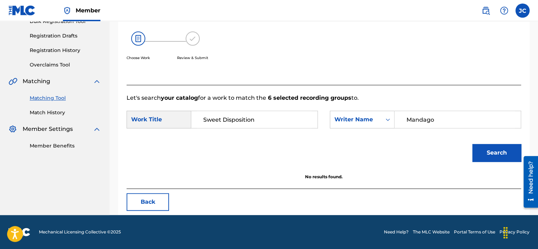
click at [451, 127] on input "Mandago" at bounding box center [458, 119] width 114 height 17
paste input "Sillitt"
type input "Sillitto"
click at [472, 144] on button "Search" at bounding box center [496, 153] width 49 height 18
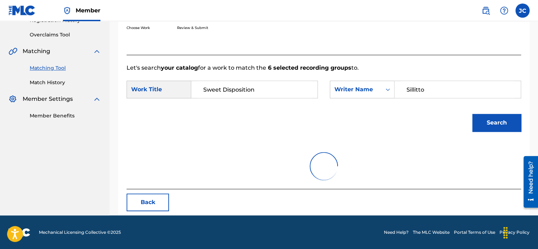
scroll to position [152, 0]
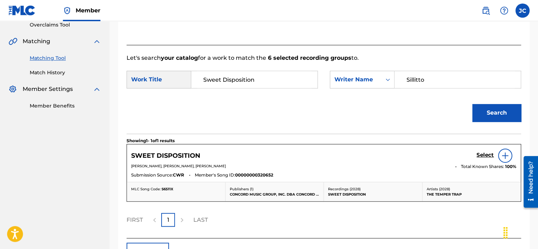
click at [487, 154] on h5 "Select" at bounding box center [485, 155] width 17 height 7
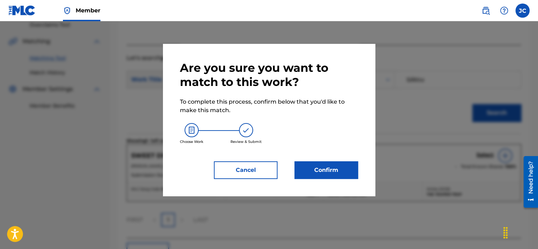
click at [315, 175] on button "Confirm" at bounding box center [326, 170] width 64 height 18
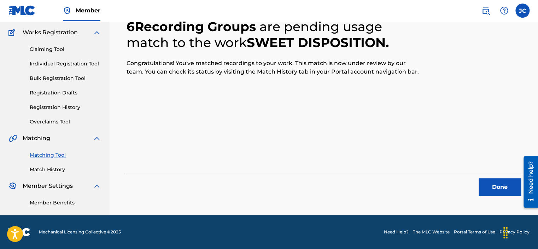
scroll to position [55, 0]
click at [508, 185] on button "Done" at bounding box center [500, 187] width 42 height 18
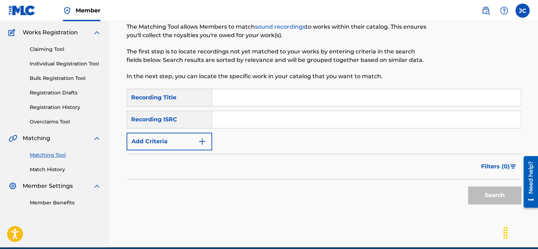
click at [256, 119] on input "Search Form" at bounding box center [366, 119] width 309 height 17
paste input "QZMEN2205410"
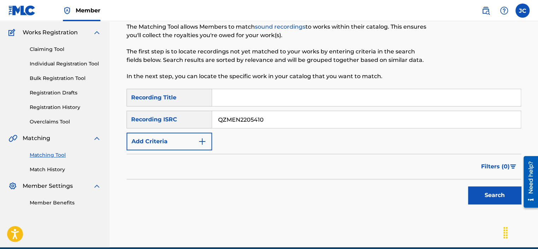
type input "QZMEN2205410"
click at [468, 186] on button "Search" at bounding box center [494, 195] width 53 height 18
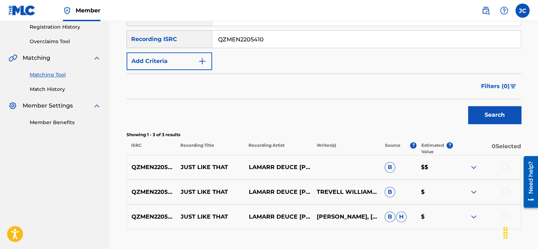
scroll to position [184, 0]
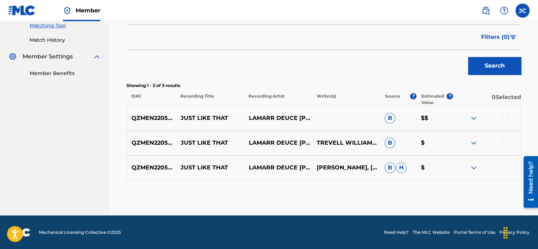
click at [504, 167] on div at bounding box center [505, 166] width 7 height 7
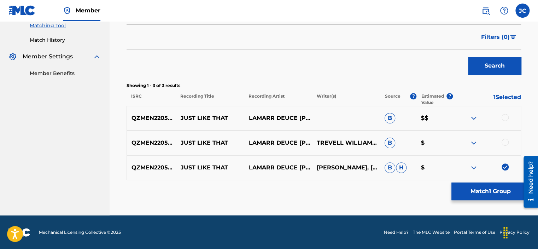
click at [503, 139] on div at bounding box center [505, 142] width 7 height 7
click at [503, 116] on div at bounding box center [505, 117] width 7 height 7
click at [486, 189] on button "Match 3 Groups" at bounding box center [490, 191] width 78 height 18
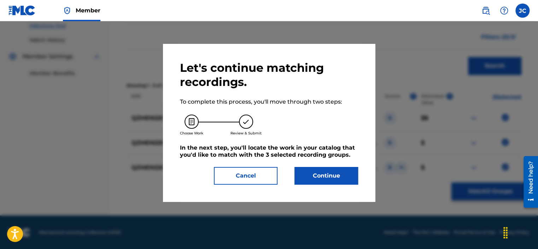
click at [313, 176] on button "Continue" at bounding box center [326, 176] width 64 height 18
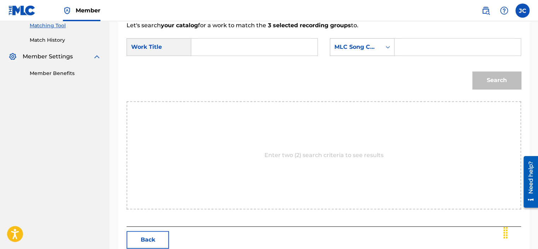
click at [370, 51] on div "MLC Song Code" at bounding box center [355, 47] width 43 height 8
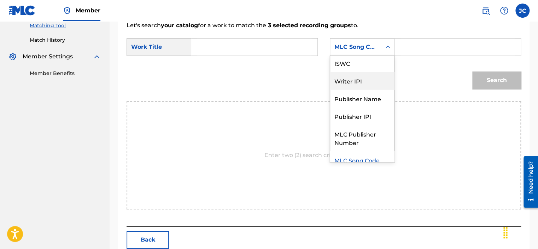
scroll to position [0, 0]
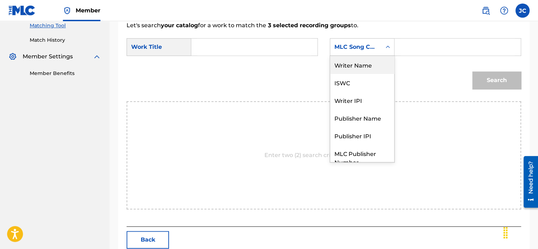
click at [365, 64] on div "Writer Name" at bounding box center [362, 65] width 64 height 18
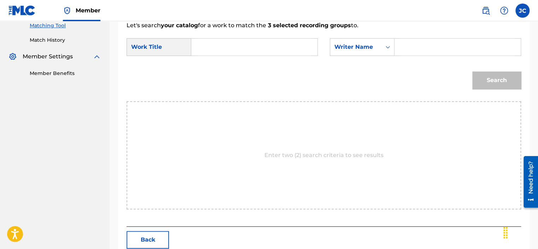
click at [245, 50] on input "Search Form" at bounding box center [254, 47] width 114 height 17
paste input "Just Like That"
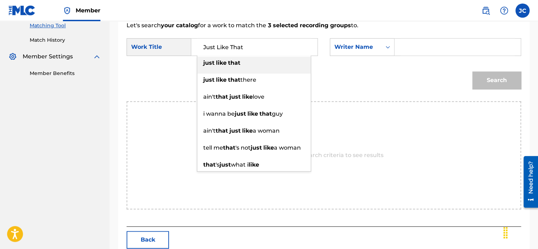
type input "Just Like That"
click at [162, 59] on div "SearchWithCriteriaa4dd54c1-94ea-49a7-9790-26a7c813e1ad Work Title Just Like Tha…" at bounding box center [324, 49] width 395 height 22
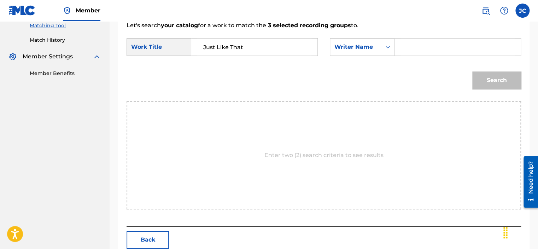
click at [428, 52] on input "Search Form" at bounding box center [458, 47] width 114 height 17
paste input "[PERSON_NAME]"
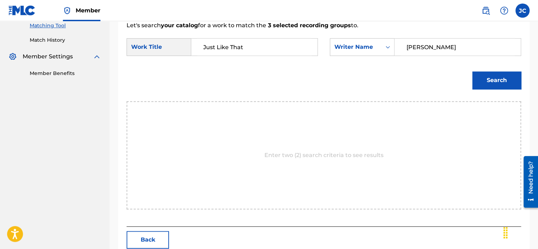
click at [472, 71] on button "Search" at bounding box center [496, 80] width 49 height 18
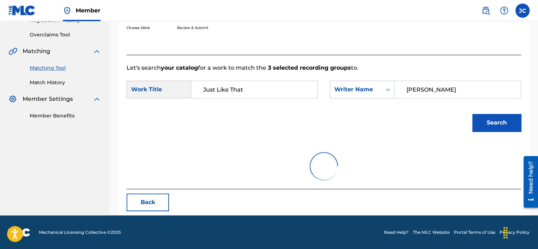
scroll to position [184, 0]
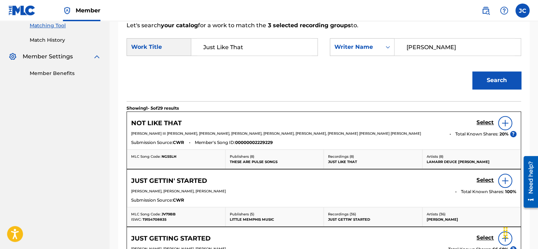
click at [430, 40] on input "[PERSON_NAME]" at bounding box center [458, 47] width 114 height 17
paste input "[PERSON_NAME]"
click at [472, 71] on button "Search" at bounding box center [496, 80] width 49 height 18
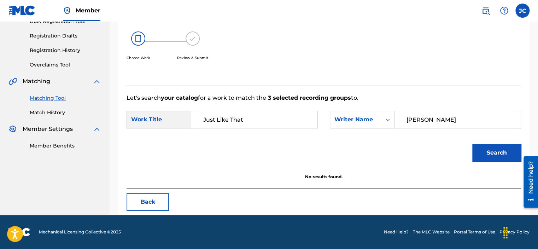
scroll to position [112, 0]
click at [437, 122] on input "[PERSON_NAME]" at bounding box center [458, 119] width 114 height 17
paste input "[PERSON_NAME]"
type input "[PERSON_NAME]"
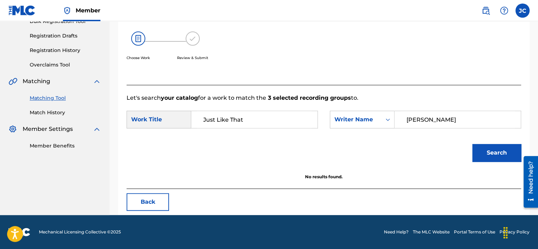
click at [472, 144] on button "Search" at bounding box center [496, 153] width 49 height 18
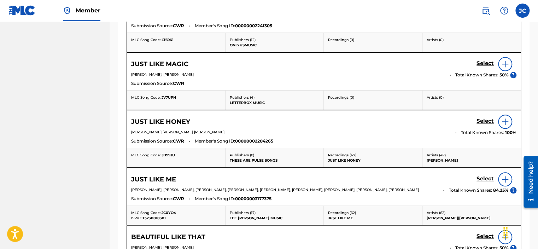
scroll to position [430, 0]
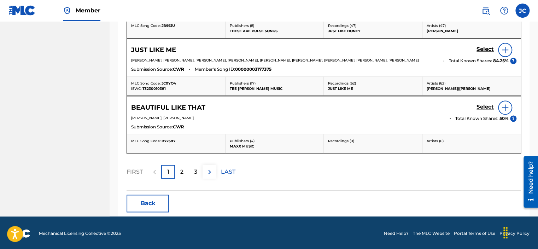
click at [139, 206] on button "Back" at bounding box center [148, 203] width 42 height 18
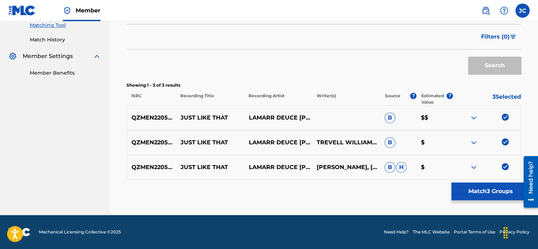
scroll to position [184, 0]
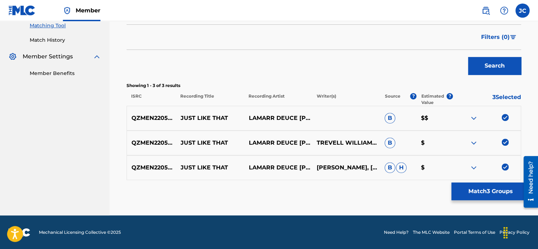
click at [503, 168] on img at bounding box center [505, 166] width 7 height 7
click at [506, 143] on img at bounding box center [505, 142] width 7 height 7
click at [502, 112] on div "QZMEN2205410 JUST LIKE THAT LAMARR DEUCE [PERSON_NAME] B $$" at bounding box center [324, 118] width 395 height 25
click at [505, 116] on img at bounding box center [505, 117] width 7 height 7
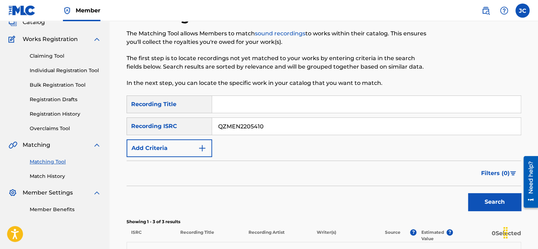
scroll to position [47, 0]
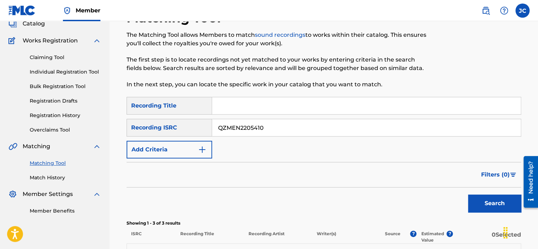
click at [286, 123] on input "QZMEN2205410" at bounding box center [366, 127] width 309 height 17
paste input "SE5751867029"
type input "SE5751867029"
click at [468, 194] on button "Search" at bounding box center [494, 203] width 53 height 18
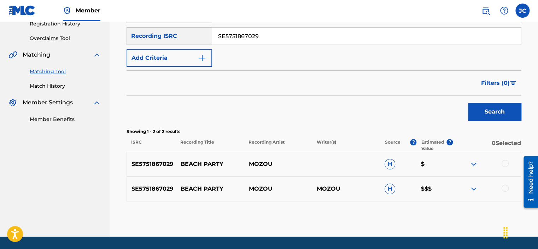
scroll to position [139, 0]
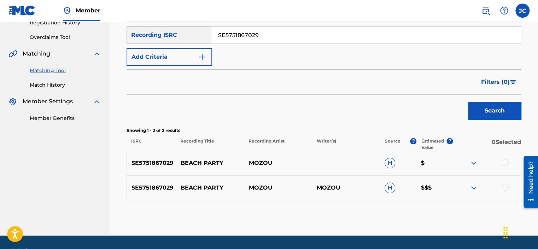
click at [281, 40] on input "SE5751867029" at bounding box center [366, 35] width 309 height 17
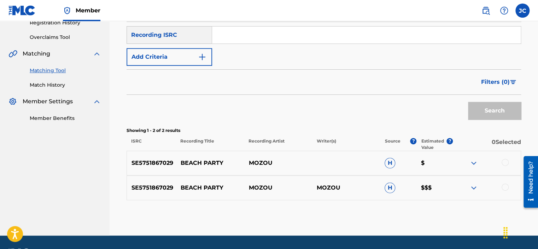
paste input "QM7281553972"
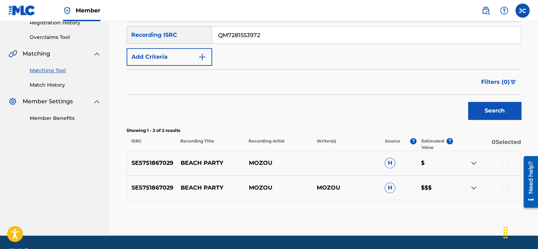
type input "QM7281553972"
click at [468, 102] on button "Search" at bounding box center [494, 111] width 53 height 18
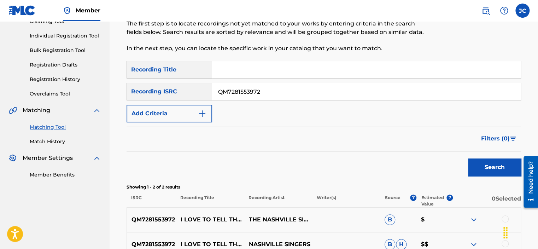
scroll to position [75, 0]
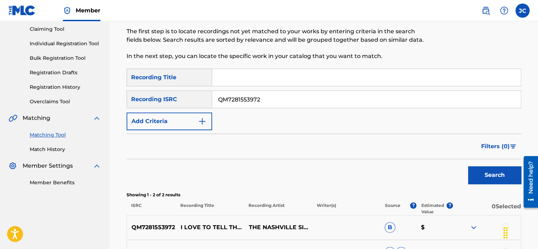
click at [302, 100] on input "QM7281553972" at bounding box center [366, 99] width 309 height 17
paste input "CA6GH1200362"
type input "CA6GH1200362"
click at [468, 166] on button "Search" at bounding box center [494, 175] width 53 height 18
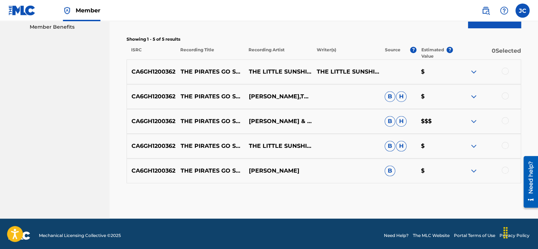
scroll to position [234, 0]
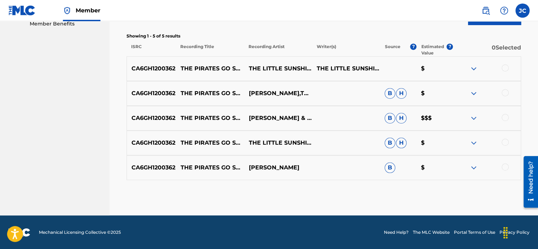
click at [506, 166] on div at bounding box center [505, 166] width 7 height 7
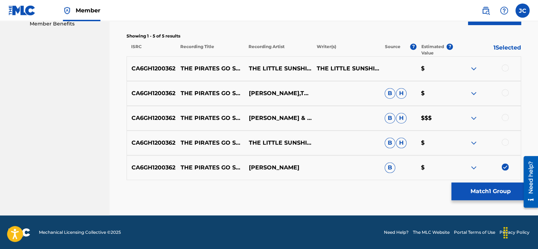
click at [505, 143] on div at bounding box center [505, 142] width 7 height 7
click at [503, 117] on div at bounding box center [505, 117] width 7 height 7
click at [504, 90] on div at bounding box center [505, 92] width 7 height 7
click at [504, 69] on div at bounding box center [505, 67] width 7 height 7
click at [492, 191] on button "Match 5 Groups" at bounding box center [490, 191] width 78 height 18
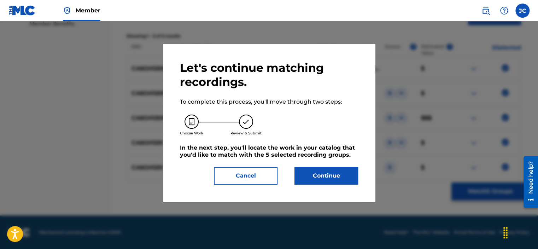
click at [327, 171] on button "Continue" at bounding box center [326, 176] width 64 height 18
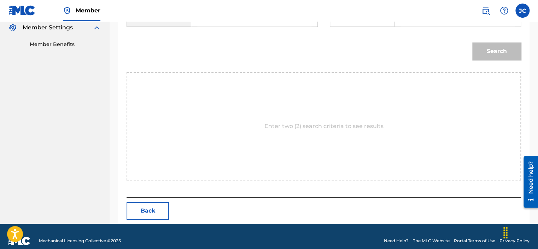
scroll to position [222, 0]
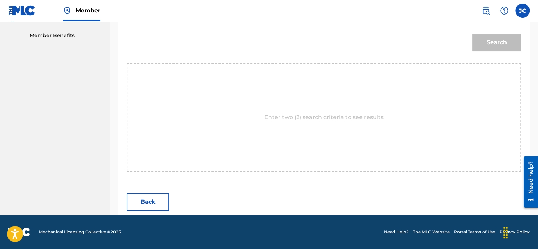
drag, startPoint x: 537, startPoint y: 154, endPoint x: 537, endPoint y: 145, distance: 8.5
click html "Need help? Resource Center Help Get the help you need from our knowledge base N…"
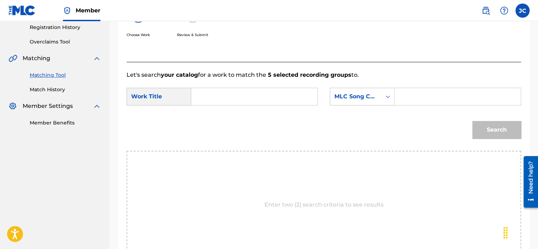
scroll to position [106, 0]
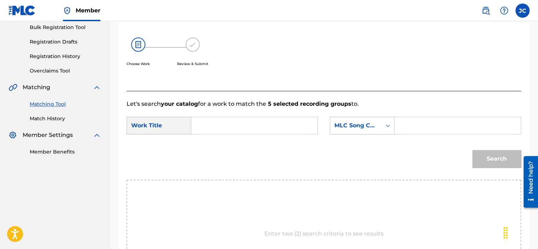
click at [357, 121] on div "MLC Song Code" at bounding box center [355, 125] width 43 height 8
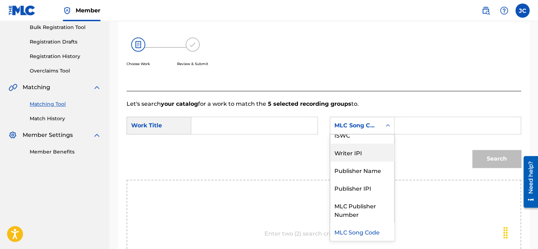
scroll to position [0, 0]
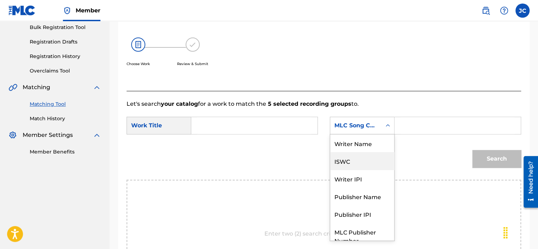
click at [358, 153] on div "ISWC" at bounding box center [362, 161] width 64 height 18
click at [363, 126] on div "ISWC" at bounding box center [355, 125] width 43 height 8
click at [373, 143] on div "Writer Name" at bounding box center [362, 143] width 64 height 18
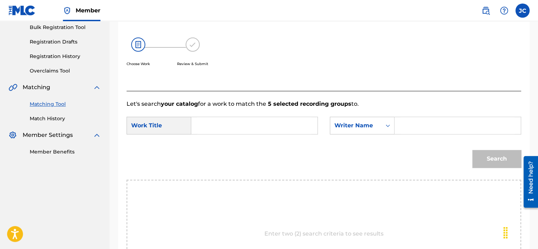
click at [269, 133] on input "Search Form" at bounding box center [254, 125] width 114 height 17
paste input "The Pirates Go Sailing"
type input "The Pirates Go Sailing"
click at [405, 127] on input "Search Form" at bounding box center [458, 125] width 114 height 17
paste input "[PERSON_NAME]"
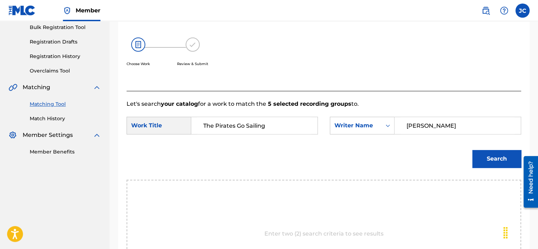
click at [472, 150] on button "Search" at bounding box center [496, 159] width 49 height 18
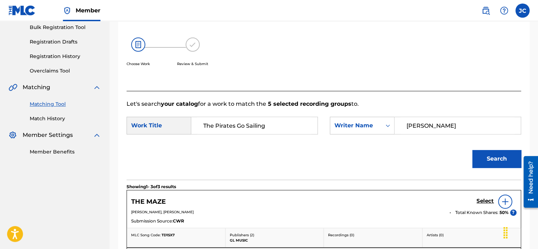
click at [447, 124] on input "[PERSON_NAME]" at bounding box center [458, 125] width 114 height 17
paste input "Sterling"
type input "Sterling"
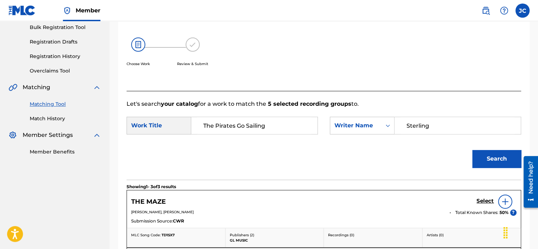
click at [472, 150] on button "Search" at bounding box center [496, 159] width 49 height 18
click at [385, 156] on div "Search" at bounding box center [324, 161] width 395 height 37
click at [484, 163] on button "Search" at bounding box center [496, 159] width 49 height 18
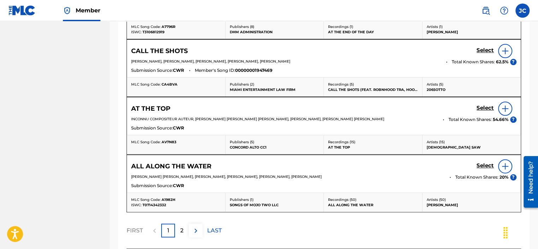
scroll to position [430, 0]
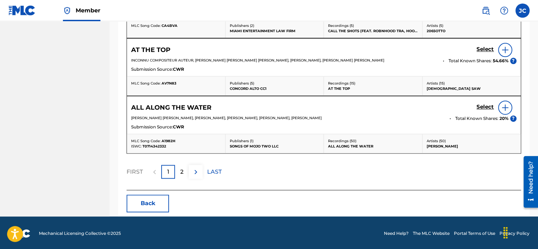
click at [148, 200] on button "Back" at bounding box center [148, 203] width 42 height 18
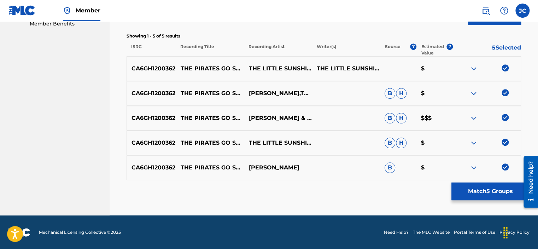
click at [505, 167] on img at bounding box center [505, 166] width 7 height 7
click at [504, 143] on img at bounding box center [505, 142] width 7 height 7
click at [503, 116] on img at bounding box center [505, 117] width 7 height 7
click at [504, 93] on img at bounding box center [505, 92] width 7 height 7
click at [506, 70] on img at bounding box center [505, 67] width 7 height 7
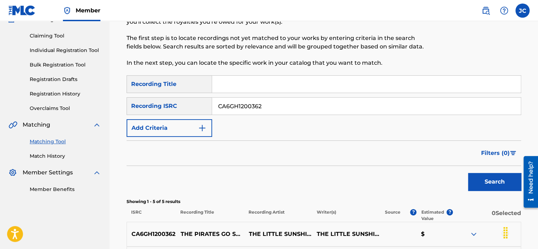
scroll to position [70, 0]
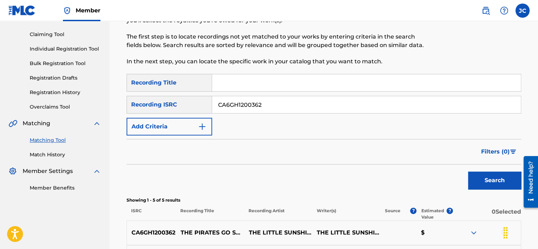
click at [280, 111] on input "CA6GH1200362" at bounding box center [366, 104] width 309 height 17
paste input "TCACT1613492"
type input "TCACT1613492"
click at [468, 171] on button "Search" at bounding box center [494, 180] width 53 height 18
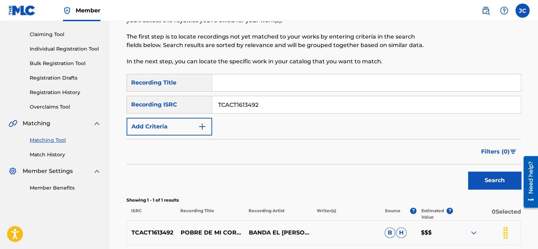
click at [286, 102] on input "TCACT1613492" at bounding box center [366, 104] width 309 height 17
paste input "USCGJ1392980"
type input "USCGJ1392980"
click at [468, 171] on button "Search" at bounding box center [494, 180] width 53 height 18
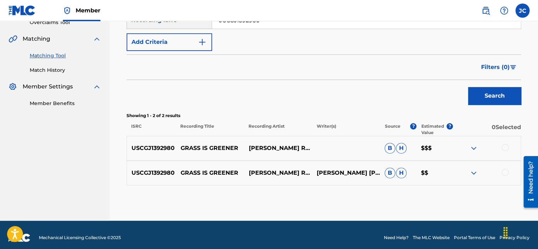
scroll to position [160, 0]
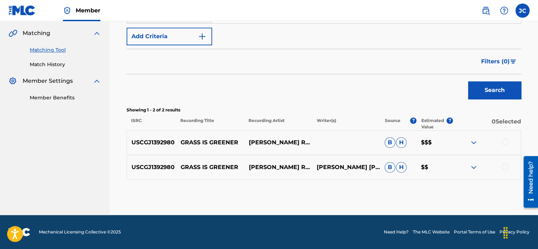
click at [507, 163] on div at bounding box center [505, 166] width 7 height 7
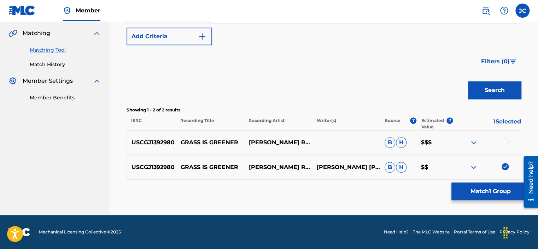
click at [504, 144] on div at bounding box center [505, 141] width 7 height 7
click at [487, 195] on button "Match 2 Groups" at bounding box center [490, 191] width 78 height 18
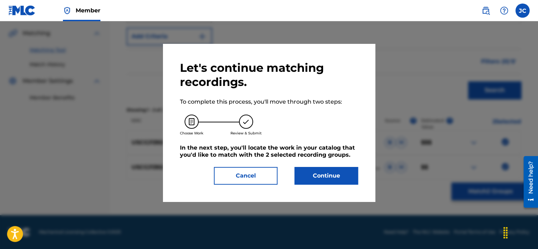
click at [339, 180] on button "Continue" at bounding box center [326, 176] width 64 height 18
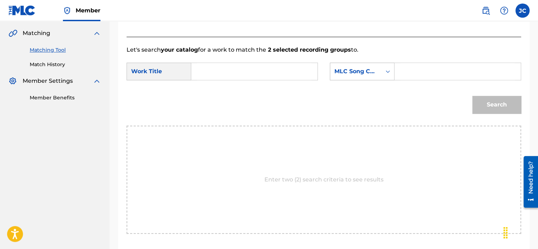
click at [366, 74] on div "MLC Song Code" at bounding box center [355, 71] width 43 height 8
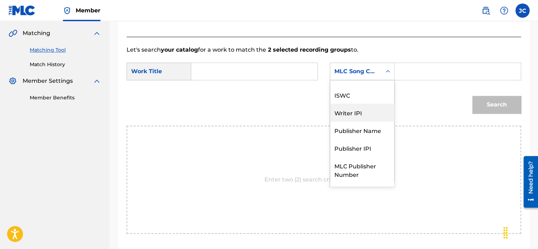
scroll to position [0, 0]
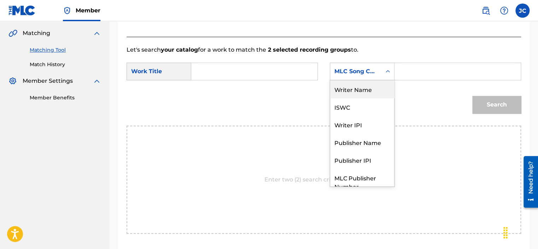
click at [364, 90] on div "Writer Name" at bounding box center [362, 89] width 64 height 18
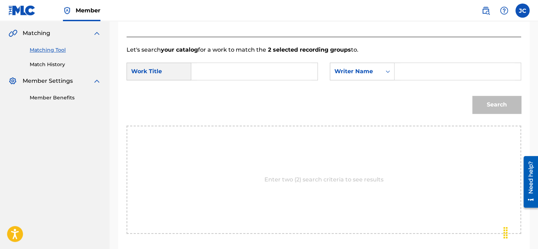
click at [290, 67] on input "Search Form" at bounding box center [254, 71] width 114 height 17
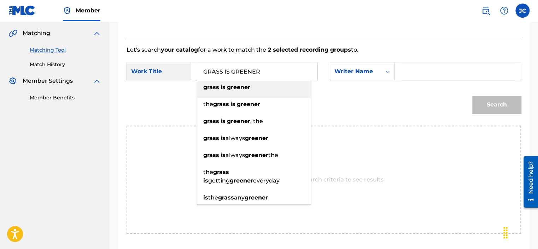
type input "GRASS IS GREENER"
click at [279, 51] on strong "2 selected recording groups" at bounding box center [308, 49] width 85 height 7
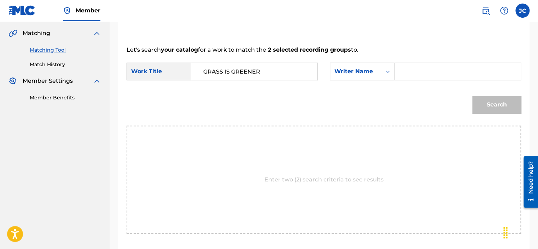
click at [414, 74] on input "Search Form" at bounding box center [458, 71] width 114 height 17
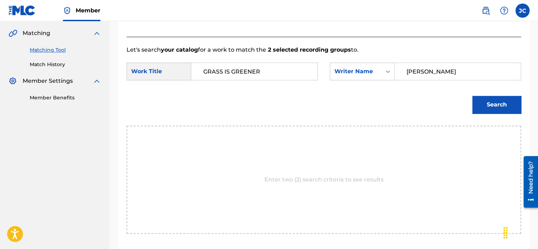
type input "[PERSON_NAME]"
click at [472, 96] on button "Search" at bounding box center [496, 105] width 49 height 18
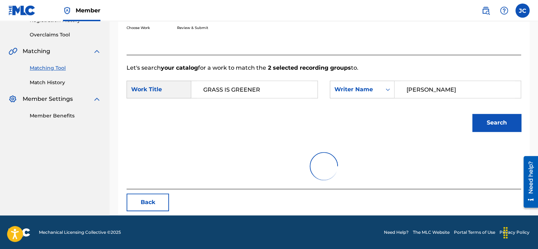
scroll to position [112, 0]
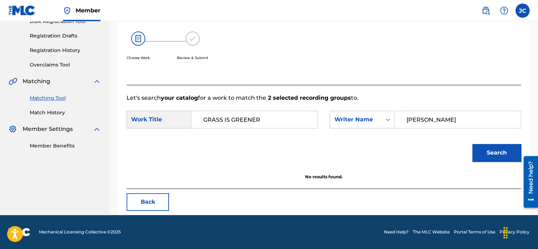
click at [478, 152] on button "Search" at bounding box center [496, 153] width 49 height 18
click at [158, 201] on button "Back" at bounding box center [148, 202] width 42 height 18
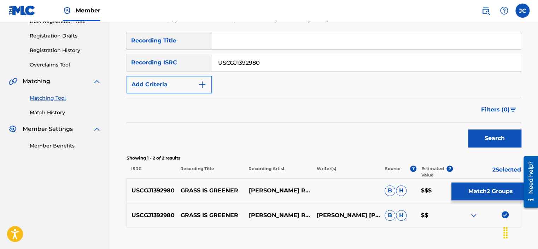
scroll to position [160, 0]
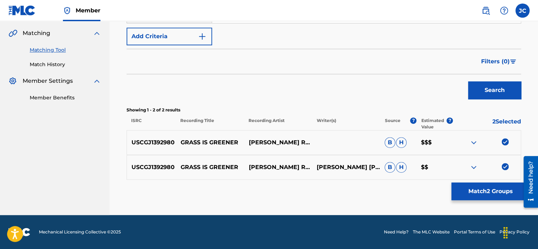
click at [506, 168] on img at bounding box center [505, 166] width 7 height 7
click at [504, 142] on img at bounding box center [505, 141] width 7 height 7
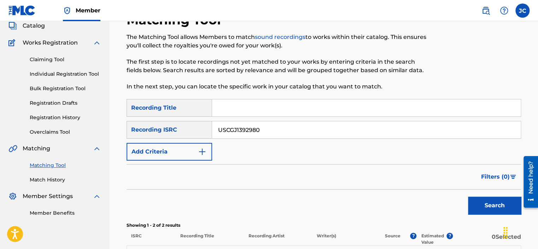
scroll to position [45, 0]
click at [530, 57] on div "Matching Tool The Matching Tool allows Members to match sound recordings to wor…" at bounding box center [324, 162] width 428 height 336
click at [285, 122] on input "USCGJ1392980" at bounding box center [366, 129] width 309 height 17
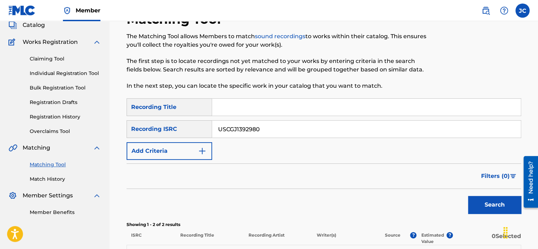
click at [285, 122] on input "USCGJ1392980" at bounding box center [366, 129] width 309 height 17
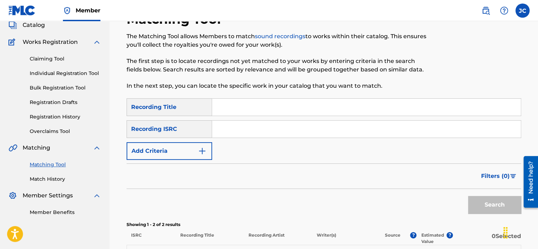
paste input "UK6821710219"
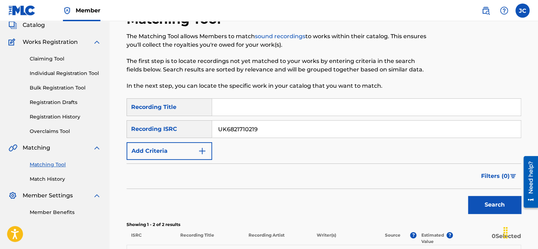
type input "UK6821710219"
click at [468, 196] on button "Search" at bounding box center [494, 205] width 53 height 18
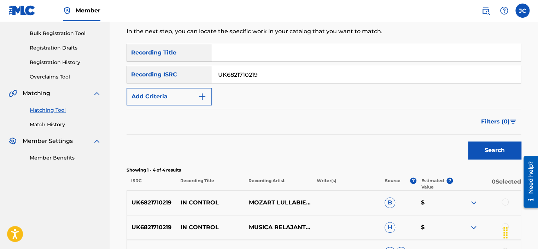
scroll to position [113, 0]
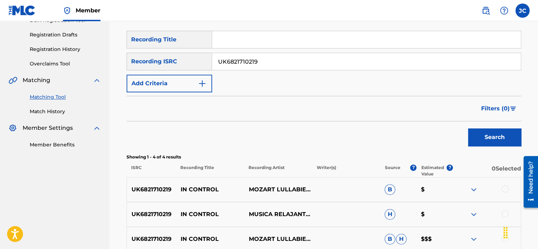
click at [279, 191] on p "MOZART LULLABIES BABY LULLABY" at bounding box center [278, 189] width 68 height 8
copy div "MOZART LULLABIES BABY LULLABY"
click at [191, 188] on p "IN CONTROL" at bounding box center [210, 189] width 68 height 8
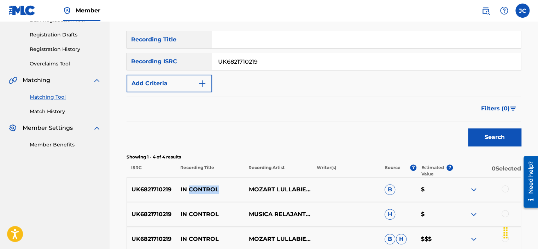
click at [191, 188] on p "IN CONTROL" at bounding box center [210, 189] width 68 height 8
copy p "IN CONTROL"
click at [304, 60] on input "UK6821710219" at bounding box center [366, 61] width 309 height 17
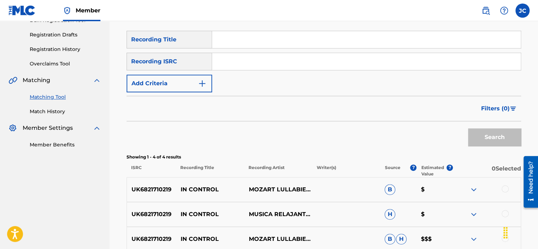
paste input "GB8KE1758149"
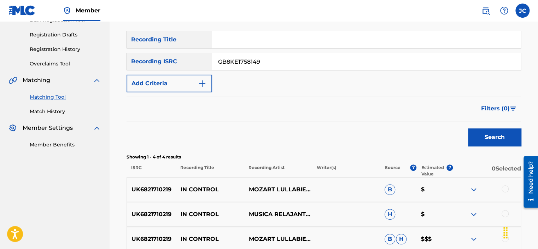
type input "GB8KE1758149"
click at [468, 128] on button "Search" at bounding box center [494, 137] width 53 height 18
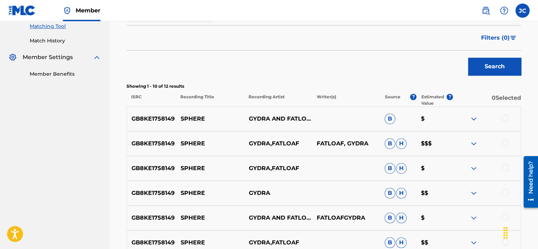
scroll to position [352, 0]
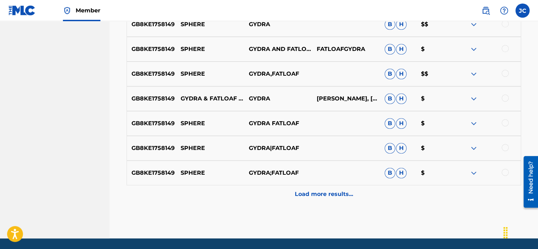
click at [323, 194] on p "Load more results..." at bounding box center [324, 194] width 58 height 8
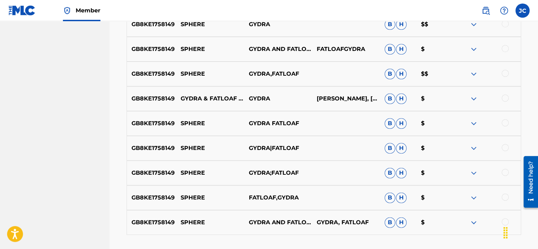
scroll to position [407, 0]
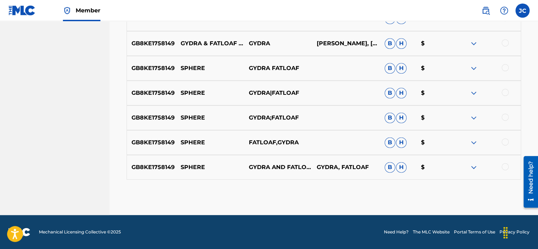
click at [503, 167] on div at bounding box center [505, 166] width 7 height 7
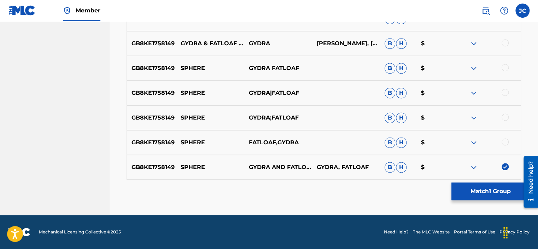
click at [507, 137] on div "GB8KE1758149 SPHERE FATLOAF,GYDRA B H $" at bounding box center [324, 142] width 395 height 25
click at [506, 140] on div at bounding box center [505, 141] width 7 height 7
click at [506, 117] on div at bounding box center [505, 116] width 7 height 7
click at [505, 94] on div at bounding box center [505, 92] width 7 height 7
click at [502, 67] on div at bounding box center [505, 67] width 7 height 7
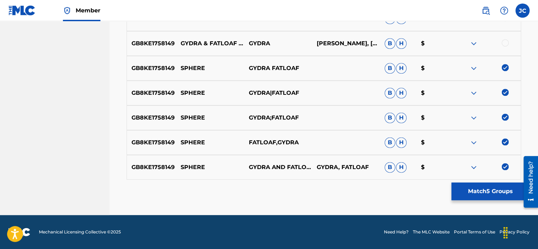
click at [505, 44] on div at bounding box center [505, 42] width 7 height 7
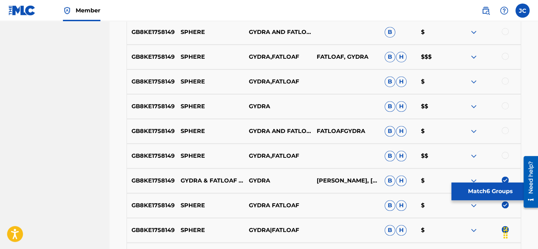
scroll to position [272, 0]
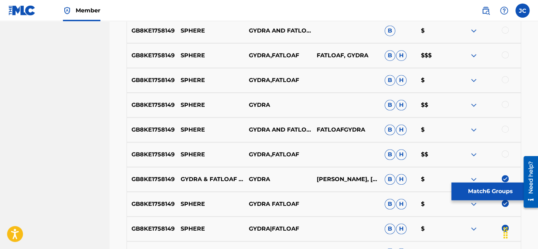
click at [504, 156] on div at bounding box center [505, 153] width 7 height 7
click at [504, 127] on div at bounding box center [505, 128] width 7 height 7
click at [506, 103] on div at bounding box center [505, 104] width 7 height 7
click at [505, 77] on div at bounding box center [505, 79] width 7 height 7
click at [505, 54] on div at bounding box center [505, 54] width 7 height 7
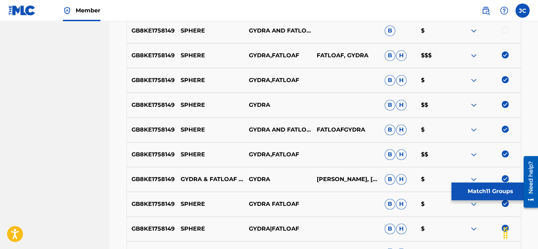
click at [506, 31] on div at bounding box center [505, 30] width 7 height 7
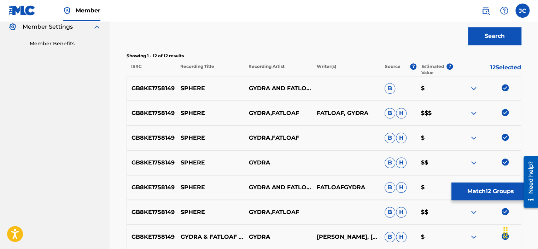
scroll to position [212, 0]
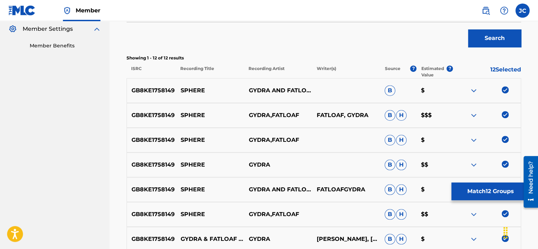
click at [491, 188] on button "Match 12 Groups" at bounding box center [490, 191] width 78 height 18
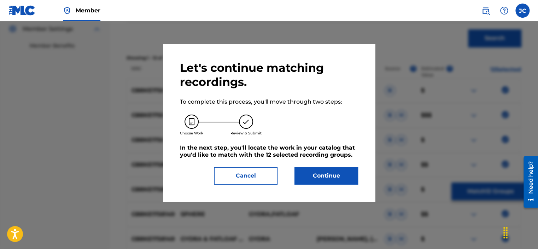
click at [316, 179] on button "Continue" at bounding box center [326, 176] width 64 height 18
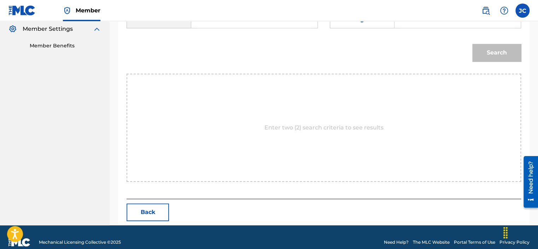
scroll to position [158, 0]
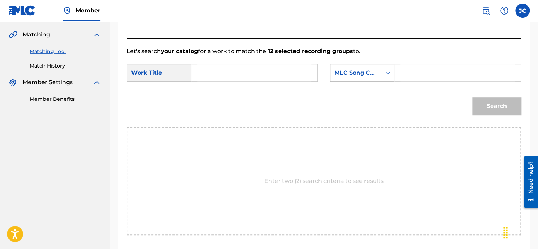
click at [354, 76] on div "MLC Song Code" at bounding box center [355, 73] width 43 height 8
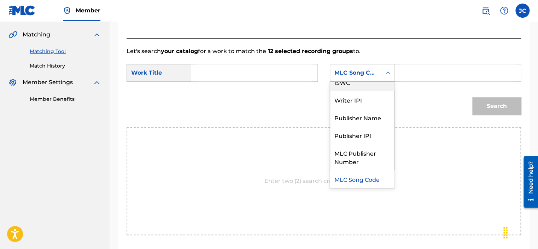
scroll to position [0, 0]
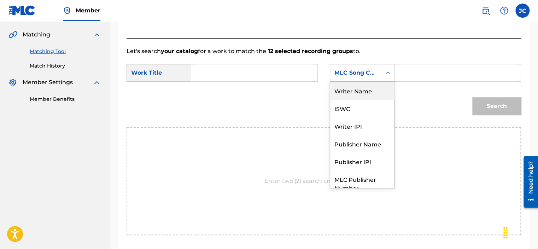
click at [372, 94] on div "Writer Name" at bounding box center [362, 91] width 64 height 18
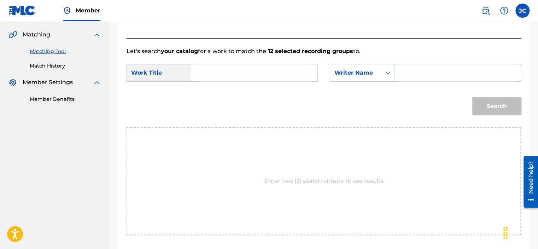
click at [234, 74] on input "Search Form" at bounding box center [254, 72] width 114 height 17
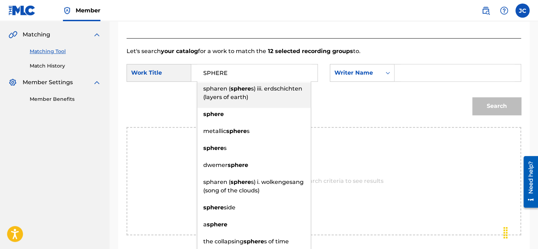
type input "SPHERE"
click at [409, 64] on form "SearchWithCriteriaa4dd54c1-94ea-49a7-9790-26a7c813e1ad Work Title SPHERE sphare…" at bounding box center [324, 91] width 395 height 71
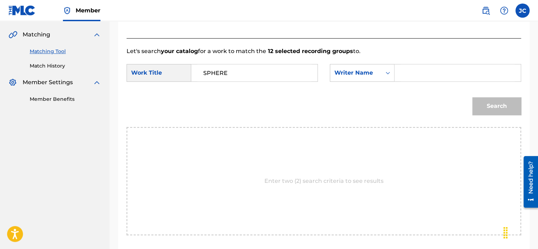
click at [407, 71] on input "Search Form" at bounding box center [458, 72] width 114 height 17
paste input "Besman"
click at [472, 97] on button "Search" at bounding box center [496, 106] width 49 height 18
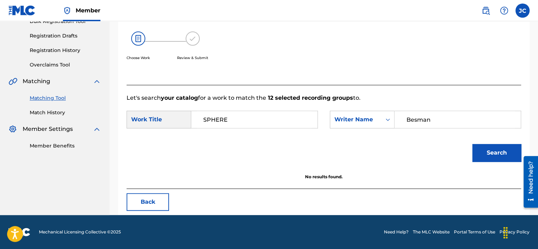
scroll to position [112, 0]
click at [432, 116] on input "Besman" at bounding box center [458, 119] width 114 height 17
paste input "[PERSON_NAME]"
type input "[PERSON_NAME]"
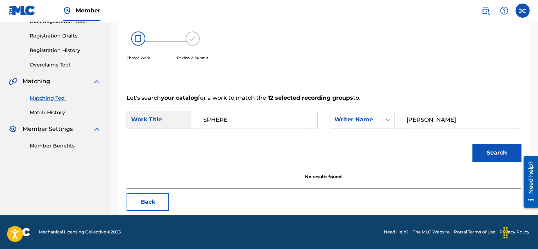
click at [472, 144] on button "Search" at bounding box center [496, 153] width 49 height 18
click at [505, 152] on button "Search" at bounding box center [496, 153] width 49 height 18
click at [160, 199] on button "Back" at bounding box center [148, 202] width 42 height 18
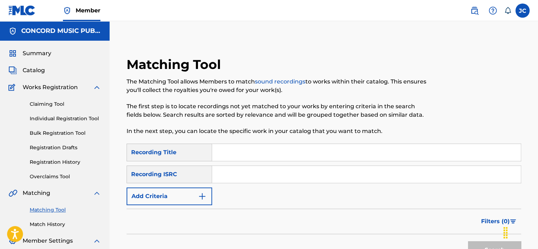
click at [246, 181] on input "Search Form" at bounding box center [366, 174] width 309 height 17
paste input "QZ8251825206"
click at [468, 241] on button "Search" at bounding box center [494, 250] width 53 height 18
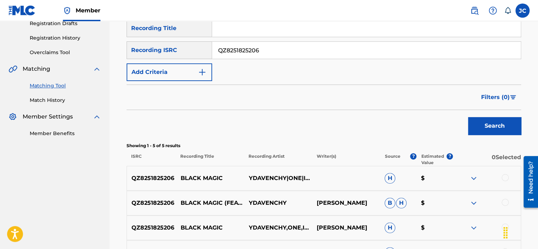
scroll to position [126, 0]
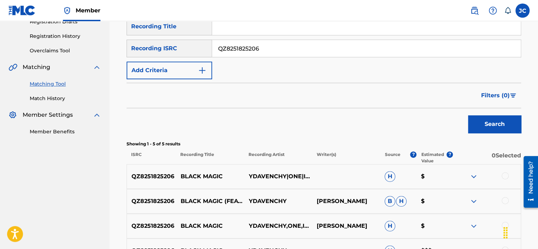
click at [468, 115] on button "Search" at bounding box center [494, 124] width 53 height 18
click at [279, 54] on input "QZ8251825206" at bounding box center [366, 48] width 309 height 17
paste input "COB0100020"
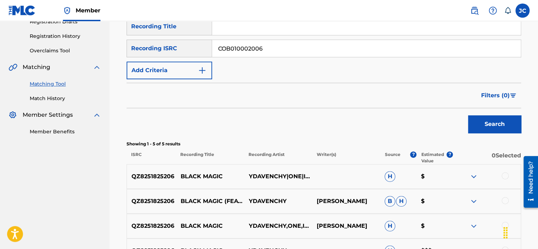
type input "COB010002006"
click at [468, 115] on button "Search" at bounding box center [494, 124] width 53 height 18
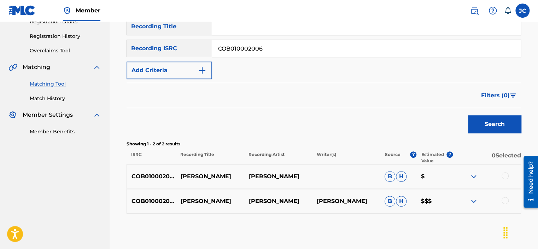
scroll to position [160, 0]
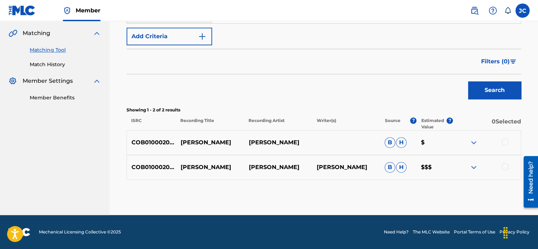
click at [504, 165] on div at bounding box center [505, 166] width 7 height 7
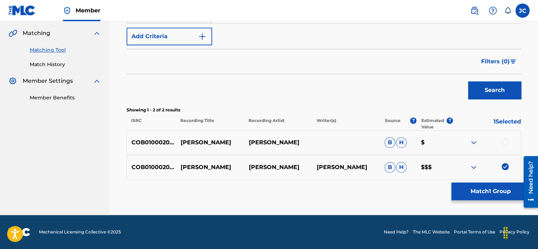
click at [505, 142] on div at bounding box center [505, 141] width 7 height 7
click at [497, 189] on button "Match 2 Groups" at bounding box center [490, 191] width 78 height 18
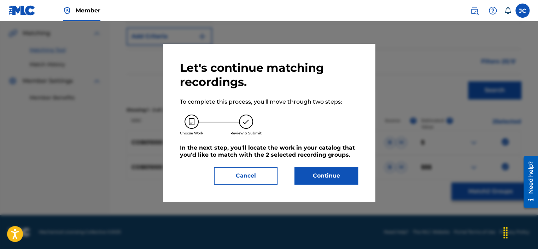
click at [327, 181] on button "Continue" at bounding box center [326, 176] width 64 height 18
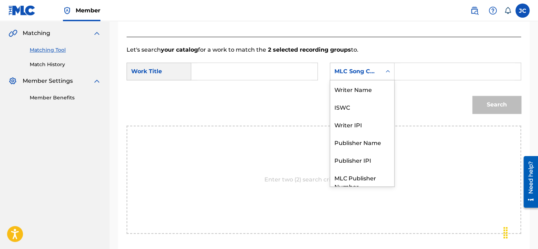
click at [369, 75] on div "MLC Song Code" at bounding box center [355, 71] width 43 height 8
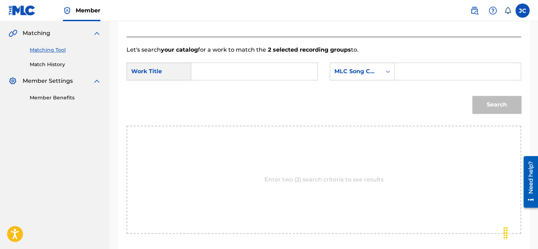
click at [380, 77] on div "MLC Song Code" at bounding box center [355, 71] width 51 height 13
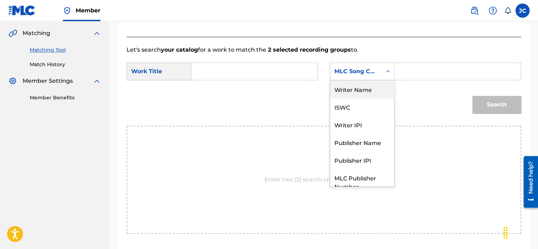
click at [373, 88] on div "Writer Name" at bounding box center [362, 89] width 64 height 18
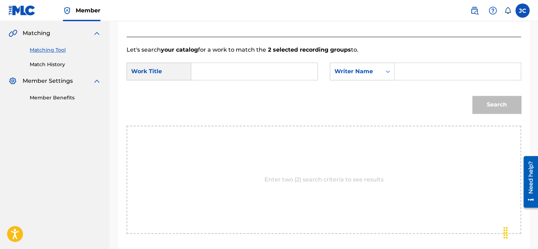
click at [249, 75] on input "Search Form" at bounding box center [254, 71] width 114 height 17
paste input "Evangelina"
type input "Evangelina"
click at [413, 72] on input "Search Form" at bounding box center [458, 71] width 114 height 17
paste input "Durán"
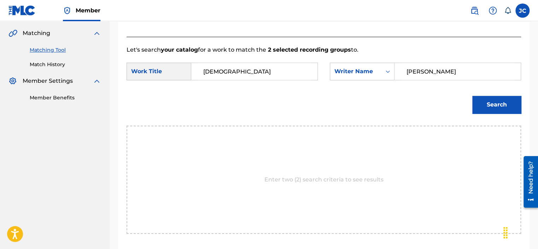
type input "Durán"
click at [472, 96] on button "Search" at bounding box center [496, 105] width 49 height 18
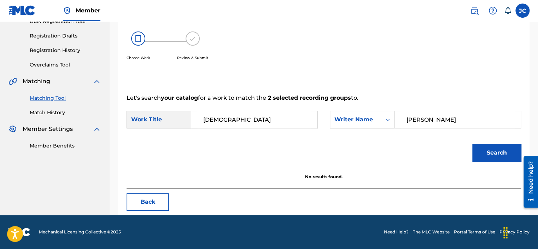
scroll to position [112, 0]
click at [150, 198] on button "Back" at bounding box center [148, 202] width 42 height 18
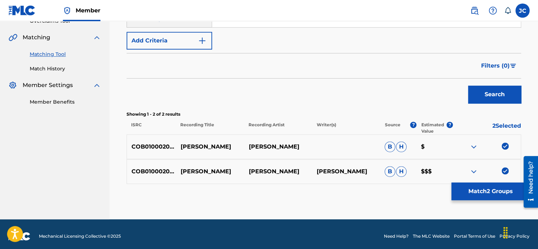
scroll to position [160, 0]
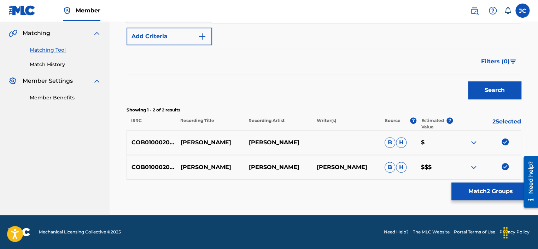
click at [505, 166] on img at bounding box center [505, 166] width 7 height 7
click at [503, 140] on img at bounding box center [505, 141] width 7 height 7
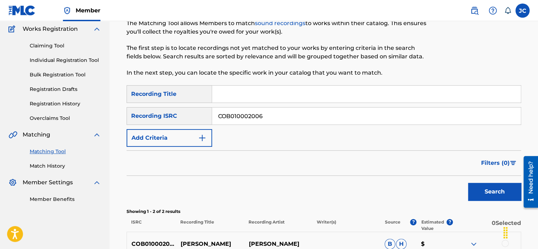
scroll to position [58, 0]
click at [278, 121] on input "COB010002006" at bounding box center [366, 116] width 309 height 17
paste input "QZQAY2310895"
type input "QZQAY2310895"
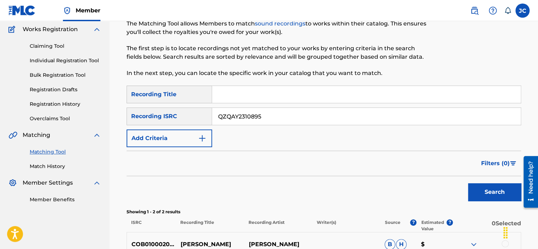
click at [468, 183] on button "Search" at bounding box center [494, 192] width 53 height 18
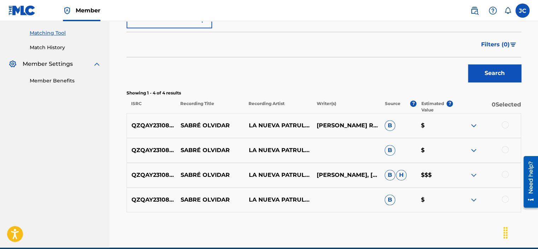
scroll to position [192, 0]
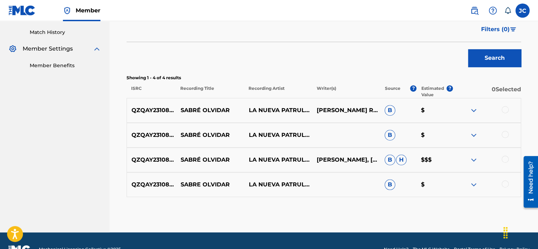
click at [504, 183] on div at bounding box center [505, 183] width 7 height 7
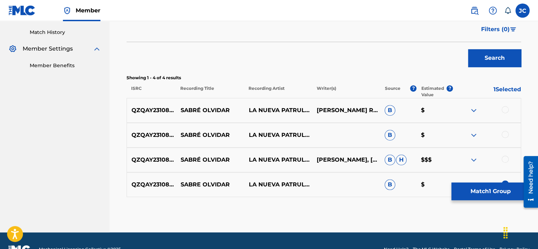
click at [505, 160] on div at bounding box center [505, 159] width 7 height 7
click at [504, 133] on div at bounding box center [505, 134] width 7 height 7
click at [503, 107] on div at bounding box center [505, 109] width 7 height 7
click at [479, 189] on button "Match 4 Groups" at bounding box center [490, 191] width 78 height 18
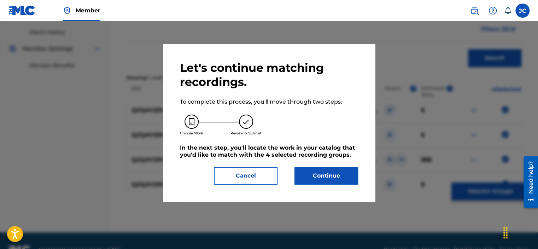
click at [325, 173] on button "Continue" at bounding box center [326, 176] width 64 height 18
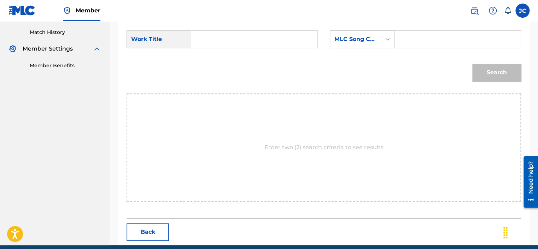
click at [349, 40] on div "MLC Song Code" at bounding box center [355, 39] width 43 height 8
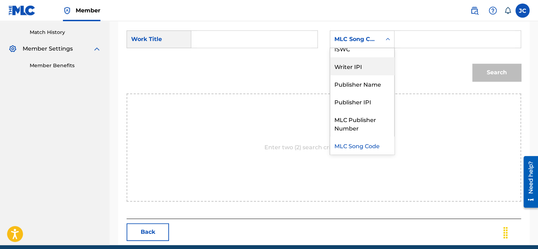
scroll to position [0, 0]
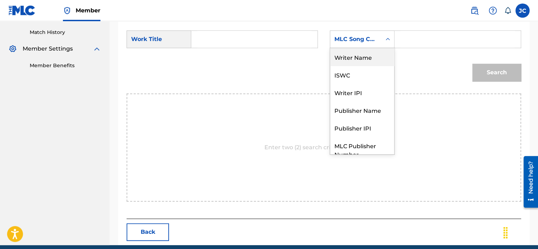
click at [364, 61] on div "Writer Name" at bounding box center [362, 57] width 64 height 18
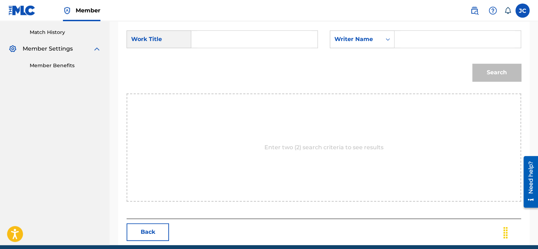
click at [255, 34] on input "Search Form" at bounding box center [254, 39] width 114 height 17
paste input "Sabré Olvidar"
type input "Sabré Olvidar"
click at [413, 41] on input "Search Form" at bounding box center [458, 39] width 114 height 17
paste input "Ramos"
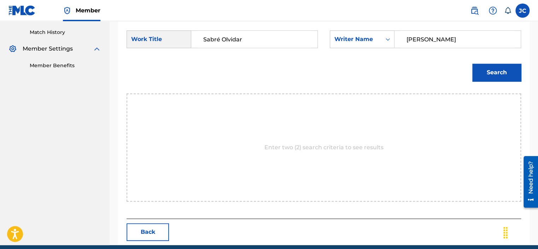
type input "Ramos"
click at [472, 64] on button "Search" at bounding box center [496, 73] width 49 height 18
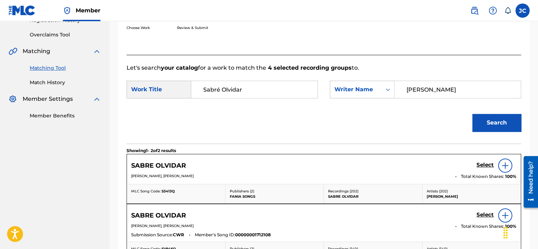
scroll to position [192, 0]
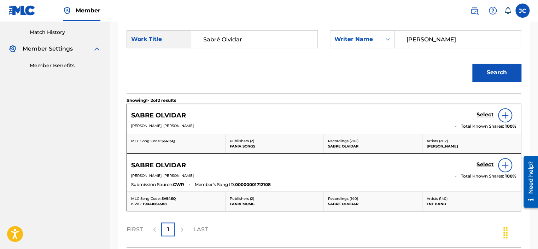
click at [483, 117] on h5 "Select" at bounding box center [485, 114] width 17 height 7
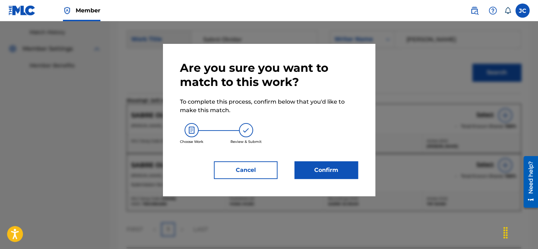
click at [306, 171] on button "Confirm" at bounding box center [326, 170] width 64 height 18
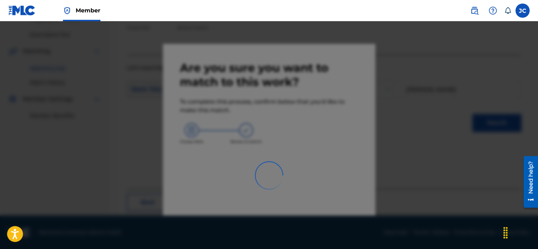
scroll to position [55, 0]
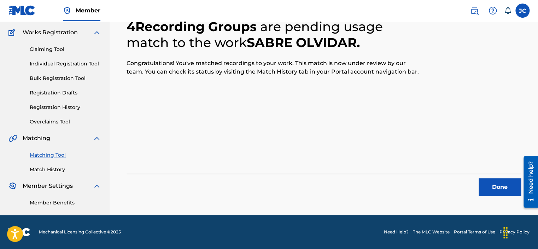
click at [504, 192] on button "Done" at bounding box center [500, 187] width 42 height 18
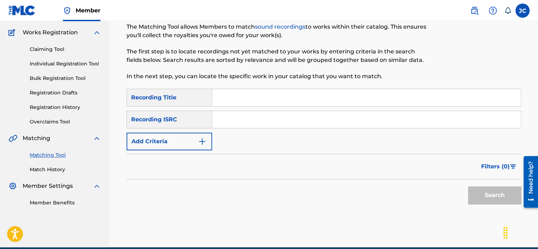
click at [245, 123] on input "Search Form" at bounding box center [366, 119] width 309 height 17
paste input "QZHNA2024918"
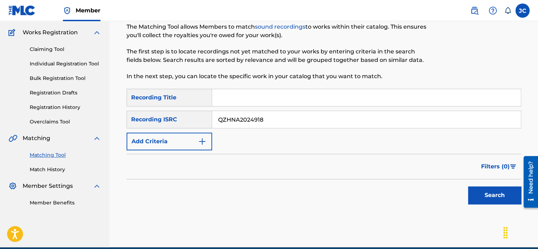
type input "QZHNA2024918"
click at [468, 186] on button "Search" at bounding box center [494, 195] width 53 height 18
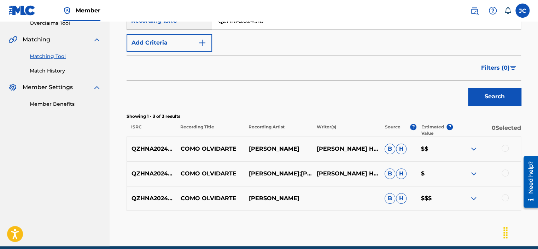
scroll to position [184, 0]
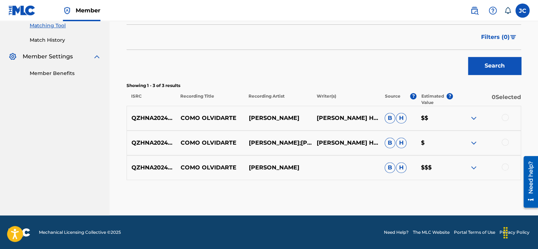
click at [506, 166] on div at bounding box center [505, 166] width 7 height 7
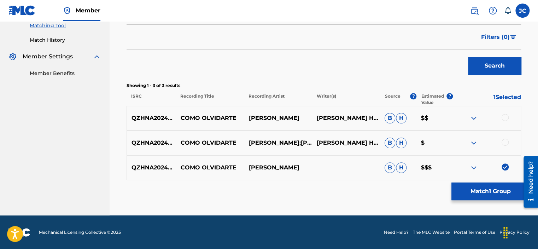
click at [504, 143] on div at bounding box center [505, 142] width 7 height 7
click at [505, 116] on div at bounding box center [505, 117] width 7 height 7
click at [486, 187] on button "Match 3 Groups" at bounding box center [490, 191] width 78 height 18
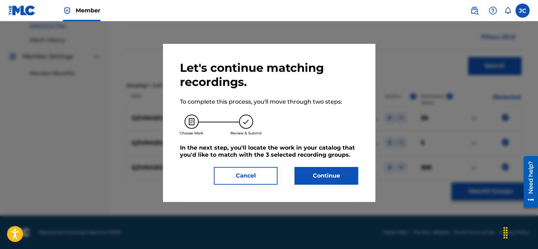
click at [342, 177] on button "Continue" at bounding box center [326, 176] width 64 height 18
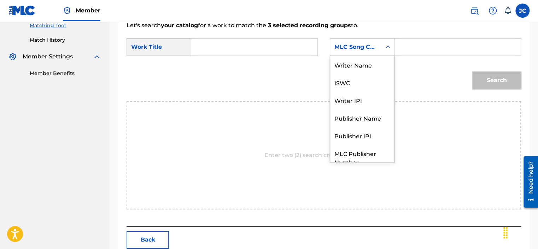
click at [350, 46] on div "MLC Song Code" at bounding box center [355, 47] width 43 height 8
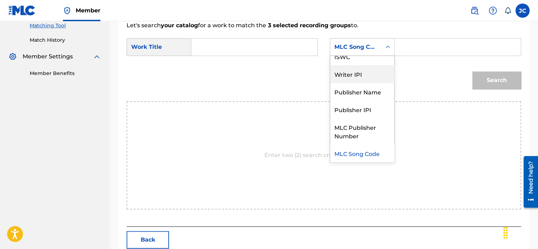
scroll to position [0, 0]
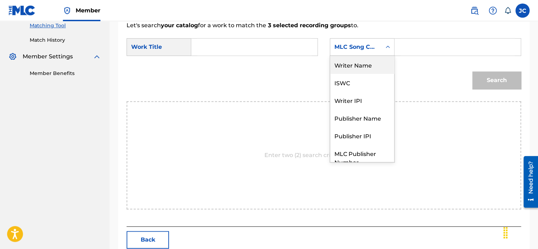
click at [363, 62] on div "Writer Name" at bounding box center [362, 65] width 64 height 18
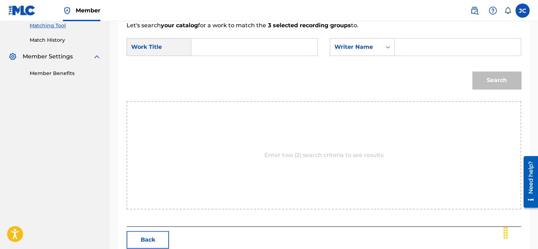
click at [297, 44] on input "Search Form" at bounding box center [254, 47] width 114 height 17
paste input "Como Olvidarte"
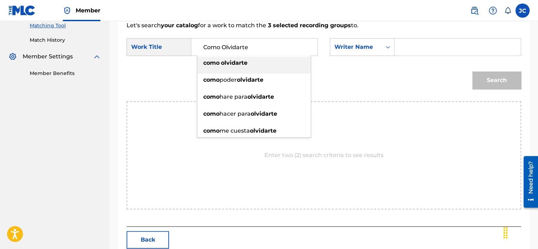
type input "Como Olvidarte"
click at [415, 42] on input "Search Form" at bounding box center [458, 47] width 114 height 17
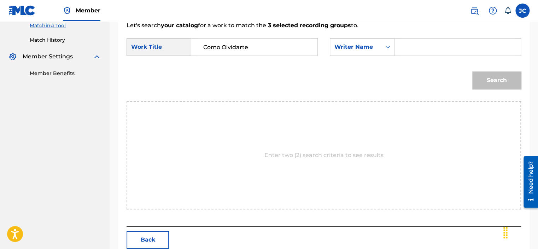
paste input "Hermosa"
click at [472, 71] on button "Search" at bounding box center [496, 80] width 49 height 18
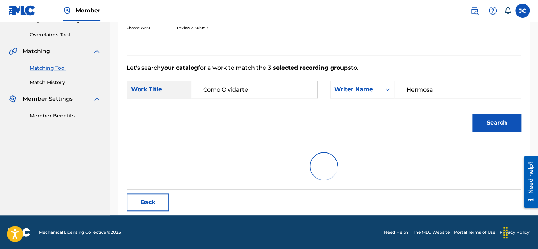
scroll to position [112, 0]
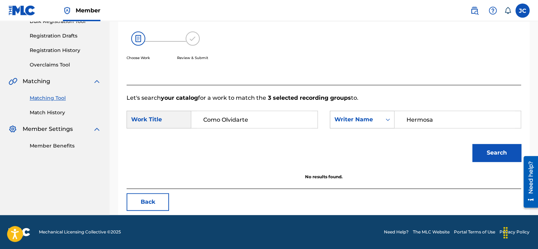
drag, startPoint x: 441, startPoint y: 114, endPoint x: 371, endPoint y: 112, distance: 70.0
click at [371, 112] on div "SearchWithCriteria3ca16d10-b757-4be9-8e69-0df1498fe938 Writer Name Hermosa" at bounding box center [425, 120] width 191 height 18
paste input "Ulises"
type input "Ulises"
click at [472, 144] on button "Search" at bounding box center [496, 153] width 49 height 18
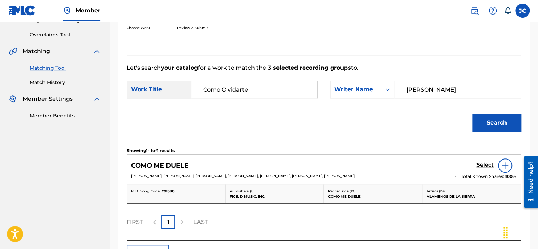
scroll to position [184, 0]
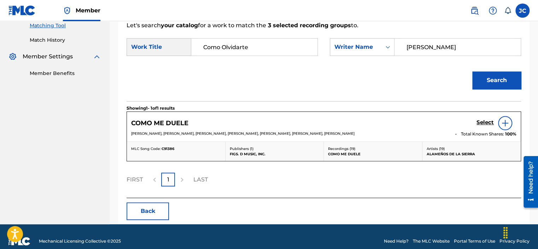
click at [154, 212] on button "Back" at bounding box center [148, 211] width 42 height 18
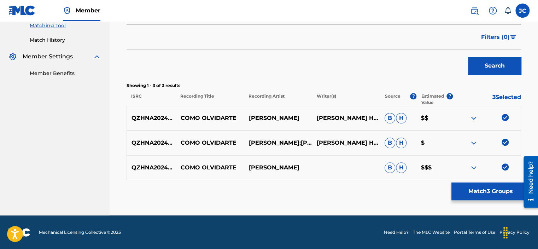
click at [504, 166] on img at bounding box center [505, 166] width 7 height 7
click at [504, 141] on img at bounding box center [505, 142] width 7 height 7
click at [502, 113] on div "QZHNA2024918 COMO OLVIDARTE RONNY MANCHEGO ULISES HERMOSA B H $$" at bounding box center [324, 118] width 395 height 25
click at [505, 118] on img at bounding box center [505, 117] width 7 height 7
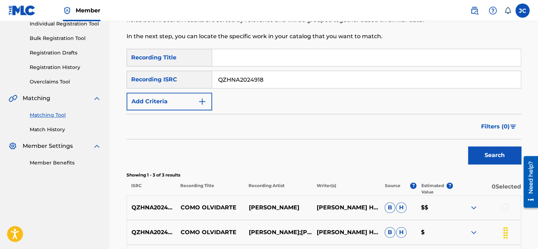
scroll to position [89, 0]
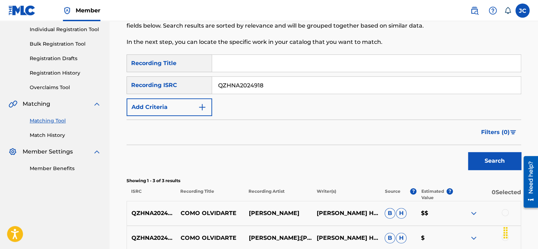
click at [321, 82] on input "QZHNA2024918" at bounding box center [366, 85] width 309 height 17
